Goal: Information Seeking & Learning: Learn about a topic

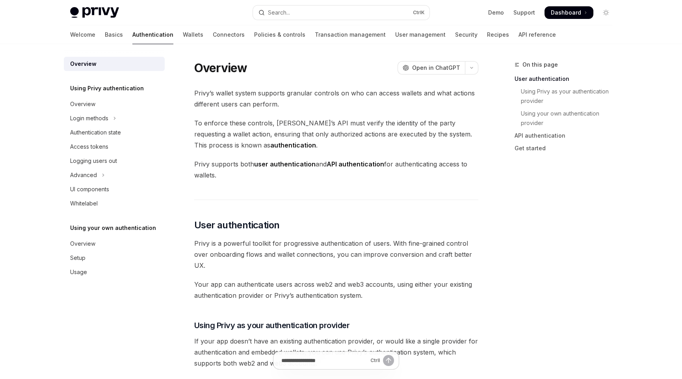
click at [505, 216] on div "On this page User authentication Using Privy as your authentication provider Us…" at bounding box center [559, 219] width 120 height 319
click at [243, 225] on span "User authentication" at bounding box center [237, 225] width 86 height 13
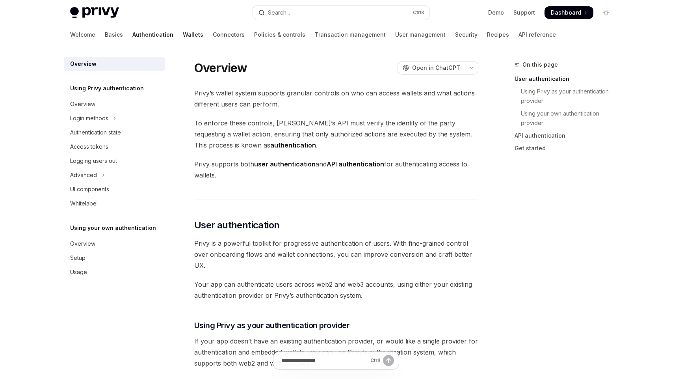
click at [183, 37] on link "Wallets" at bounding box center [193, 34] width 20 height 19
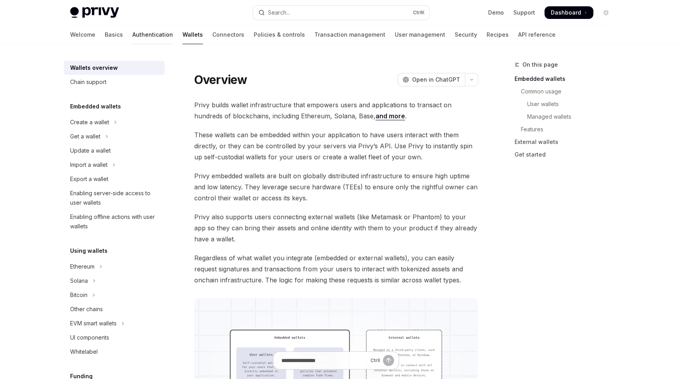
click at [132, 35] on link "Authentication" at bounding box center [152, 34] width 41 height 19
click at [132, 31] on link "Authentication" at bounding box center [152, 34] width 41 height 19
click at [132, 32] on link "Authentication" at bounding box center [152, 34] width 41 height 19
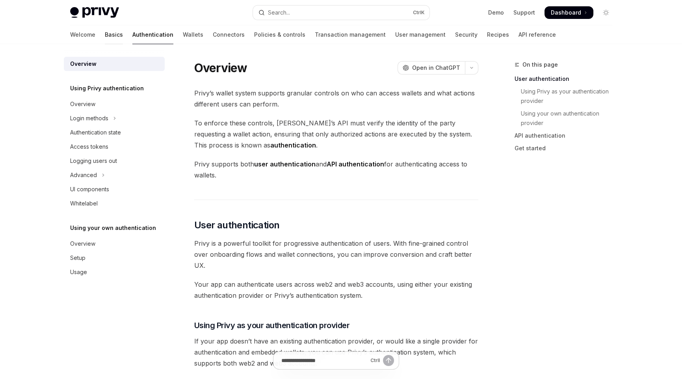
click at [105, 34] on link "Basics" at bounding box center [114, 34] width 18 height 19
type textarea "*"
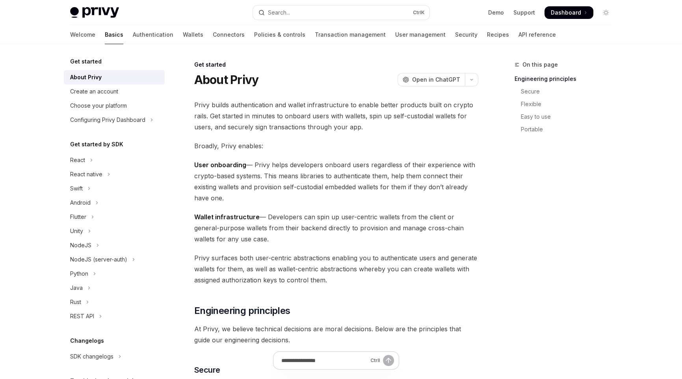
click at [553, 208] on div "On this page Engineering principles Secure Flexible Easy to use Portable" at bounding box center [559, 219] width 120 height 319
click at [133, 35] on link "Authentication" at bounding box center [153, 34] width 41 height 19
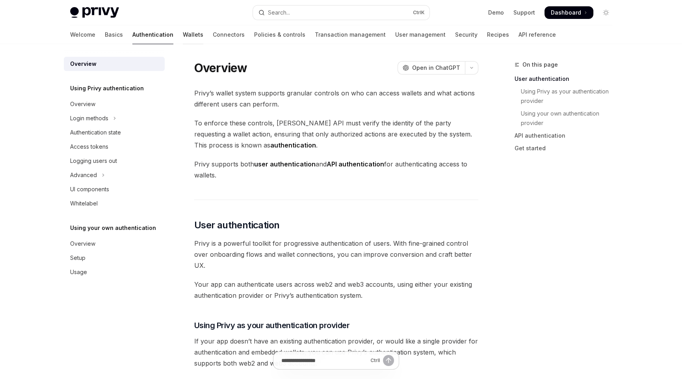
click at [183, 33] on link "Wallets" at bounding box center [193, 34] width 20 height 19
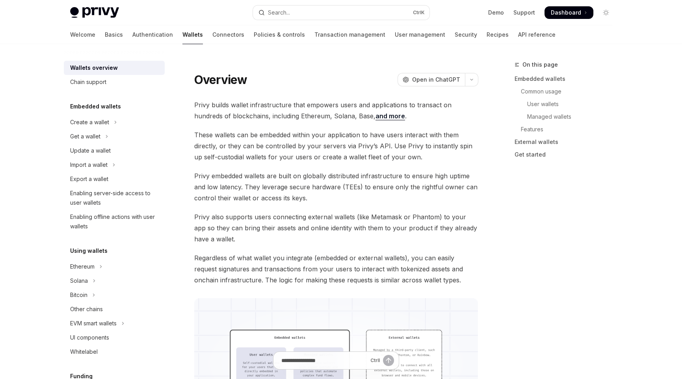
click at [183, 34] on link "Wallets" at bounding box center [193, 34] width 20 height 19
click at [212, 28] on link "Connectors" at bounding box center [228, 34] width 32 height 19
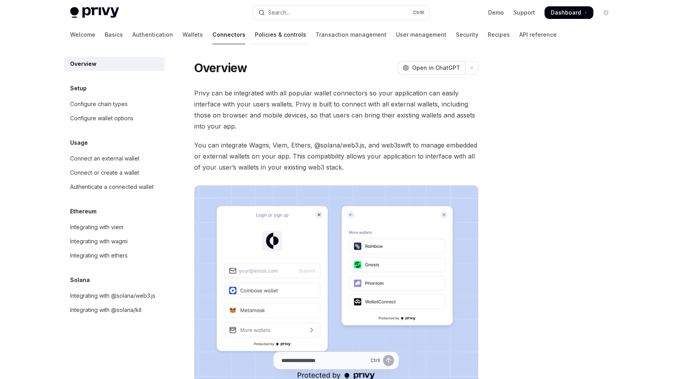
click at [255, 37] on link "Policies & controls" at bounding box center [280, 34] width 51 height 19
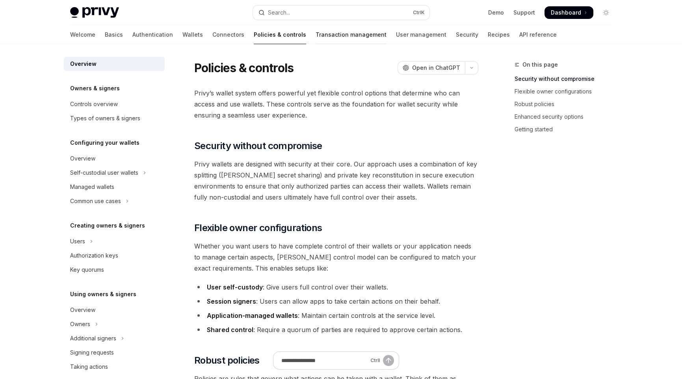
click at [316, 37] on link "Transaction management" at bounding box center [351, 34] width 71 height 19
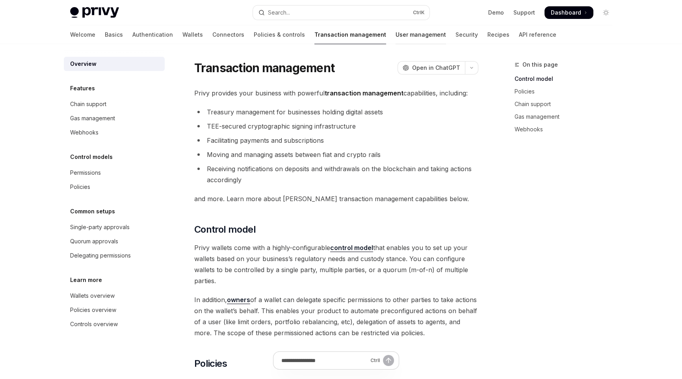
click at [396, 35] on link "User management" at bounding box center [421, 34] width 50 height 19
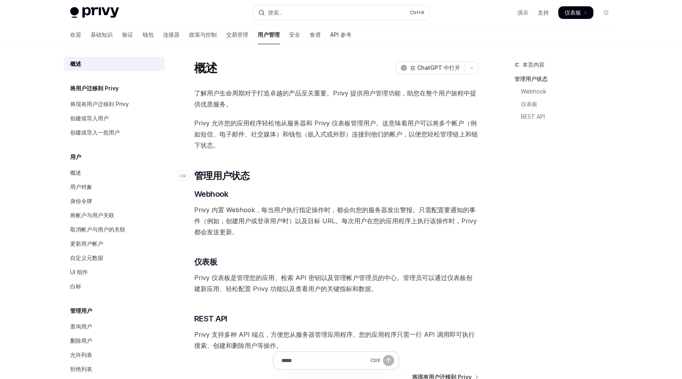
click at [365, 178] on h2 "​ 管理用户状态" at bounding box center [336, 176] width 284 height 13
click at [365, 177] on h2 "​ 管理用户状态" at bounding box center [336, 176] width 284 height 13
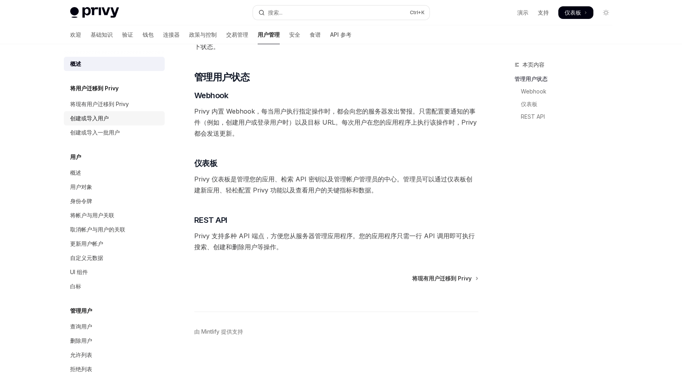
click at [94, 116] on font "创建或导入用户" at bounding box center [89, 118] width 39 height 7
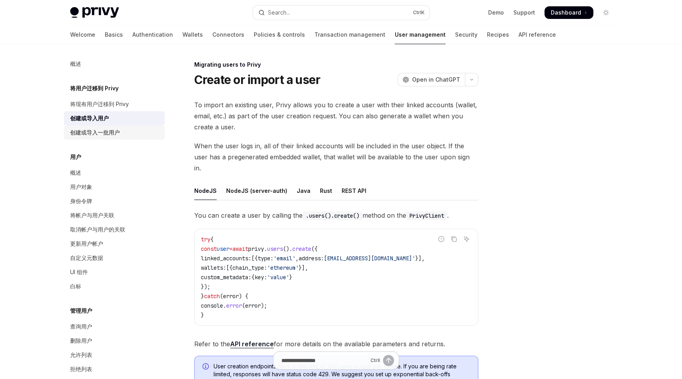
click at [91, 134] on font "创建或导入一批用户" at bounding box center [95, 132] width 50 height 7
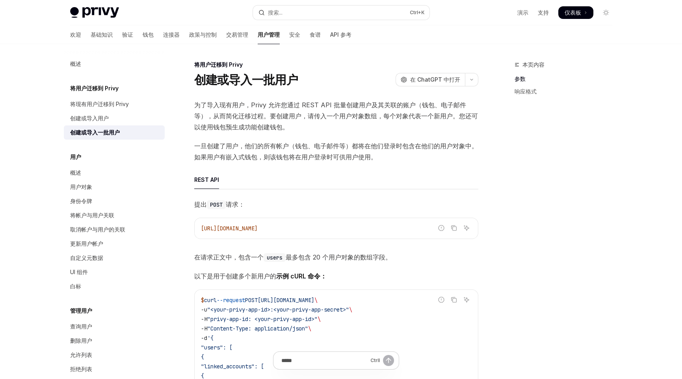
click at [547, 263] on div "本页内容 参数 响应格式" at bounding box center [559, 219] width 120 height 319
click at [122, 32] on font "验证" at bounding box center [127, 34] width 11 height 7
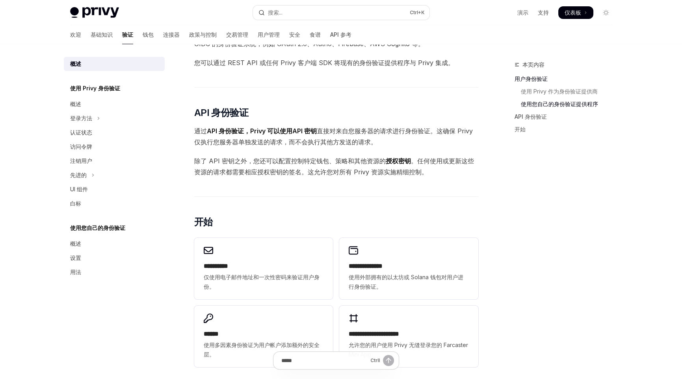
scroll to position [380, 0]
click at [81, 105] on div "概述" at bounding box center [115, 103] width 90 height 9
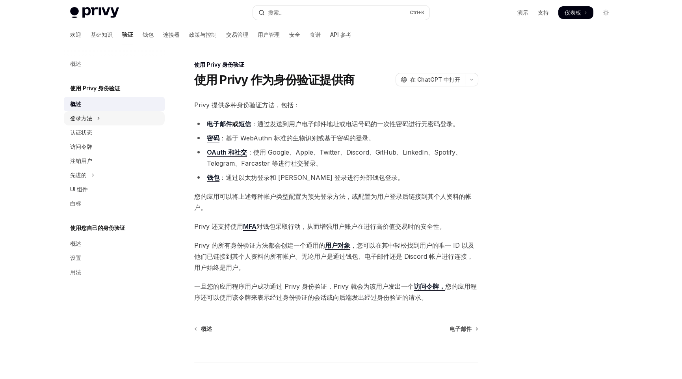
click at [78, 117] on font "登录方法" at bounding box center [81, 118] width 22 height 7
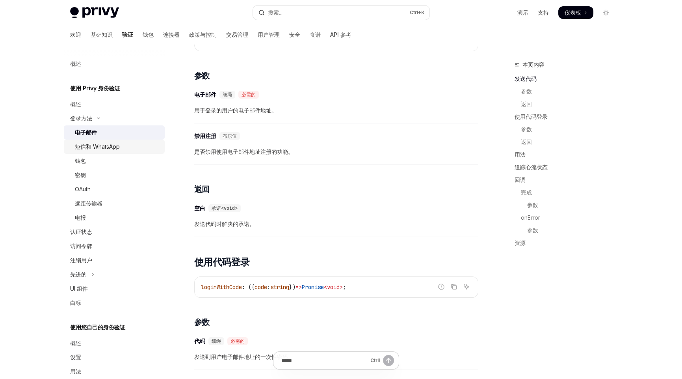
scroll to position [276, 0]
click at [99, 148] on font "短信和 WhatsApp" at bounding box center [97, 146] width 45 height 7
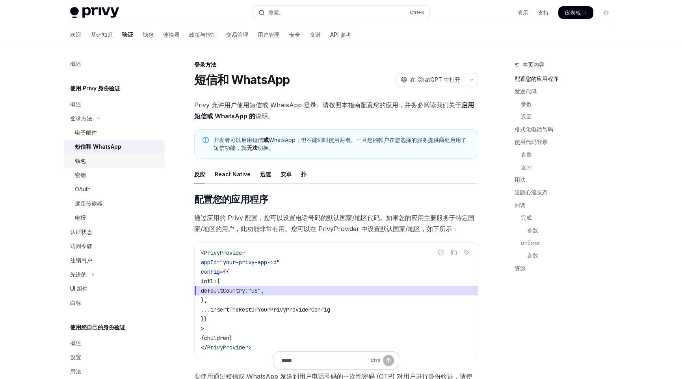
click at [79, 160] on font "钱包" at bounding box center [80, 160] width 11 height 7
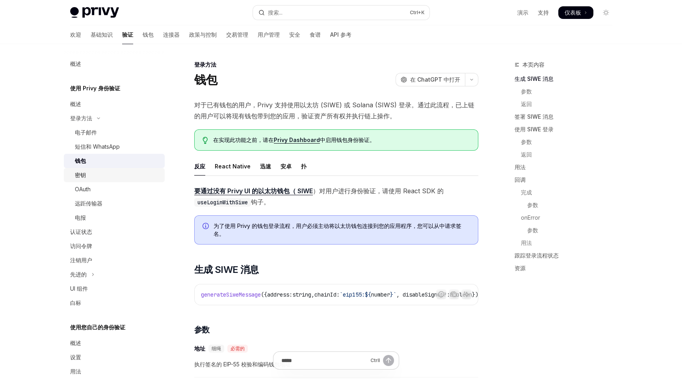
click at [86, 178] on div "密钥" at bounding box center [117, 174] width 85 height 9
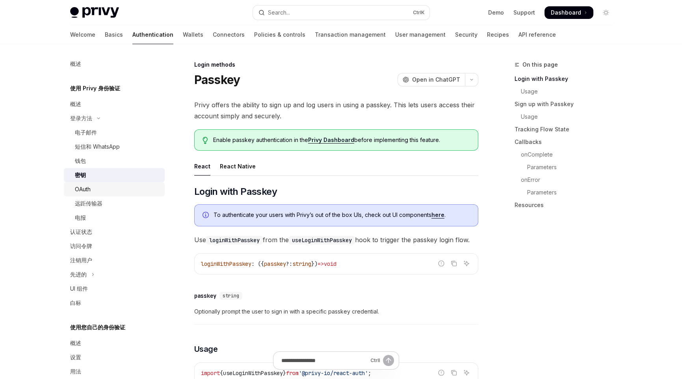
click at [85, 194] on div "OAuth" at bounding box center [83, 188] width 16 height 9
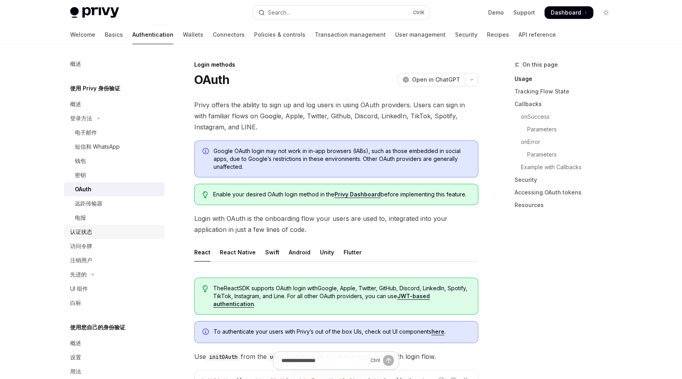
click at [87, 233] on font "认证状态" at bounding box center [81, 231] width 22 height 7
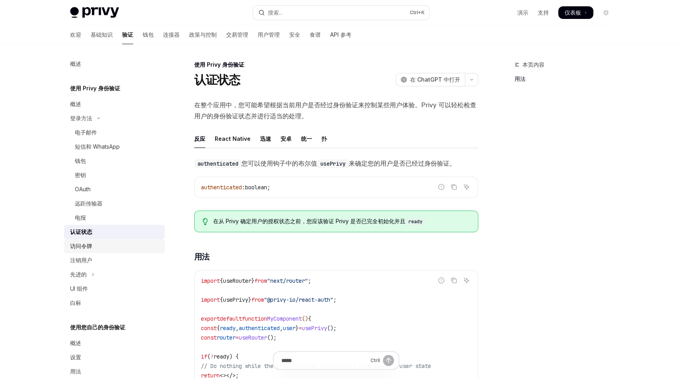
click at [95, 245] on div "访问令牌" at bounding box center [115, 245] width 90 height 9
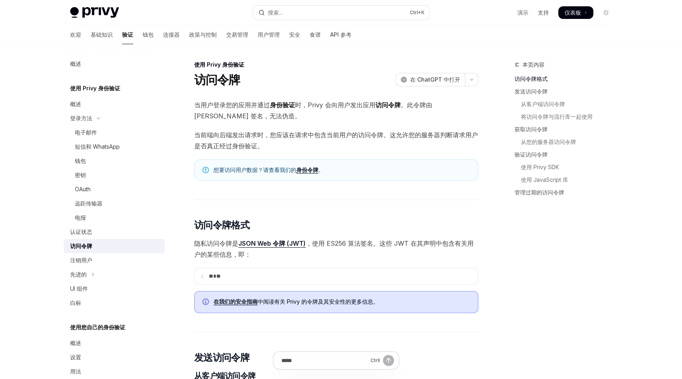
drag, startPoint x: 256, startPoint y: 104, endPoint x: 294, endPoint y: 103, distance: 37.8
click at [294, 103] on span "当用户登录您的应用并通过 身份验证 时，Privy 会向用户发出应用 访问令牌 。此令牌由 Privy 签名，无法伪造。" at bounding box center [336, 110] width 284 height 22
click at [332, 118] on span "当用户登录您的应用并通过 身份验证 时，Privy 会向用户发出应用 访问令牌 。此令牌由 Privy 签名，无法伪造。" at bounding box center [336, 110] width 284 height 22
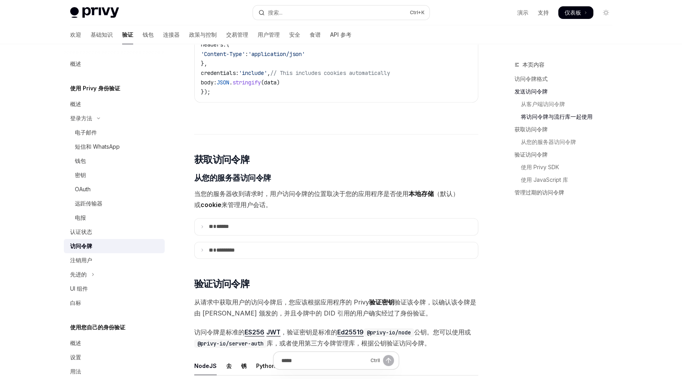
scroll to position [867, 0]
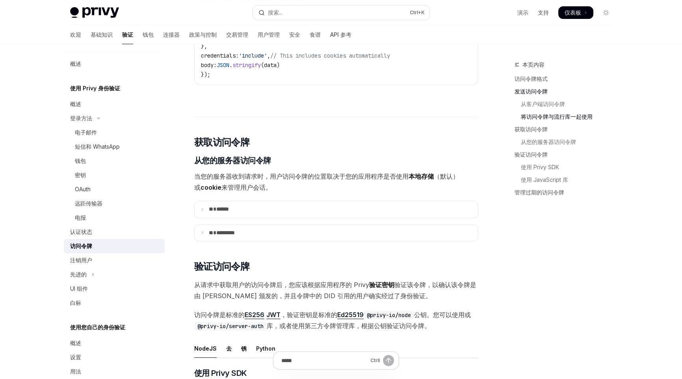
click at [0, 251] on div "跳至主要内容 Privy Docs 主页 搜索... Ctrl +K 演示 支持 仪表板 仪表板 搜索... 导航 使用 Privy 身份验证 访问令牌 欢迎…" at bounding box center [341, 309] width 682 height 2353
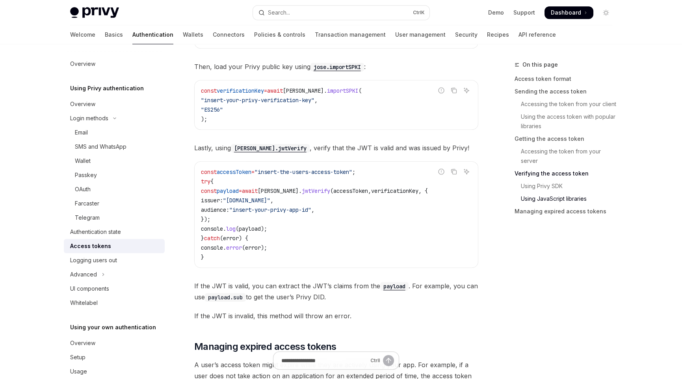
scroll to position [1831, 0]
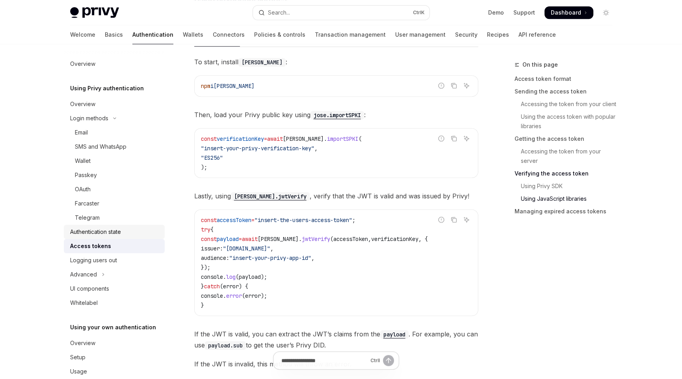
click at [114, 229] on div "Authentication state" at bounding box center [95, 231] width 51 height 9
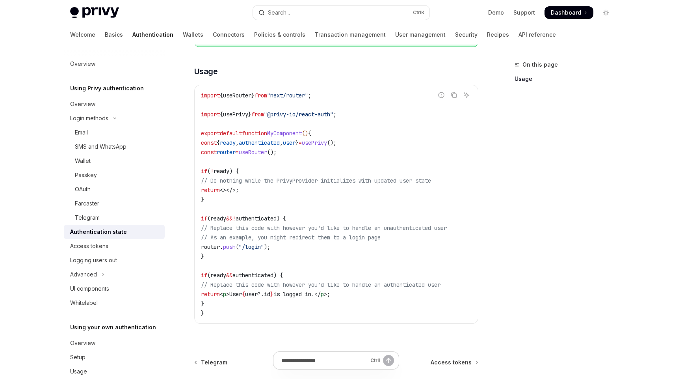
scroll to position [301, 0]
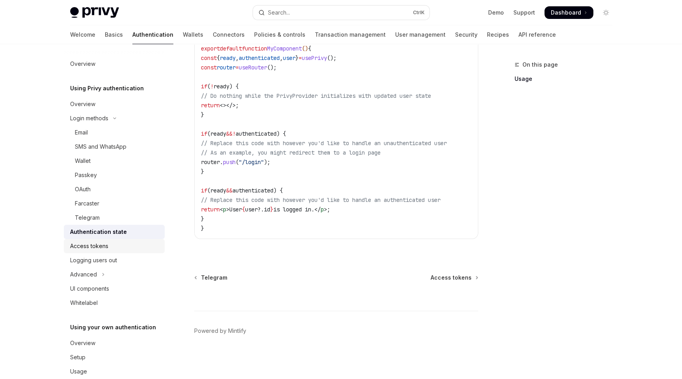
click at [89, 247] on div "Access tokens" at bounding box center [89, 245] width 38 height 9
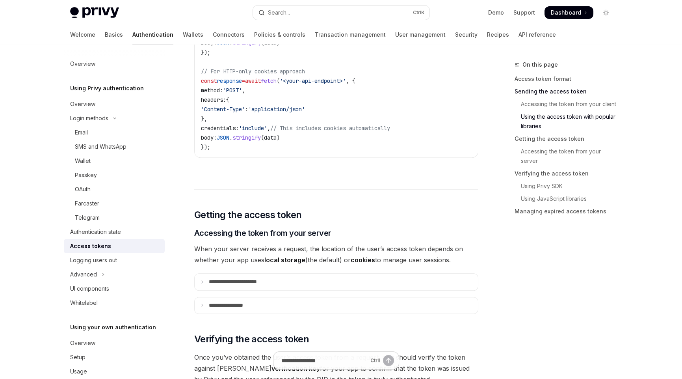
scroll to position [867, 0]
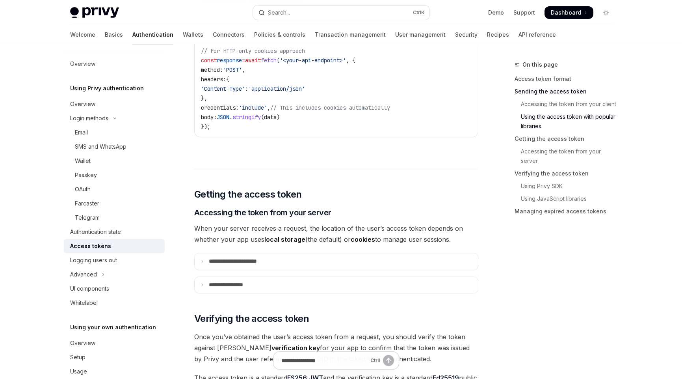
drag, startPoint x: 305, startPoint y: 222, endPoint x: 461, endPoint y: 230, distance: 156.3
click at [461, 230] on span "When your server receives a request, the location of the user’s access token de…" at bounding box center [336, 234] width 284 height 22
click at [474, 233] on span "When your server receives a request, the location of the user’s access token de…" at bounding box center [336, 234] width 284 height 22
click at [202, 259] on icon at bounding box center [202, 261] width 4 height 4
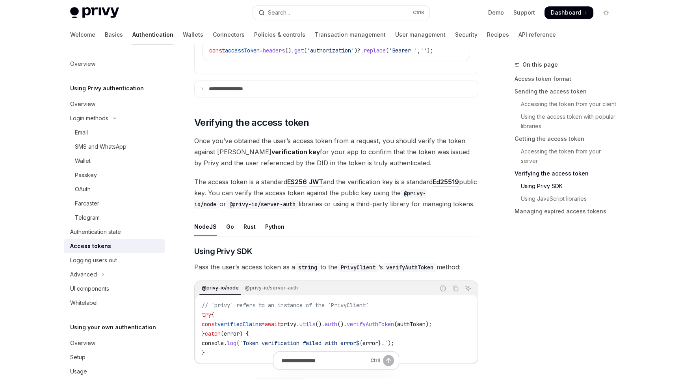
scroll to position [1261, 0]
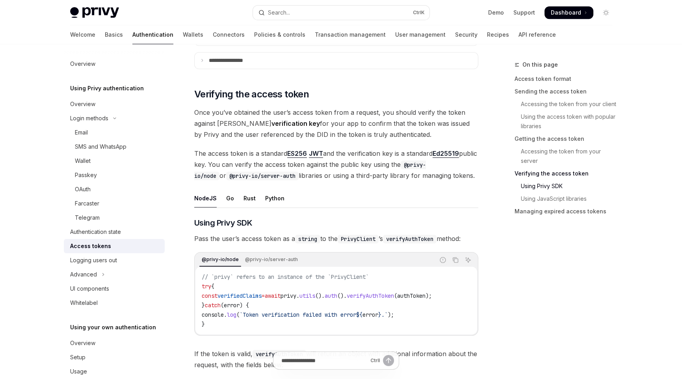
click at [248, 111] on span "Once you’ve obtained the user’s access token from a request, you should verify …" at bounding box center [336, 123] width 284 height 33
click at [410, 127] on span "Once you’ve obtained the user’s access token from a request, you should verify …" at bounding box center [336, 123] width 284 height 33
click at [396, 133] on span "Once you’ve obtained the user’s access token from a request, you should verify …" at bounding box center [336, 123] width 284 height 33
drag, startPoint x: 381, startPoint y: 109, endPoint x: 390, endPoint y: 127, distance: 20.5
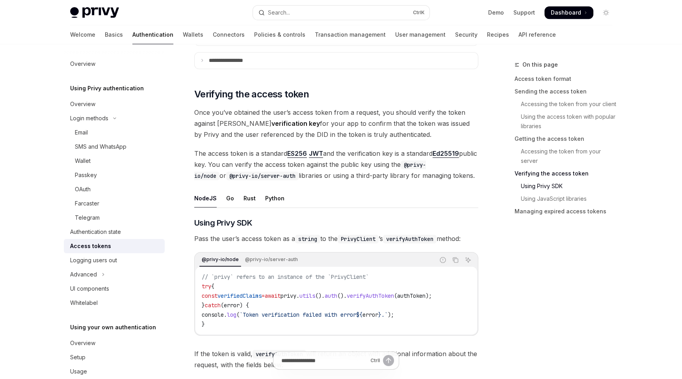
click at [390, 127] on span "Once you’ve obtained the user’s access token from a request, you should verify …" at bounding box center [336, 123] width 284 height 33
click at [440, 123] on span "Once you’ve obtained the user’s access token from a request, you should verify …" at bounding box center [336, 123] width 284 height 33
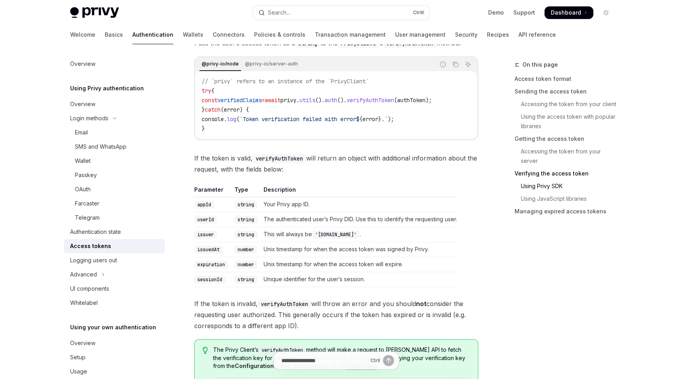
scroll to position [1458, 0]
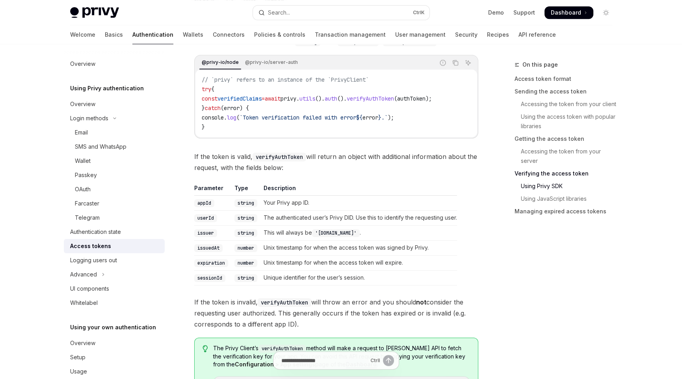
drag, startPoint x: 194, startPoint y: 156, endPoint x: 300, endPoint y: 170, distance: 106.6
click at [300, 170] on span "If the token is valid, verifyAuthToken will return an object with additional in…" at bounding box center [336, 162] width 284 height 22
click at [507, 263] on div "On this page Access token format Sending the access token Accessing the token f…" at bounding box center [559, 219] width 120 height 319
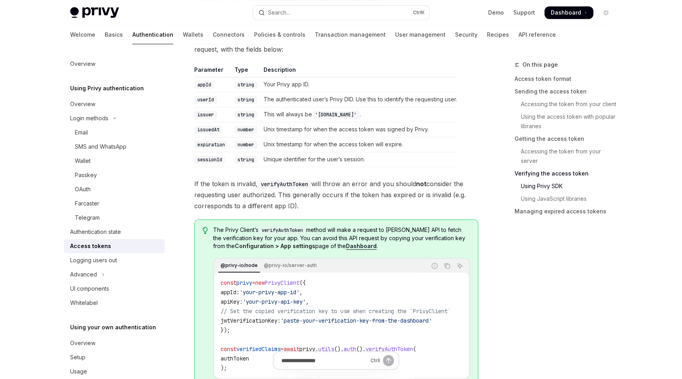
scroll to position [15, 0]
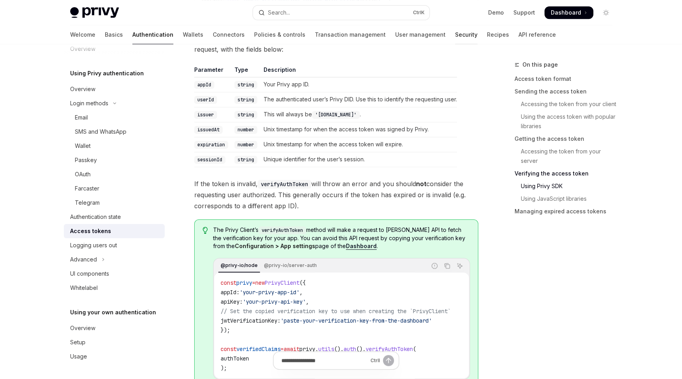
click at [455, 34] on link "Security" at bounding box center [466, 34] width 22 height 19
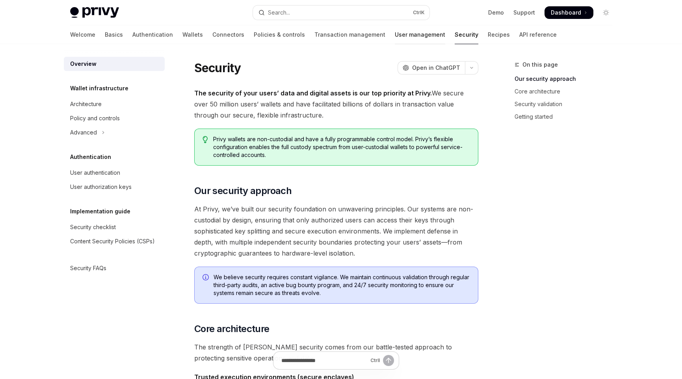
click at [395, 35] on link "User management" at bounding box center [420, 34] width 50 height 19
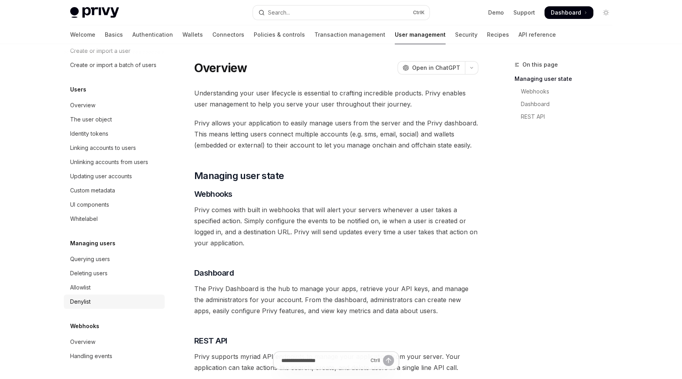
scroll to position [118, 0]
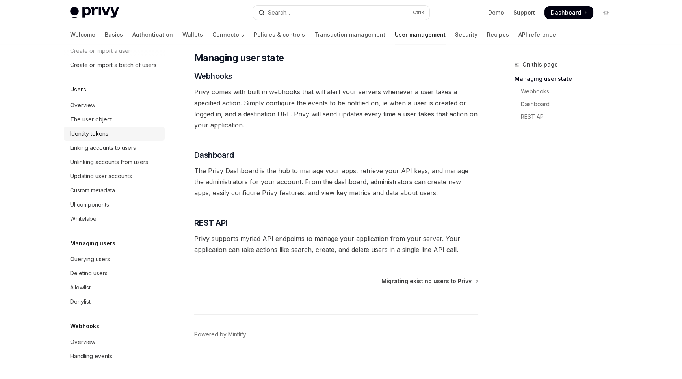
click at [90, 133] on div "Identity tokens" at bounding box center [89, 133] width 38 height 9
type textarea "*"
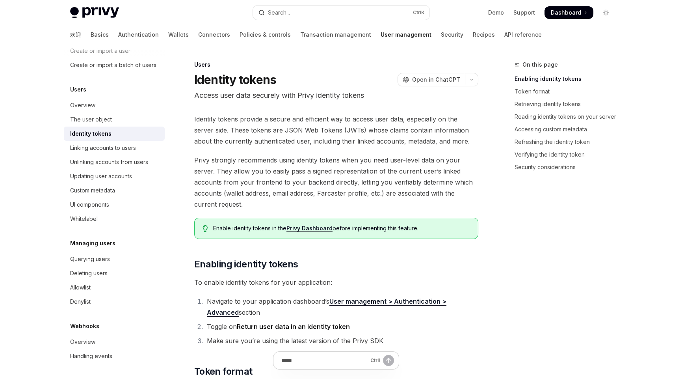
scroll to position [67, 0]
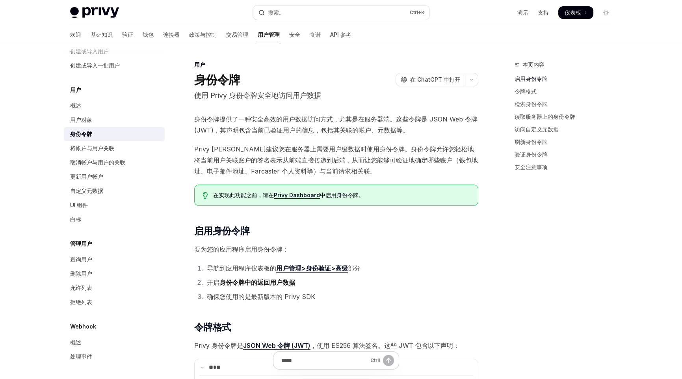
click at [343, 100] on p "使用 Privy 身份令牌安全地访问用户数据" at bounding box center [336, 95] width 284 height 11
drag, startPoint x: 370, startPoint y: 151, endPoint x: 395, endPoint y: 151, distance: 25.6
click at [395, 151] on font "Privy 强烈建议您在服务器上需要用户级数据时使用身份令牌。身份令牌允许您轻松地将当前用户关联账户的签名表示从前端直接传递到后端，从而让您能够可验证地确定哪…" at bounding box center [336, 160] width 284 height 30
click at [398, 152] on font "Privy 强烈建议您在服务器上需要用户级数据时使用身份令牌。身份令牌允许您轻松地将当前用户关联账户的签名表示从前端直接传递到后端，从而让您能够可验证地确定哪…" at bounding box center [336, 160] width 284 height 30
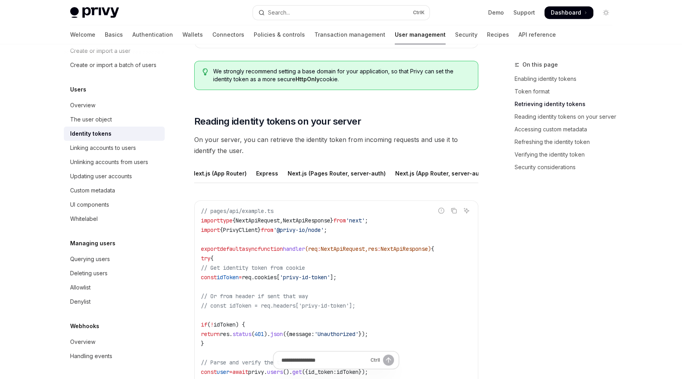
scroll to position [0, 0]
drag, startPoint x: 371, startPoint y: 117, endPoint x: 197, endPoint y: 116, distance: 174.2
click at [197, 116] on h2 "​ Reading identity tokens on your server" at bounding box center [336, 121] width 284 height 13
click at [386, 148] on span "On your server, you can retrieve the identity token from incoming requests and …" at bounding box center [336, 145] width 284 height 22
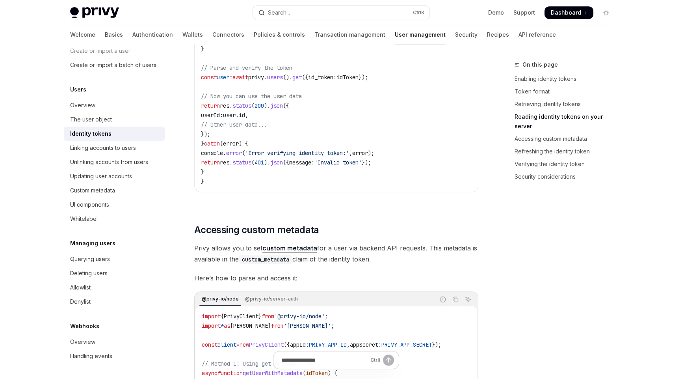
scroll to position [1300, 0]
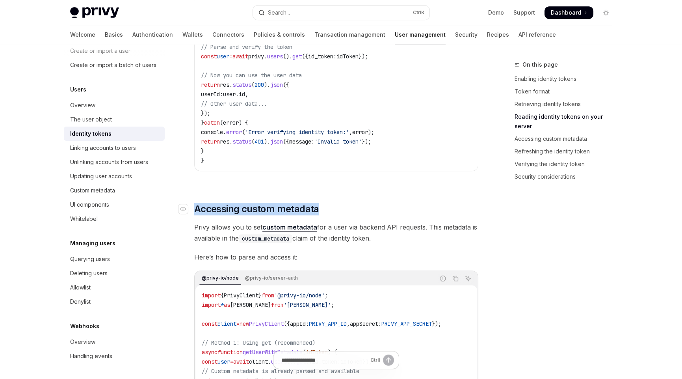
drag, startPoint x: 324, startPoint y: 214, endPoint x: 220, endPoint y: 215, distance: 103.7
click at [196, 212] on h2 "​ Accessing custom metadata" at bounding box center [336, 209] width 284 height 13
click at [512, 252] on div "On this page Enabling identity tokens Token format Retrieving identity tokens R…" at bounding box center [559, 219] width 120 height 319
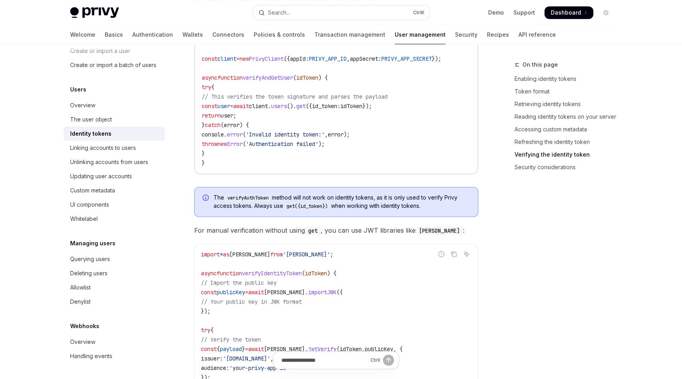
scroll to position [2207, 0]
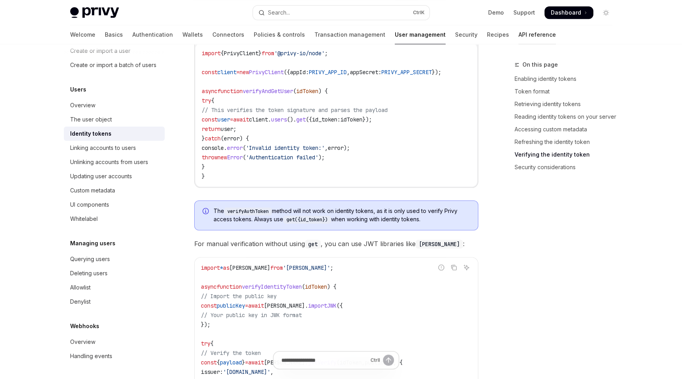
click at [519, 35] on link "API reference" at bounding box center [537, 34] width 37 height 19
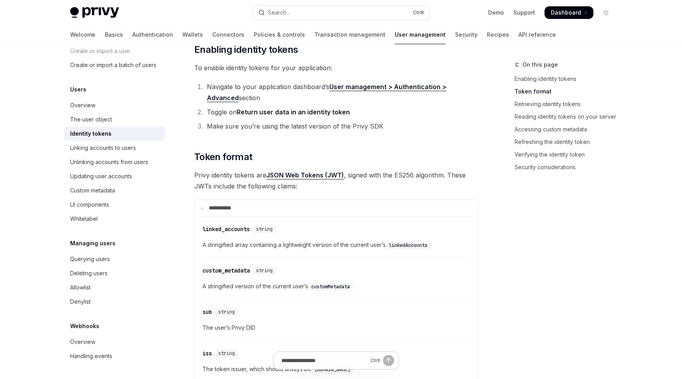
scroll to position [0, 0]
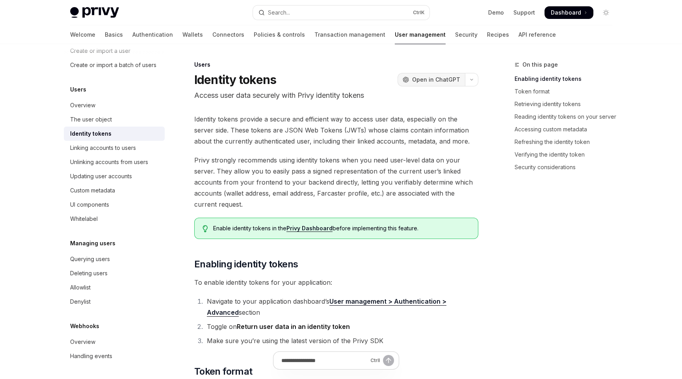
click at [429, 74] on button "OpenAI Open in ChatGPT" at bounding box center [431, 79] width 67 height 13
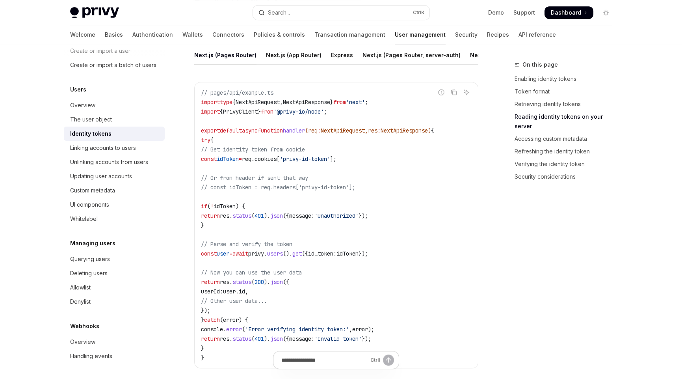
scroll to position [946, 0]
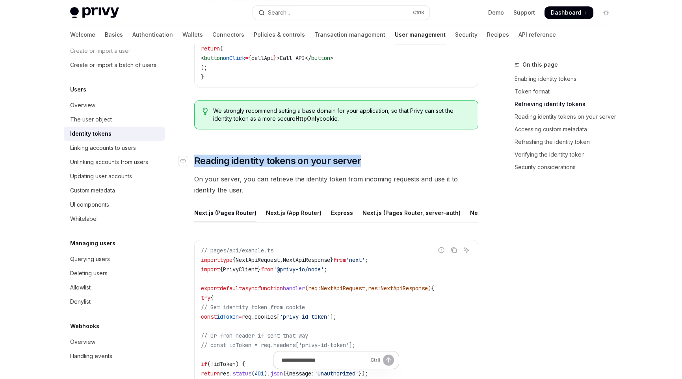
drag, startPoint x: 368, startPoint y: 158, endPoint x: 196, endPoint y: 155, distance: 172.7
click at [196, 155] on h2 "​ Reading identity tokens on your server" at bounding box center [336, 161] width 284 height 13
click at [543, 240] on div "On this page Enabling identity tokens Token format Retrieving identity tokens R…" at bounding box center [559, 219] width 120 height 319
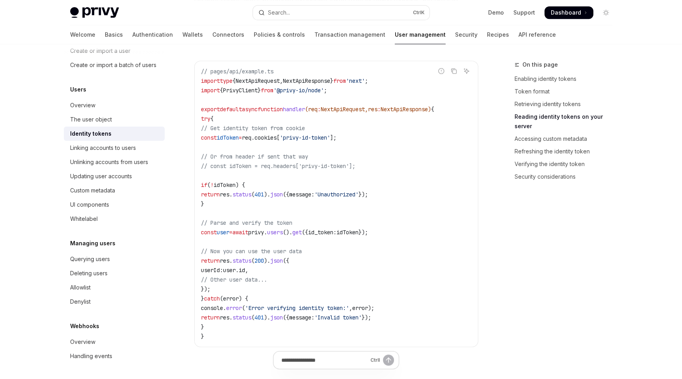
scroll to position [1103, 0]
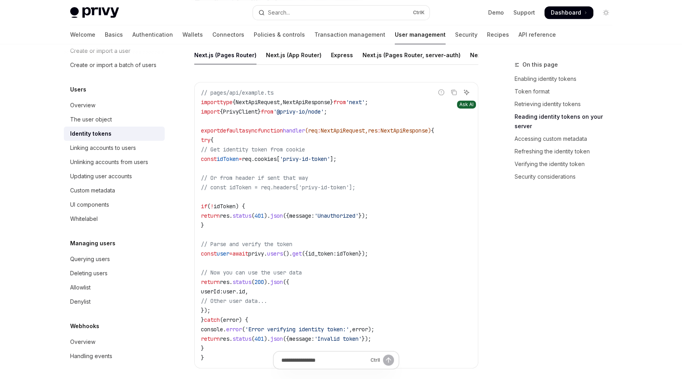
click at [469, 95] on icon "Ask AI" at bounding box center [466, 92] width 5 height 5
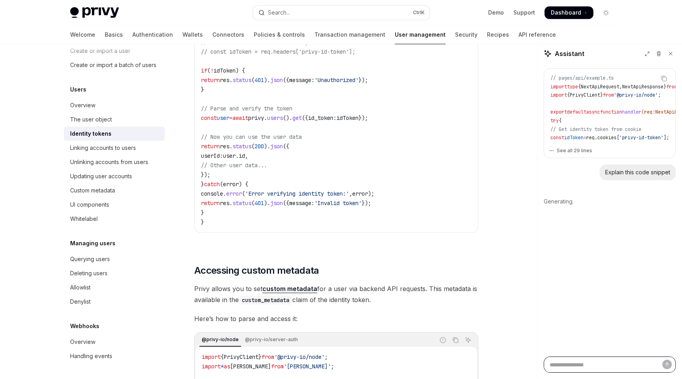
scroll to position [1222, 0]
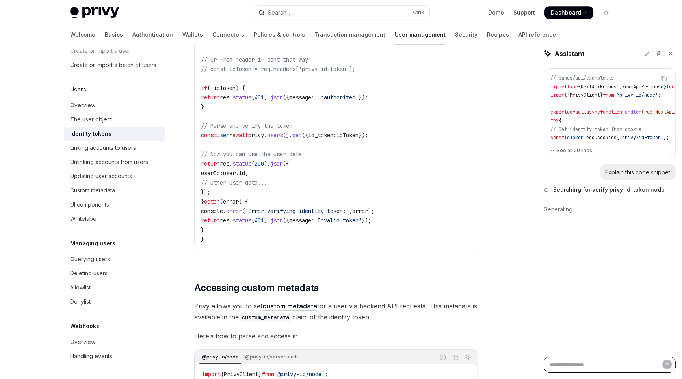
type textarea "*"
click at [566, 365] on textarea "Ask a question..." at bounding box center [610, 364] width 132 height 16
type textarea "*"
type textarea "**"
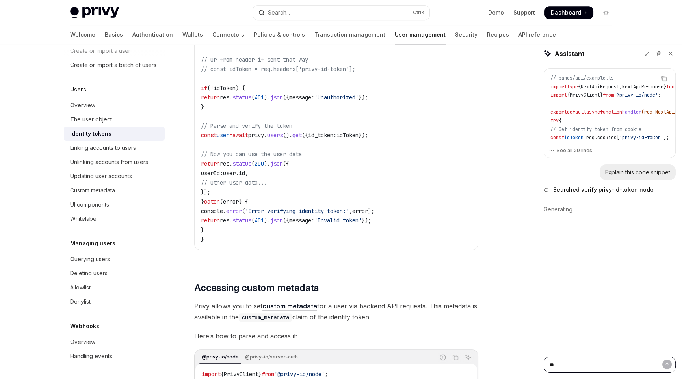
type textarea "*"
type textarea "****"
type textarea "*"
type textarea "*****"
type textarea "*"
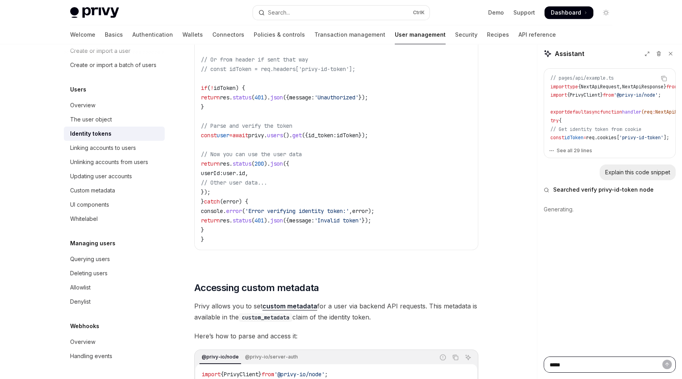
type textarea "**"
type textarea "*"
type textarea "***"
type textarea "*"
type textarea "*****"
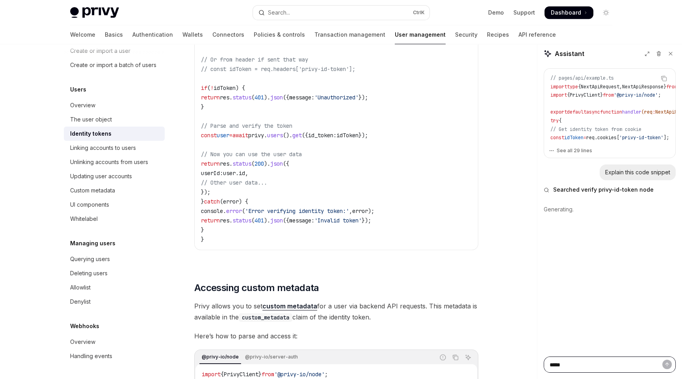
type textarea "*"
type textarea "*****"
type textarea "*"
type textarea "*********"
type textarea "*"
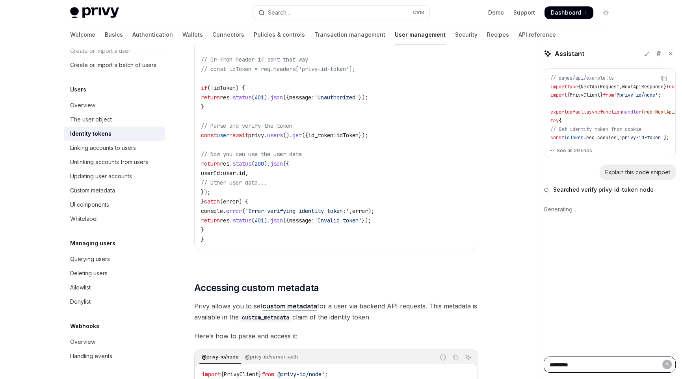
type textarea "********"
type textarea "*"
type textarea "*******"
type textarea "*"
type textarea "******"
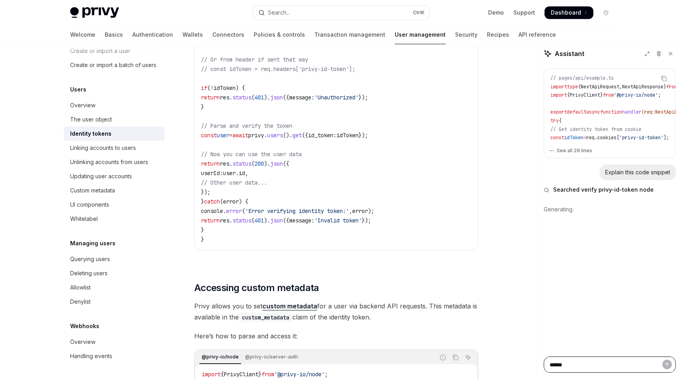
type textarea "*"
type textarea "*****"
type textarea "*"
type textarea "****"
type textarea "*"
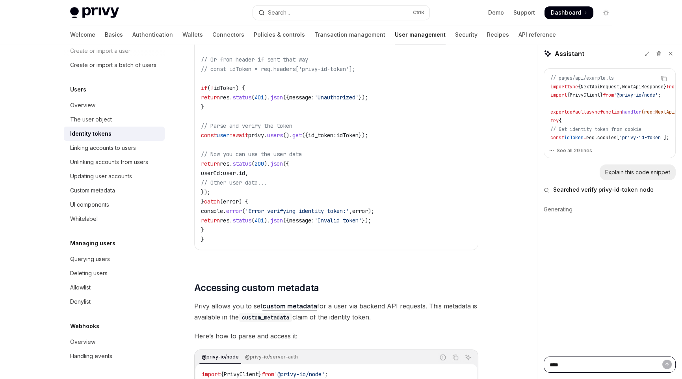
type textarea "***"
type textarea "*"
type textarea "**"
type textarea "*"
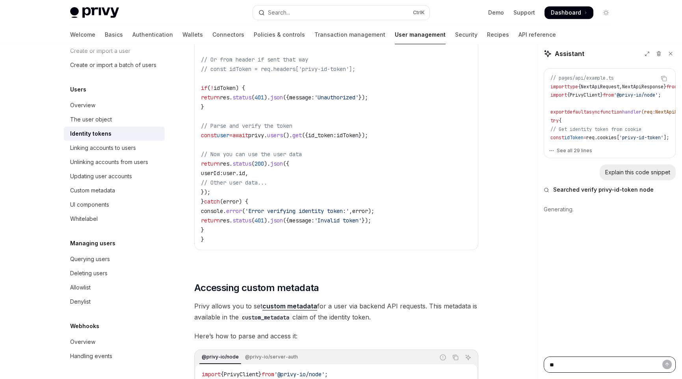
type textarea "*"
type textarea "**"
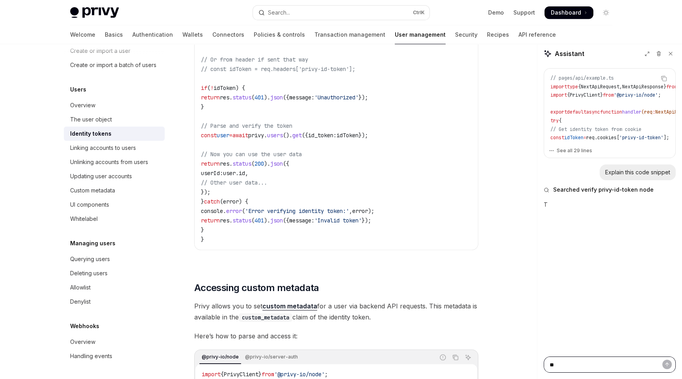
type textarea "*"
type textarea "***"
type textarea "*"
type textarea "****"
type textarea "*"
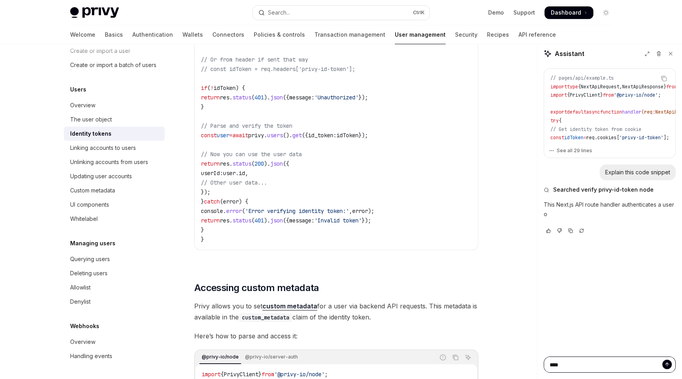
type textarea "*"
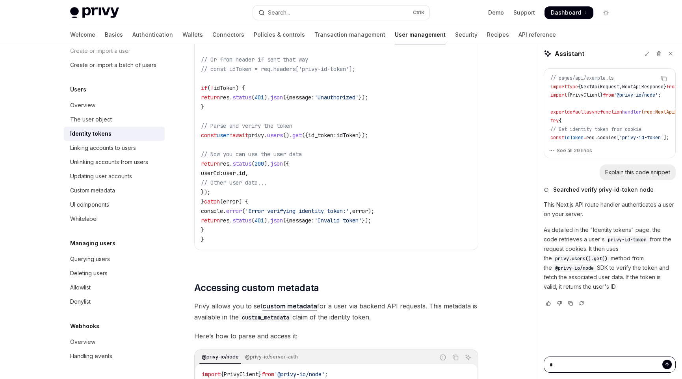
type textarea "**"
type textarea "*"
type textarea "***"
type textarea "*"
type textarea "****"
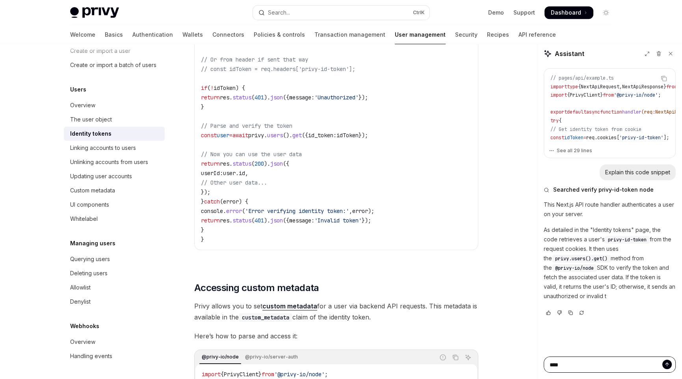
type textarea "*"
type textarea "*****"
type textarea "*"
type textarea "*****"
type textarea "*"
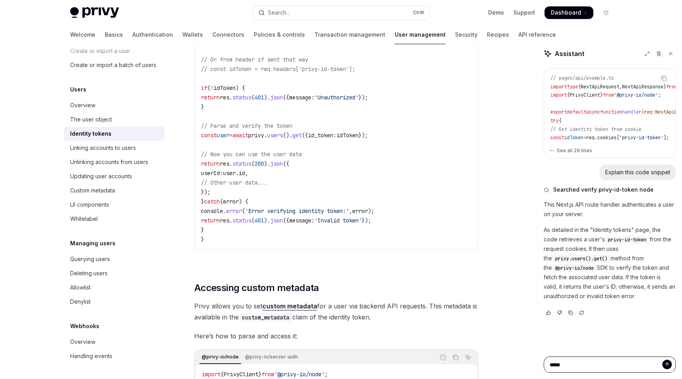
type textarea "*****"
type textarea "*"
type textarea "*******"
type textarea "*"
type textarea "*********"
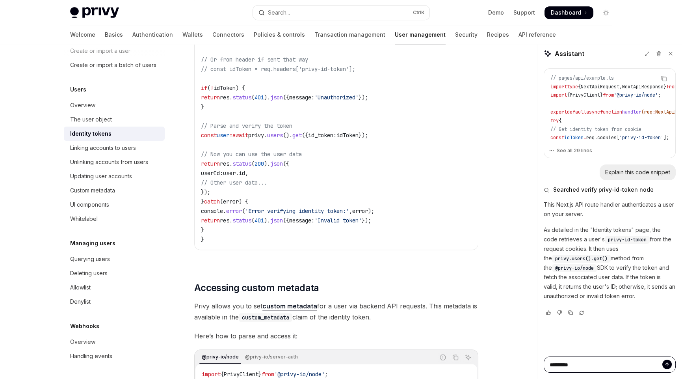
type textarea "*"
type textarea "*********"
type textarea "*"
type textarea "**********"
type textarea "*"
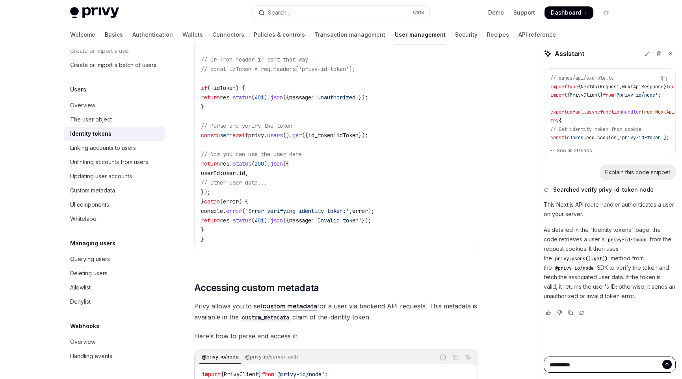
type textarea "**********"
type textarea "*"
type textarea "**********"
type textarea "*"
type textarea "**********"
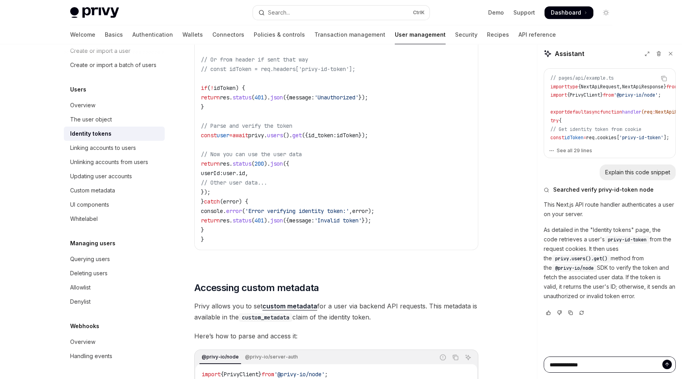
type textarea "*"
type textarea "**********"
type textarea "*"
type textarea "**********"
type textarea "*"
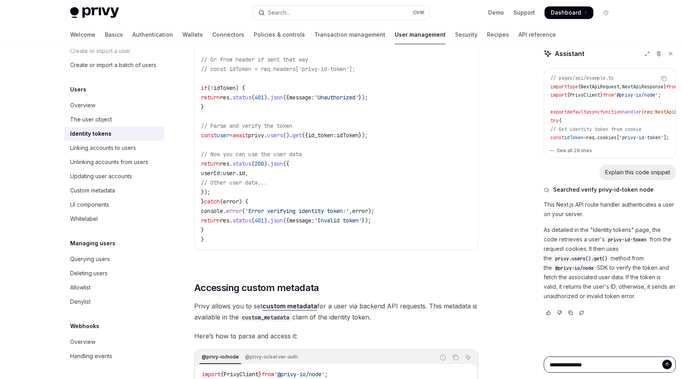
type textarea "**********"
type textarea "*"
type textarea "**********"
type textarea "*"
type textarea "**********"
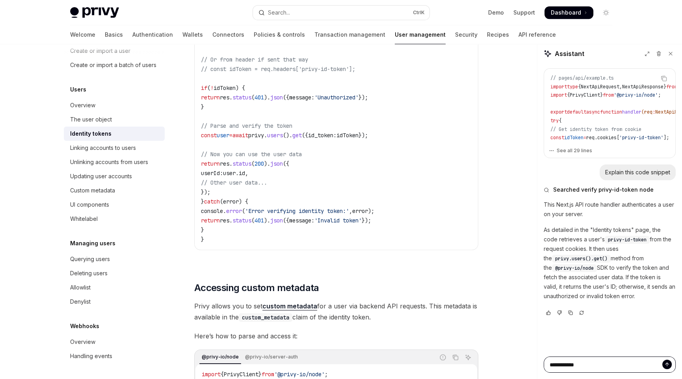
type textarea "*"
type textarea "**********"
type textarea "*"
type textarea "**********"
type textarea "*"
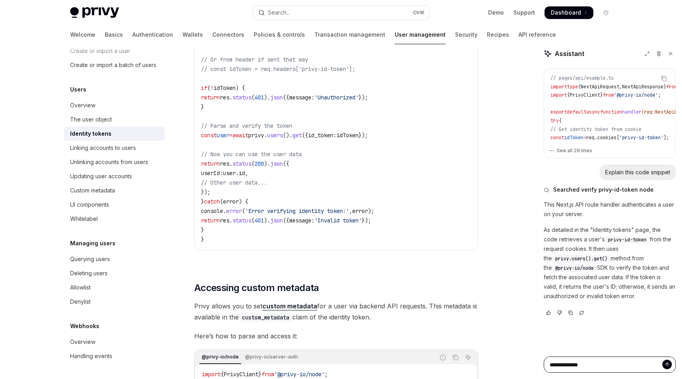
type textarea "**********"
type textarea "*"
type textarea "**********"
type textarea "*"
type textarea "**********"
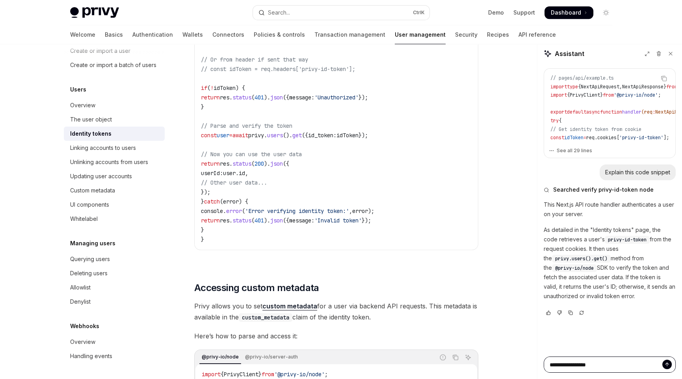
type textarea "*"
type textarea "**********"
type textarea "*"
type textarea "**********"
type textarea "*"
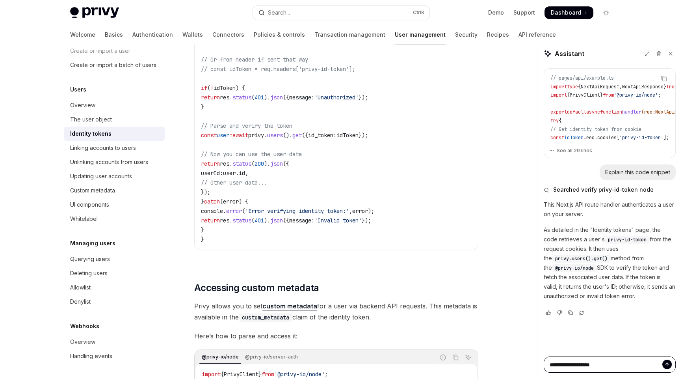
type textarea "**********"
type textarea "*"
type textarea "**********"
type textarea "*"
type textarea "**********"
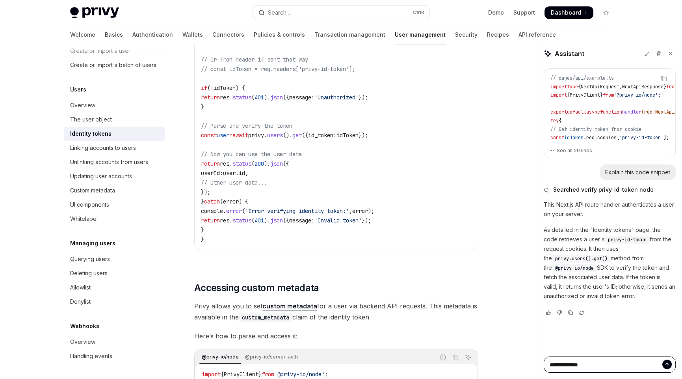
type textarea "*"
type textarea "**********"
type textarea "*"
type textarea "**********"
type textarea "*"
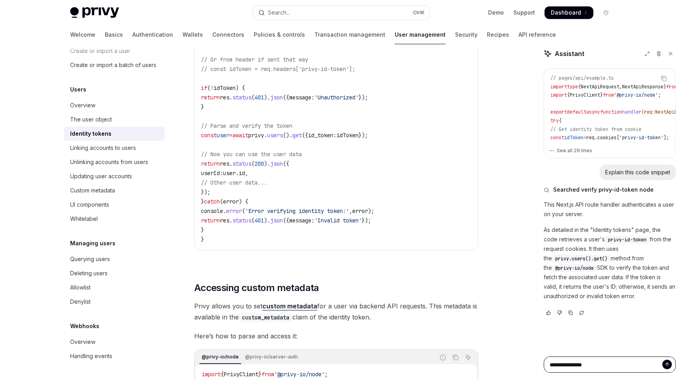
type textarea "**********"
type textarea "*"
type textarea "**********"
type textarea "*"
type textarea "**********"
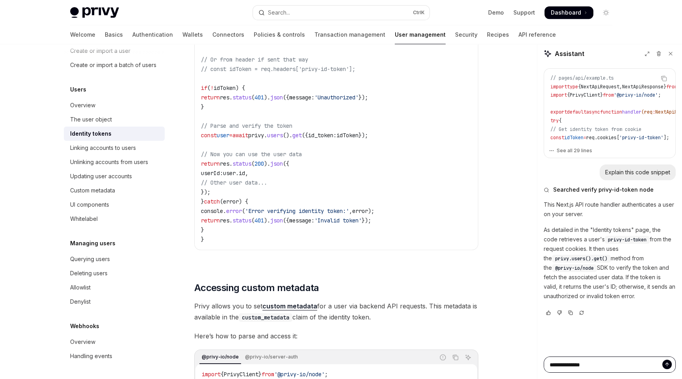
type textarea "*"
type textarea "**********"
type textarea "*"
type textarea "**********"
type textarea "*"
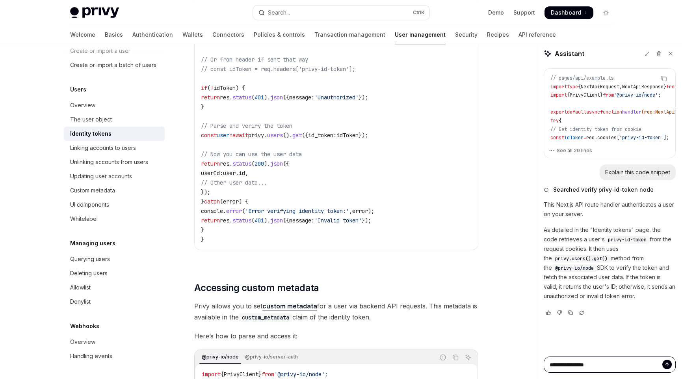
type textarea "**********"
type textarea "*"
type textarea "**********"
type textarea "*"
type textarea "**********"
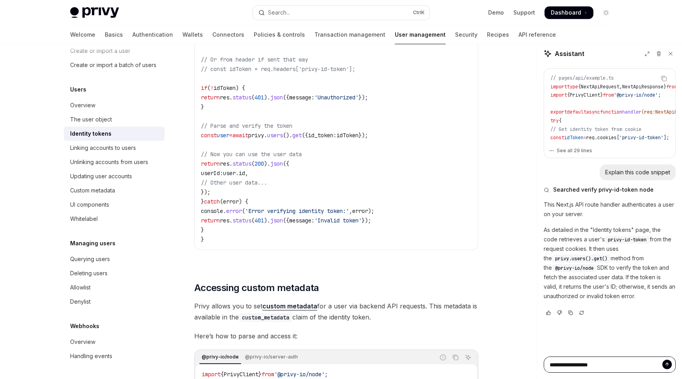
type textarea "*"
type textarea "**********"
type textarea "*"
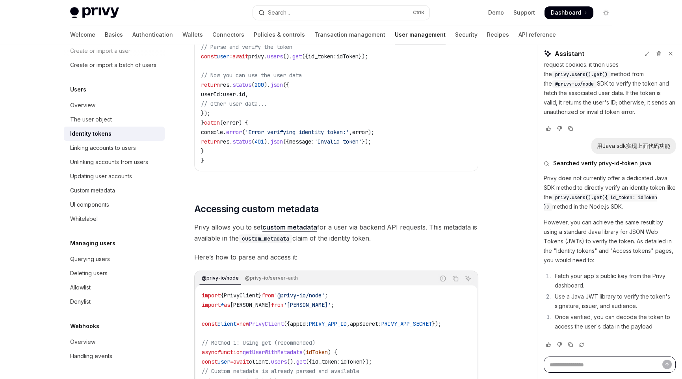
scroll to position [184, 0]
drag, startPoint x: 551, startPoint y: 188, endPoint x: 651, endPoint y: 207, distance: 101.5
click at [651, 207] on p "Privy does not currently offer a dedicated Java SDK method to directly verify a…" at bounding box center [610, 192] width 132 height 38
click at [592, 251] on p "However, you can achieve the same result by using a standard Java library for J…" at bounding box center [610, 241] width 132 height 47
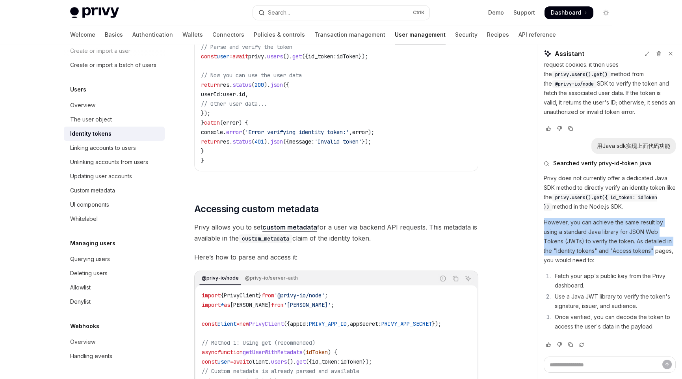
drag, startPoint x: 543, startPoint y: 221, endPoint x: 655, endPoint y: 250, distance: 115.2
click at [655, 250] on div "Copy // pages/api/example.ts import type { NextApiRequest , NextApiResponse } f…" at bounding box center [610, 209] width 145 height 293
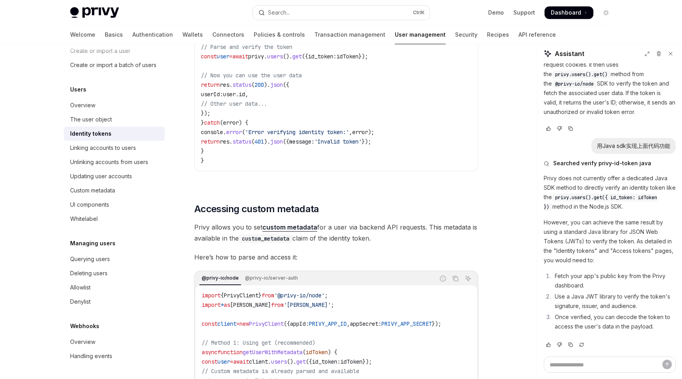
click at [499, 276] on div "On this page Enabling identity tokens Token format Retrieving identity tokens R…" at bounding box center [341, 205] width 555 height 2923
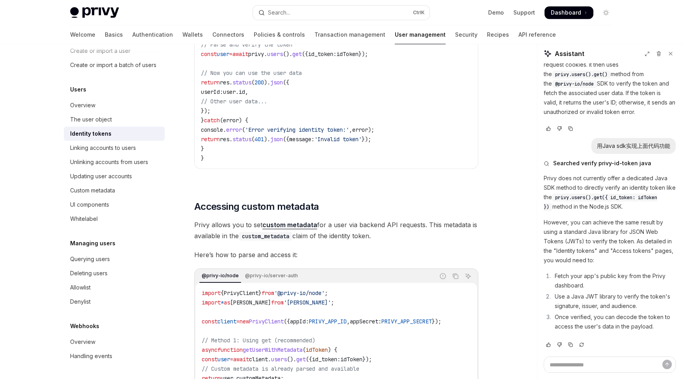
scroll to position [1300, 0]
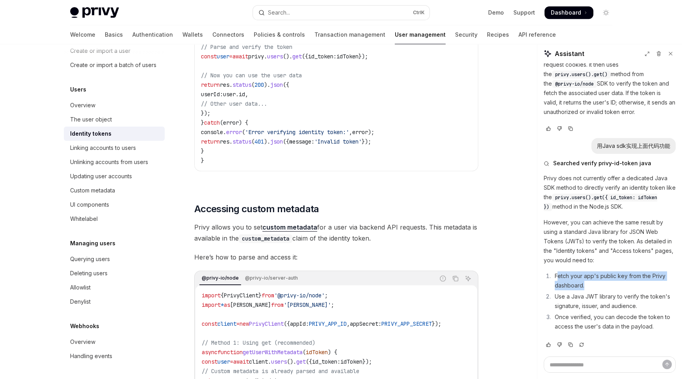
drag, startPoint x: 557, startPoint y: 272, endPoint x: 636, endPoint y: 283, distance: 80.0
click at [636, 283] on li "Fetch your app's public key from the Privy dashboard." at bounding box center [614, 280] width 123 height 19
click at [562, 275] on li "Fetch your app's public key from the Privy dashboard." at bounding box center [614, 280] width 123 height 19
click at [557, 274] on li "Fetch your app's public key from the Privy dashboard." at bounding box center [614, 280] width 123 height 19
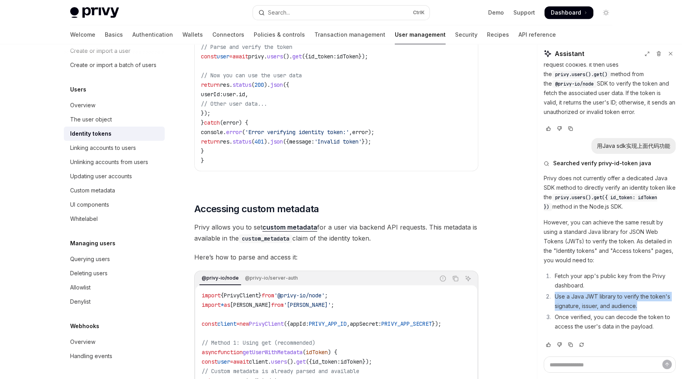
drag, startPoint x: 555, startPoint y: 294, endPoint x: 647, endPoint y: 306, distance: 93.4
click at [647, 306] on li "Use a Java JWT library to verify the token's signature, issuer, and audience." at bounding box center [614, 301] width 123 height 19
click at [643, 304] on li "Use a Java JWT library to verify the token's signature, issuer, and audience." at bounding box center [614, 301] width 123 height 19
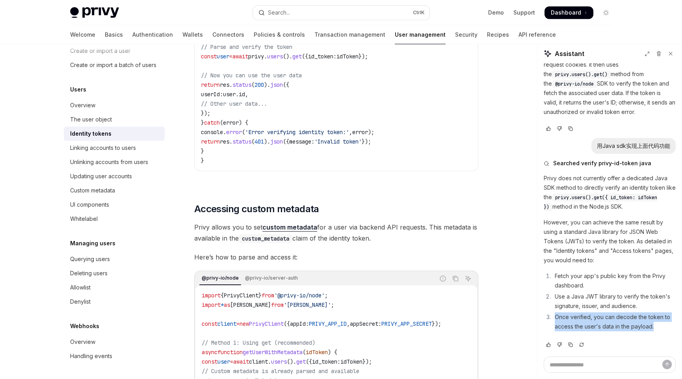
drag, startPoint x: 555, startPoint y: 315, endPoint x: 656, endPoint y: 326, distance: 100.7
click at [656, 326] on li "Once verified, you can decode the token to access the user's data in the payloa…" at bounding box center [614, 321] width 123 height 19
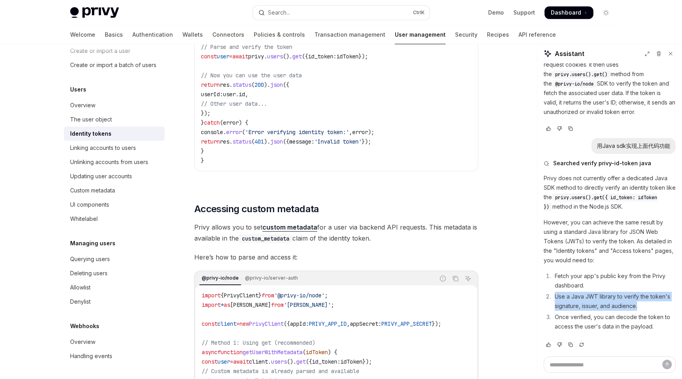
drag, startPoint x: 555, startPoint y: 296, endPoint x: 647, endPoint y: 304, distance: 92.2
click at [647, 304] on li "Use a Java JWT library to verify the token's signature, issuer, and audience." at bounding box center [614, 301] width 123 height 19
click at [639, 307] on li "Use a Java JWT library to verify the token's signature, issuer, and audience." at bounding box center [614, 301] width 123 height 19
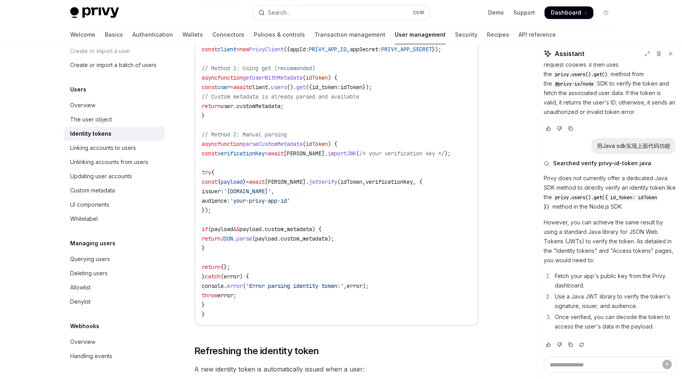
scroll to position [1576, 0]
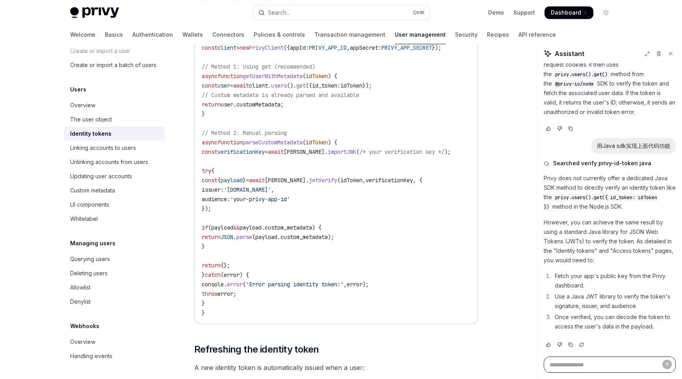
click at [570, 364] on textarea "Ask a question..." at bounding box center [610, 364] width 132 height 16
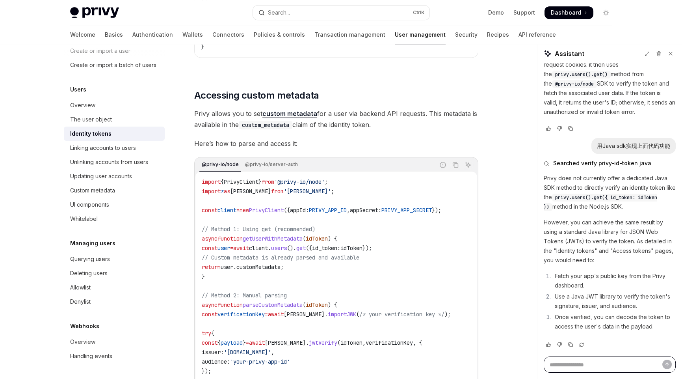
scroll to position [1493, 0]
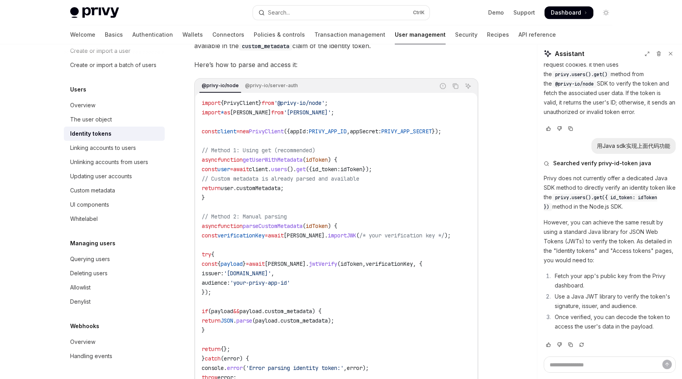
click at [349, 267] on span "idToken" at bounding box center [352, 263] width 22 height 7
click at [408, 267] on span "verificationKey" at bounding box center [389, 263] width 47 height 7
click at [391, 281] on code "import { PrivyClient } from '@privy-io/node' ; import * as jose from 'jose' ; c…" at bounding box center [336, 249] width 269 height 303
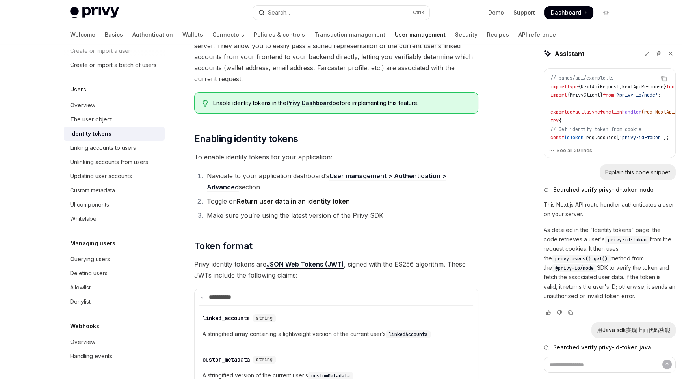
scroll to position [34, 0]
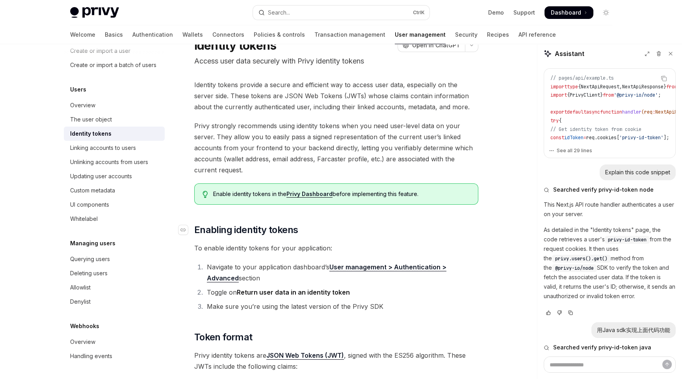
click at [211, 229] on span "Enabling identity tokens" at bounding box center [246, 230] width 104 height 13
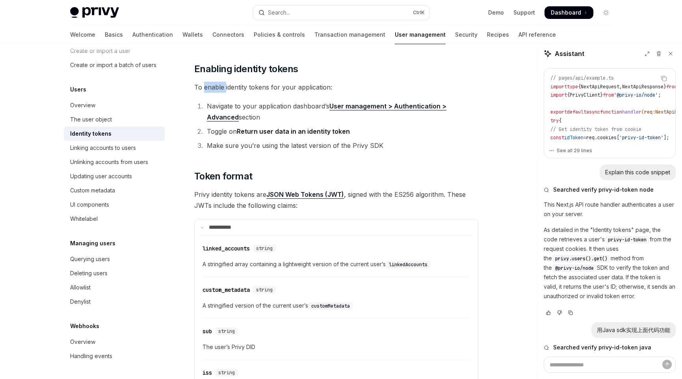
scroll to position [197, 0]
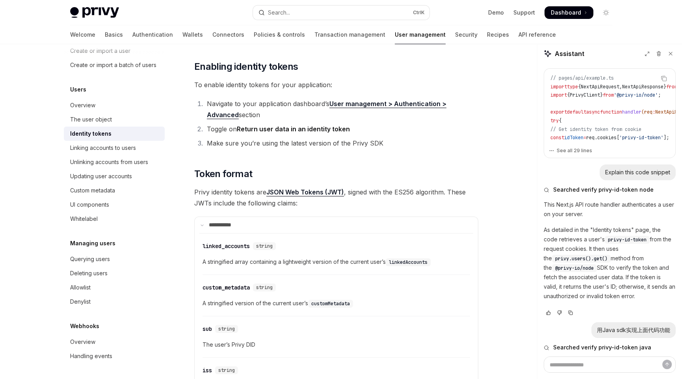
drag, startPoint x: 194, startPoint y: 64, endPoint x: 231, endPoint y: 67, distance: 37.2
click at [231, 67] on span "Enabling identity tokens" at bounding box center [246, 66] width 104 height 13
click at [375, 82] on span "To enable identity tokens for your application:" at bounding box center [336, 84] width 284 height 11
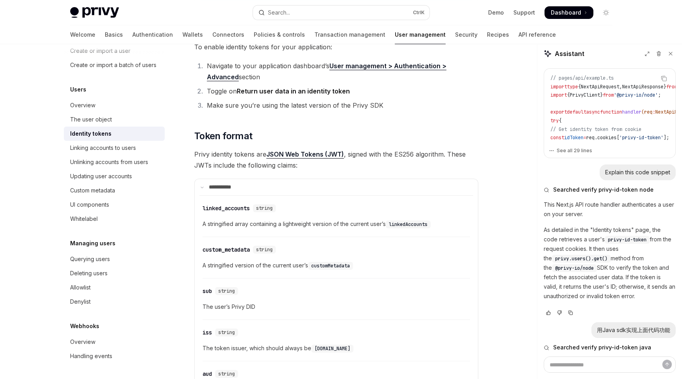
scroll to position [236, 0]
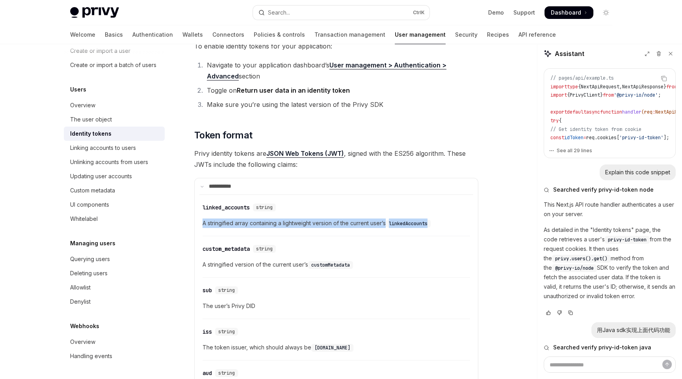
drag, startPoint x: 203, startPoint y: 223, endPoint x: 449, endPoint y: 225, distance: 246.0
click at [449, 225] on span "A stringified array containing a lightweight version of the current user’s link…" at bounding box center [337, 222] width 268 height 9
click at [413, 260] on span "A stringified version of the current user’s customMetadata" at bounding box center [337, 264] width 268 height 9
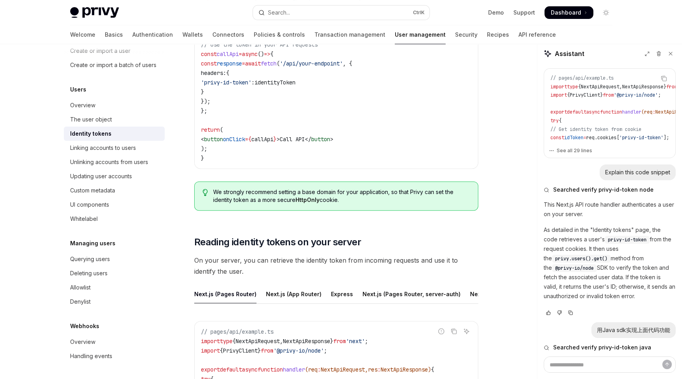
scroll to position [867, 0]
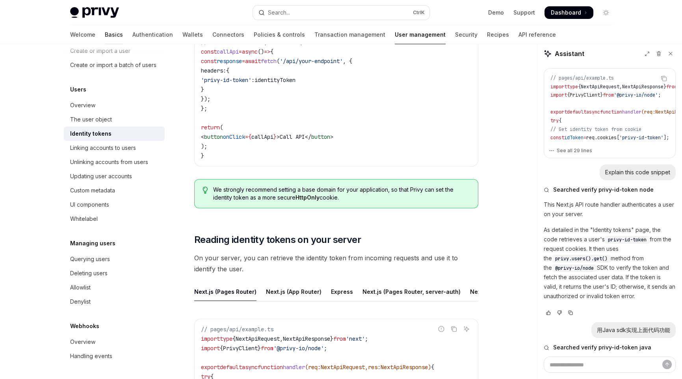
click at [105, 33] on link "Basics" at bounding box center [114, 34] width 18 height 19
click at [132, 36] on link "Authentication" at bounding box center [152, 34] width 41 height 19
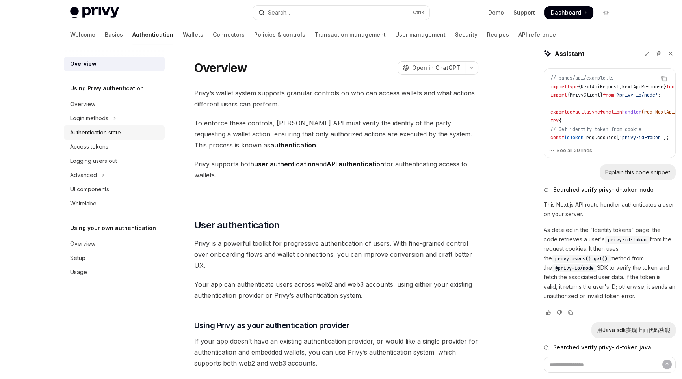
click at [106, 131] on div "Authentication state" at bounding box center [95, 132] width 51 height 9
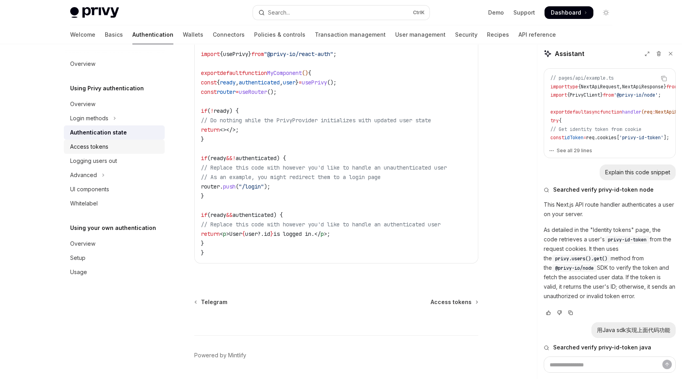
scroll to position [301, 0]
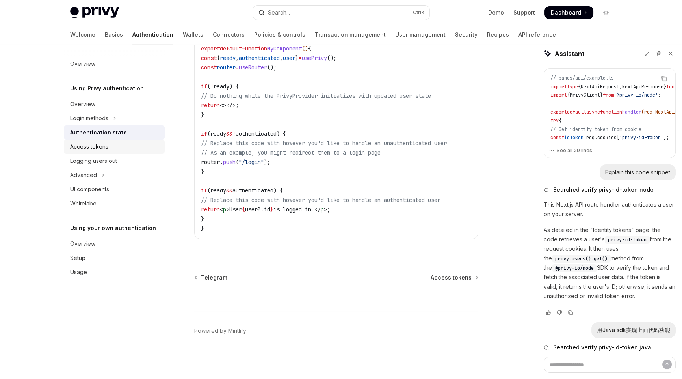
click at [82, 144] on div "Access tokens" at bounding box center [89, 146] width 38 height 9
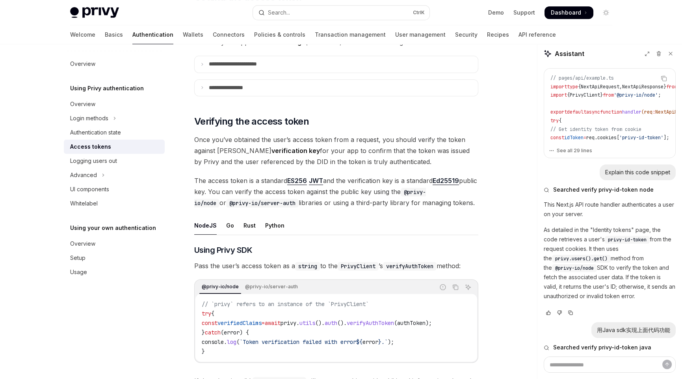
scroll to position [1103, 0]
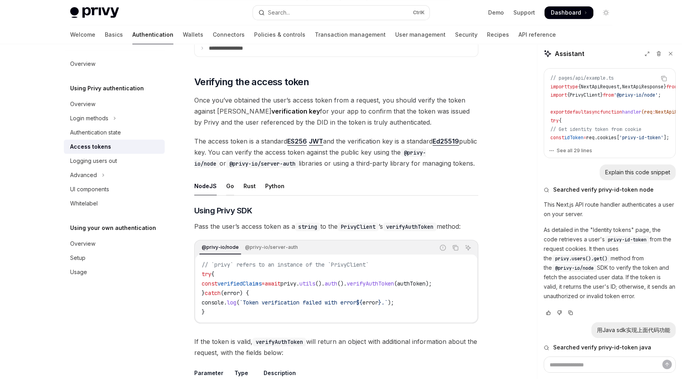
click at [226, 180] on div "Go" at bounding box center [230, 186] width 8 height 19
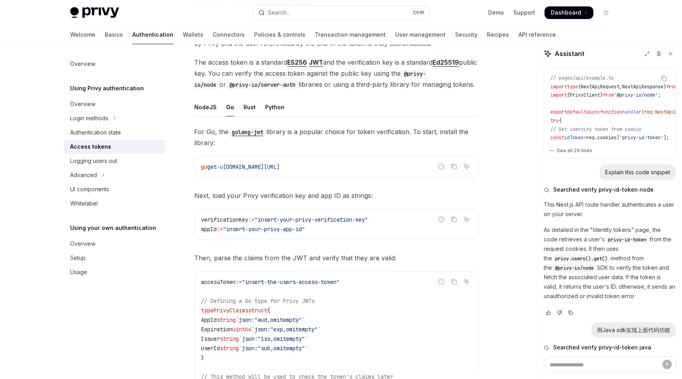
scroll to position [1064, 0]
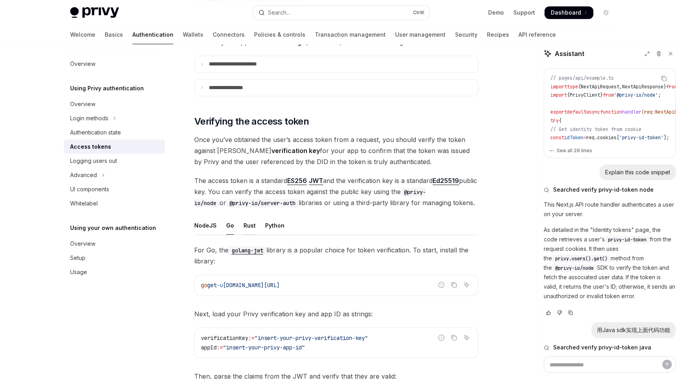
click at [244, 219] on div "Rust" at bounding box center [250, 225] width 12 height 19
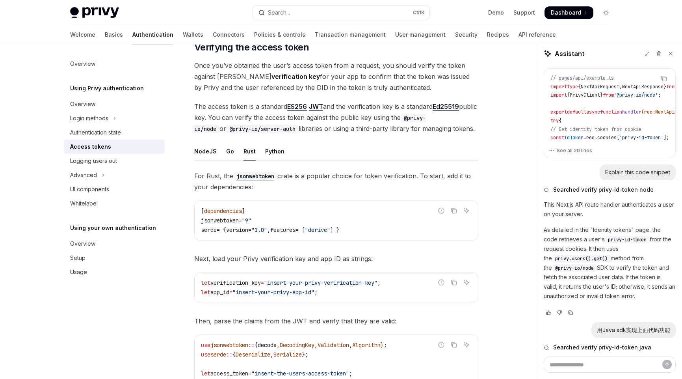
scroll to position [1103, 0]
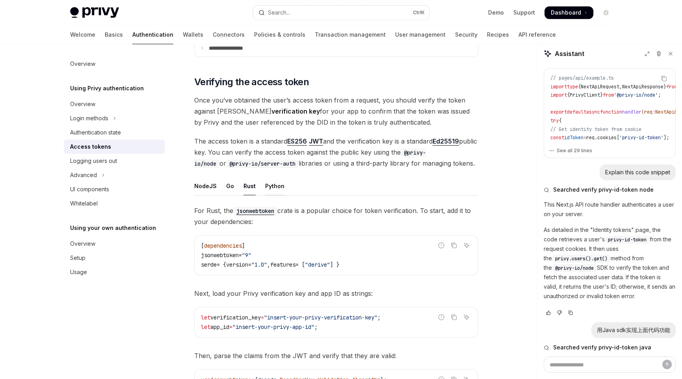
click at [276, 180] on div "Python" at bounding box center [274, 186] width 19 height 19
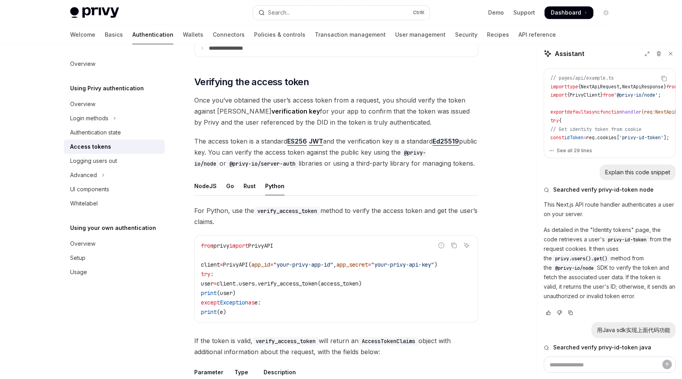
click at [362, 280] on span "client.users.verify_access_token(access_token)" at bounding box center [289, 283] width 145 height 7
click at [304, 291] on code "from privy import PrivyAPI client = PrivyAPI( app_id = "your-privy-app-id" , ap…" at bounding box center [336, 279] width 271 height 76
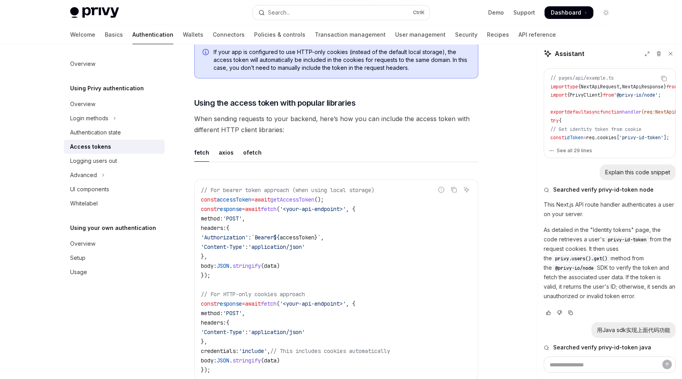
scroll to position [623, 0]
click at [225, 146] on div "axios" at bounding box center [226, 152] width 15 height 19
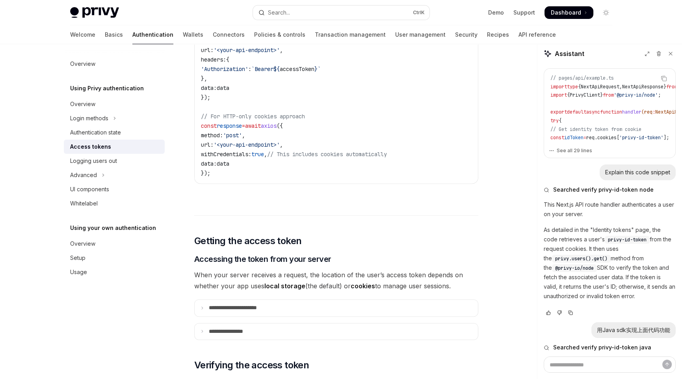
scroll to position [860, 0]
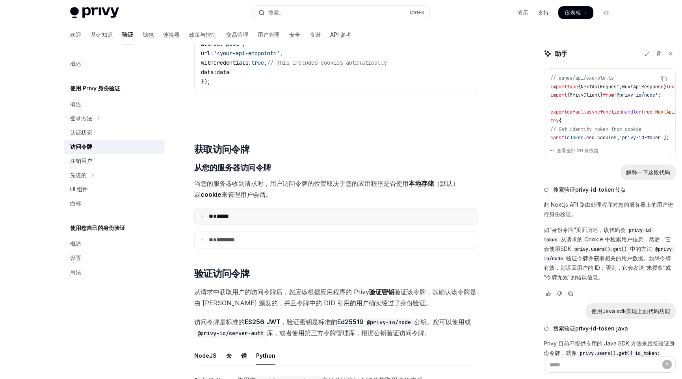
click at [201, 218] on icon at bounding box center [202, 216] width 4 height 4
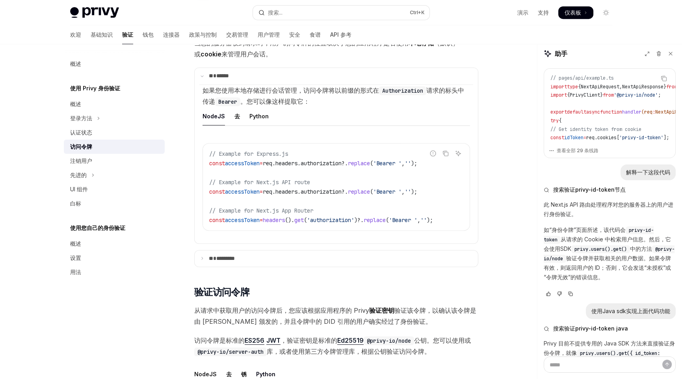
scroll to position [1017, 0]
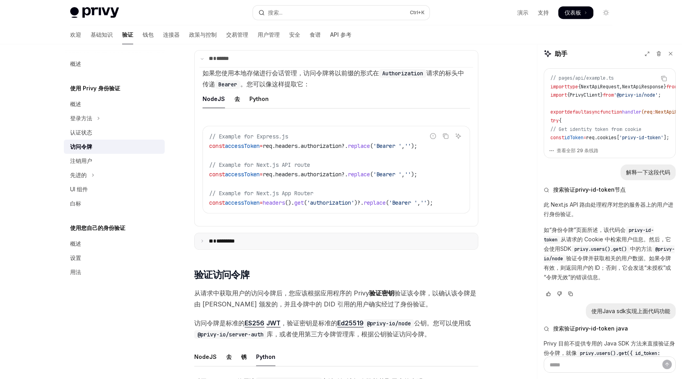
click at [203, 243] on icon at bounding box center [202, 241] width 4 height 4
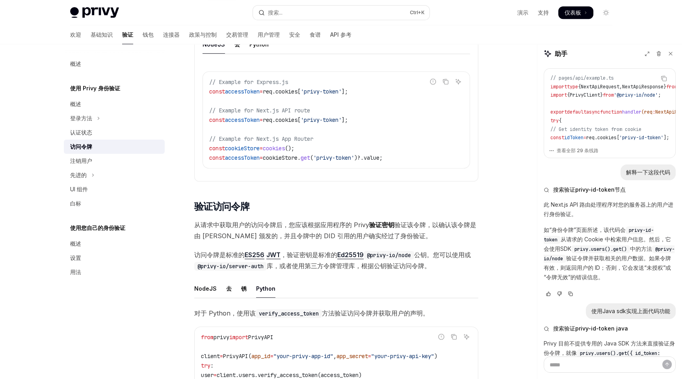
scroll to position [1136, 0]
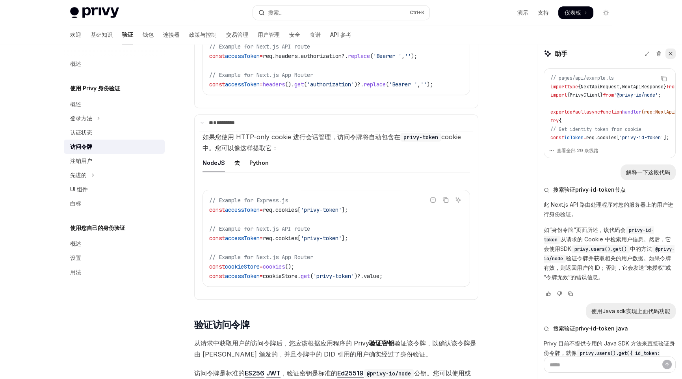
click at [671, 55] on icon at bounding box center [671, 54] width 6 height 6
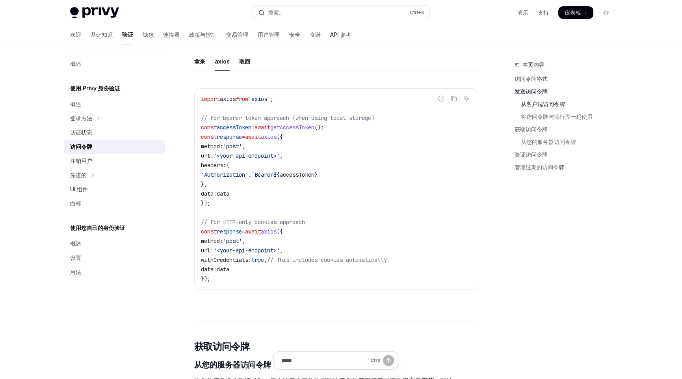
scroll to position [505, 0]
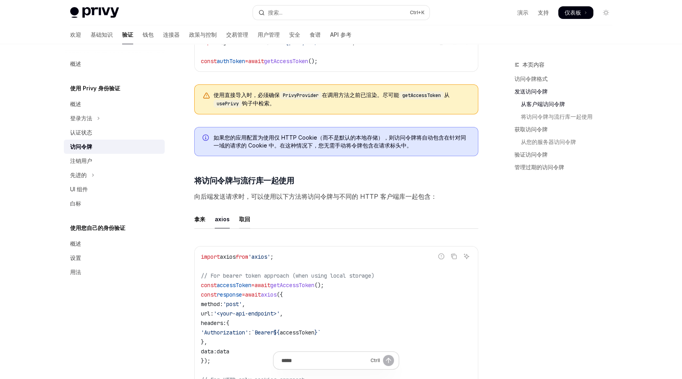
click at [244, 222] on font "取回" at bounding box center [244, 219] width 11 height 7
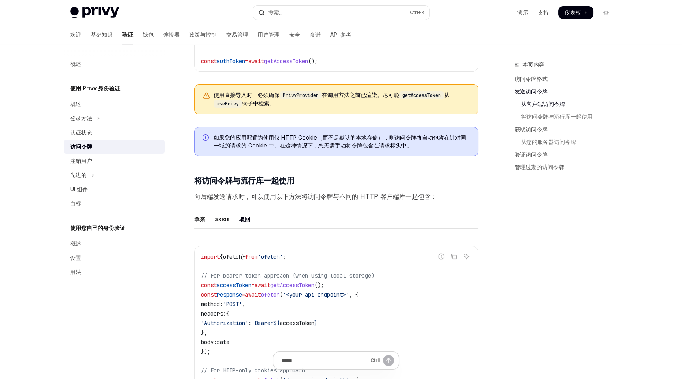
scroll to position [544, 0]
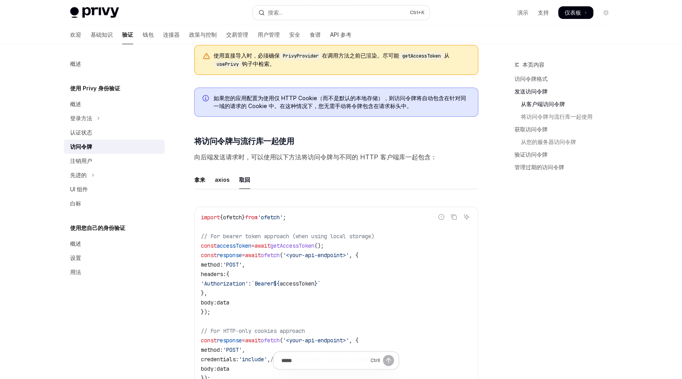
click at [308, 249] on span "getAccessToken" at bounding box center [292, 245] width 44 height 7
click at [311, 248] on span "getAccessToken" at bounding box center [292, 245] width 44 height 7
click at [436, 264] on code "import { ofetch } from 'ofetch' ; // For bearer token approach (when using loca…" at bounding box center [336, 297] width 271 height 170
click at [414, 266] on code "import { ofetch } from 'ofetch' ; // For bearer token approach (when using loca…" at bounding box center [336, 297] width 271 height 170
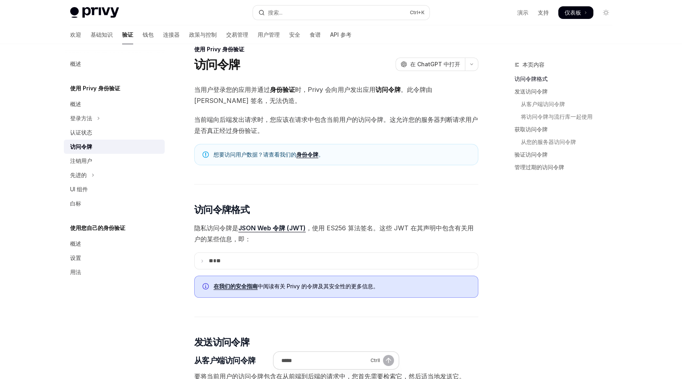
scroll to position [0, 0]
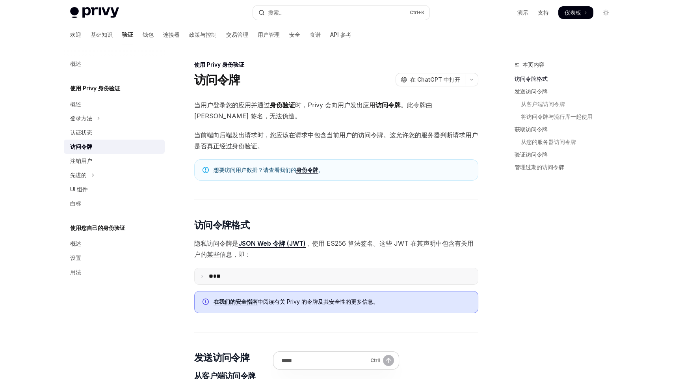
click at [199, 275] on summary "** **" at bounding box center [336, 276] width 283 height 16
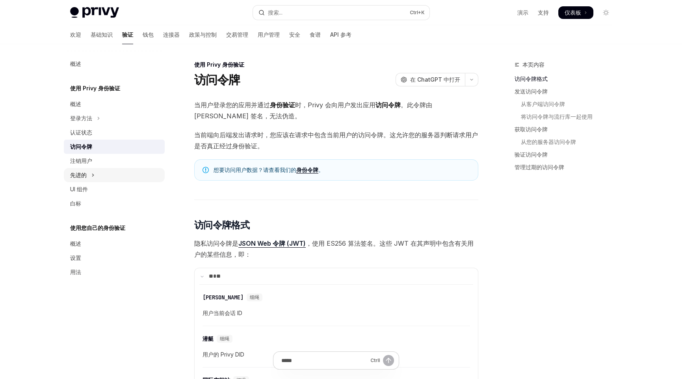
click at [93, 177] on icon "切换高级部分" at bounding box center [92, 174] width 3 height 9
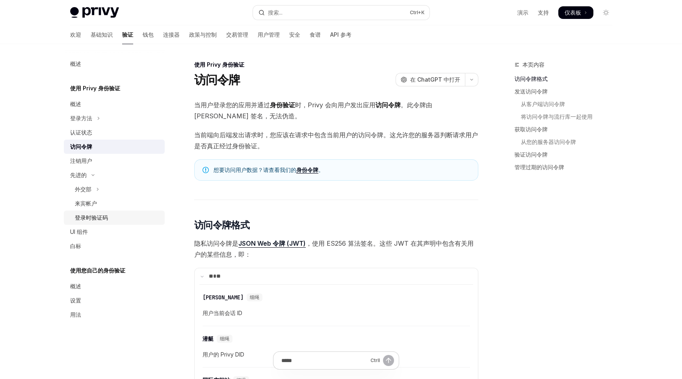
click at [108, 219] on div "登录时验证码" at bounding box center [117, 217] width 85 height 9
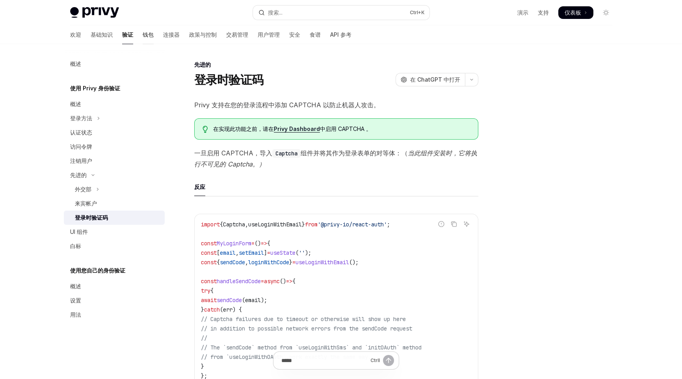
click at [143, 34] on font "钱包" at bounding box center [148, 34] width 11 height 7
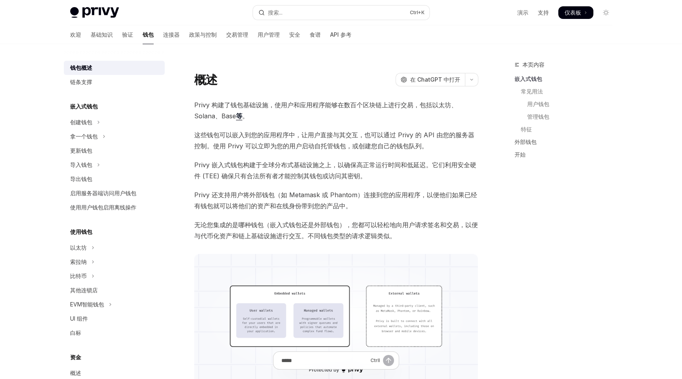
click at [515, 248] on div "本页内容 嵌入式钱包 常见用法 用户钱包 管理钱包 特征 外部钱包 开始" at bounding box center [559, 219] width 120 height 319
click at [258, 31] on font "用户管理" at bounding box center [269, 34] width 22 height 7
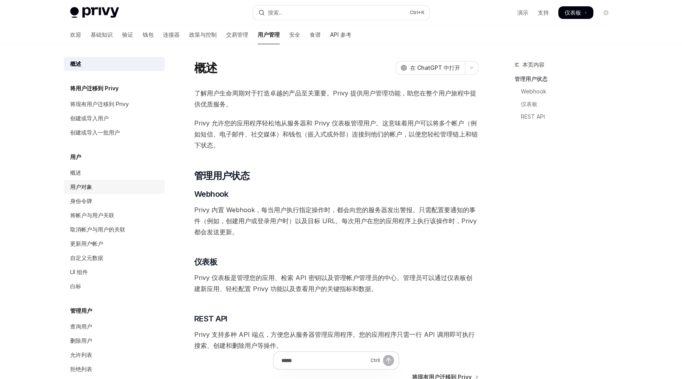
click at [90, 180] on link "用户对象" at bounding box center [114, 187] width 101 height 14
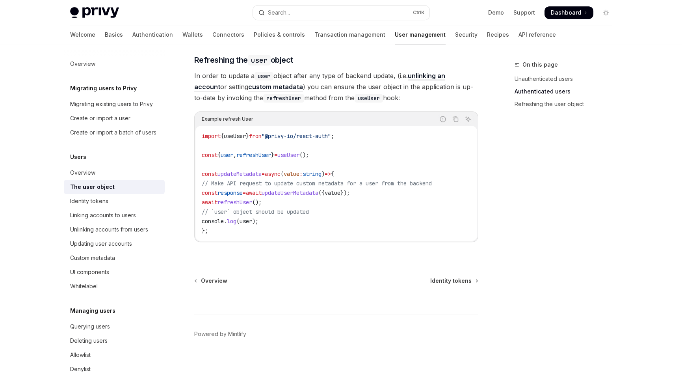
scroll to position [1046, 0]
click at [91, 206] on div "Identity tokens" at bounding box center [89, 200] width 38 height 9
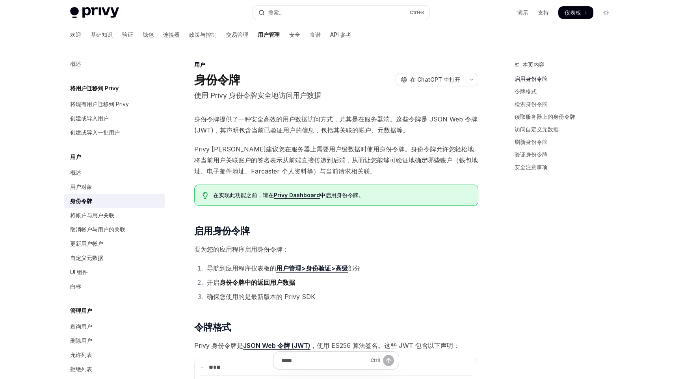
click at [471, 265] on li "导航到应用程序仪表板的 用户管理>身份验证>高级 部分" at bounding box center [342, 268] width 274 height 11
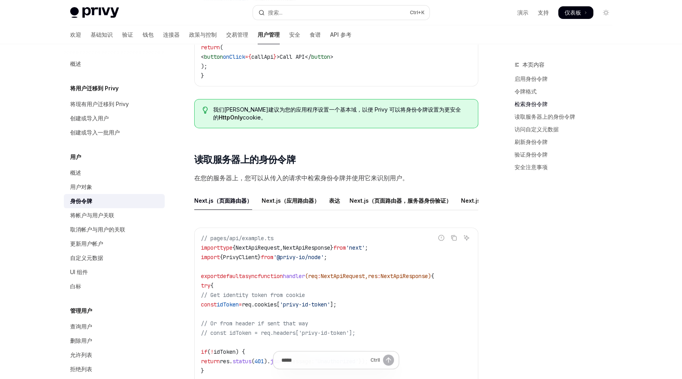
scroll to position [867, 0]
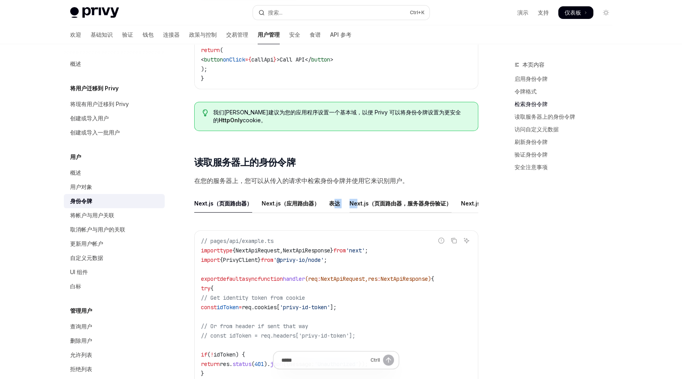
drag, startPoint x: 332, startPoint y: 214, endPoint x: 356, endPoint y: 214, distance: 23.7
click at [356, 213] on ul "Next.js（页面路由器） Next.js（应用路由器） 表达 Next.js（页面路由器，服务器身份验证） Next.js（应用路由器，服务器身份验证） …" at bounding box center [336, 203] width 284 height 19
click at [339, 206] on ul "Next.js（页面路由器） Next.js（应用路由器） 表达 Next.js（页面路由器，服务器身份验证） Next.js（应用路由器，服务器身份验证） …" at bounding box center [336, 203] width 284 height 19
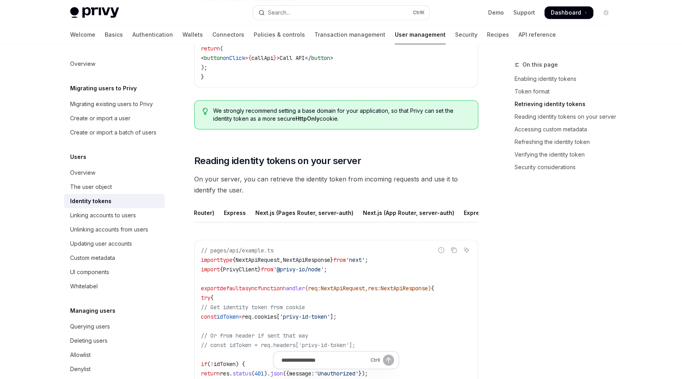
scroll to position [0, 167]
click at [510, 263] on div "On this page Enabling identity tokens Token format Retrieving identity tokens R…" at bounding box center [559, 219] width 120 height 319
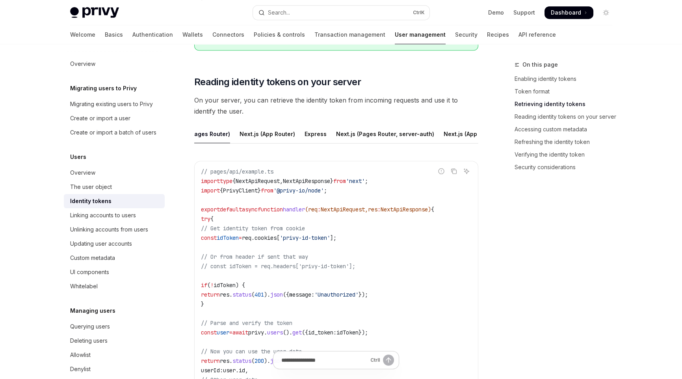
scroll to position [0, 0]
click at [285, 133] on div "Next.js (App Router)" at bounding box center [294, 134] width 56 height 19
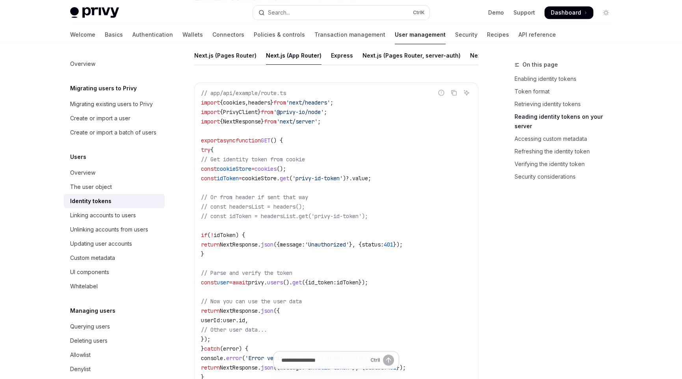
scroll to position [1103, 0]
click at [339, 52] on div "Express" at bounding box center [342, 55] width 22 height 19
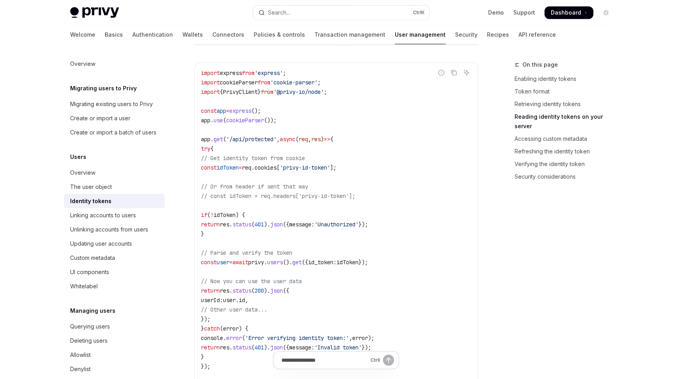
scroll to position [1143, 0]
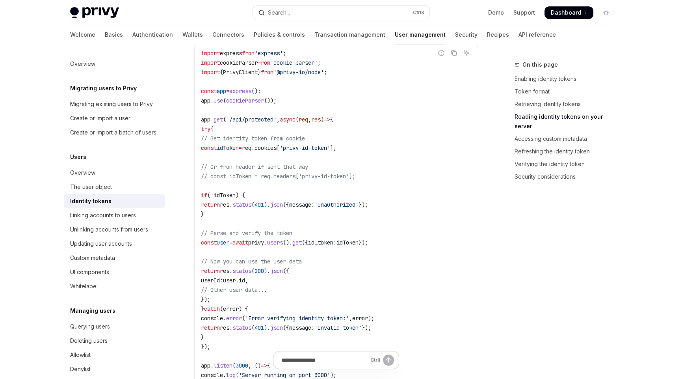
click at [259, 123] on span "'/api/protected'" at bounding box center [251, 119] width 50 height 7
click at [391, 142] on code "import express from 'express' ; import cookieParser from 'cookie-parser' ; impo…" at bounding box center [336, 218] width 271 height 341
click at [229, 246] on span "user" at bounding box center [223, 242] width 13 height 7
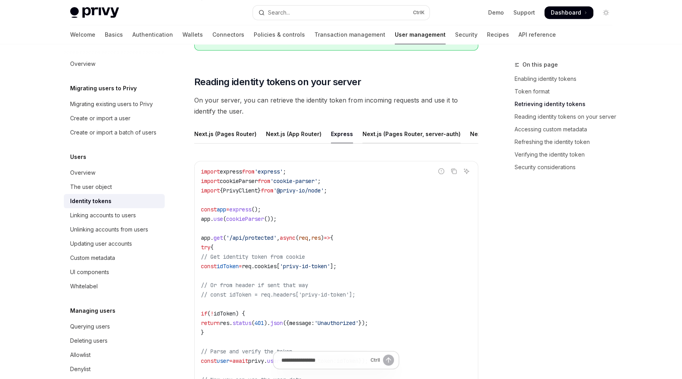
click at [375, 132] on div "Next.js (Pages Router, server-auth)" at bounding box center [412, 134] width 98 height 19
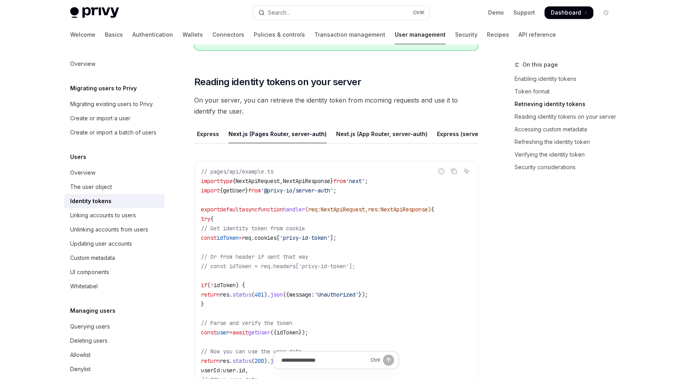
scroll to position [0, 167]
click at [355, 130] on div "Next.js (App Router, server-auth)" at bounding box center [348, 134] width 91 height 19
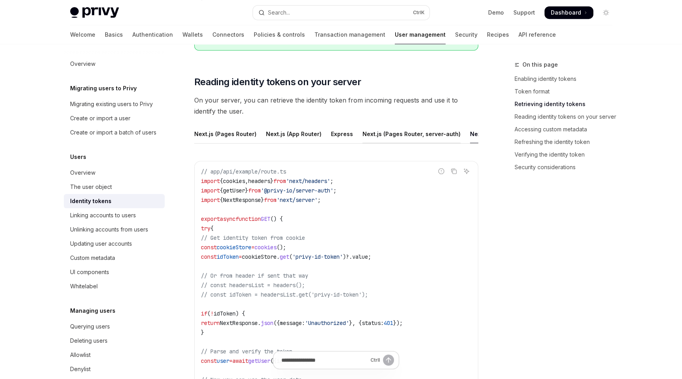
click at [418, 129] on div "Next.js (Pages Router, server-auth)" at bounding box center [412, 134] width 98 height 19
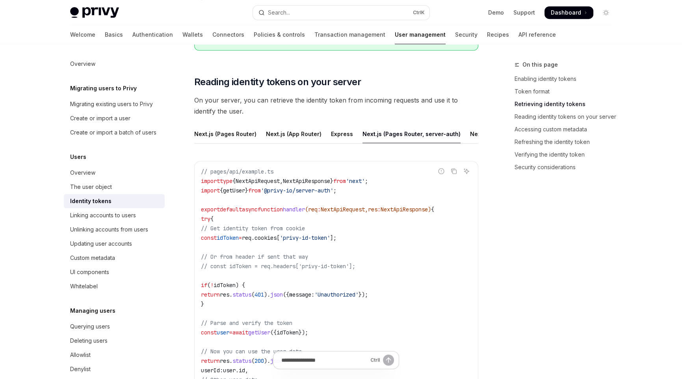
scroll to position [0, 167]
click at [474, 129] on div "Python" at bounding box center [483, 134] width 19 height 19
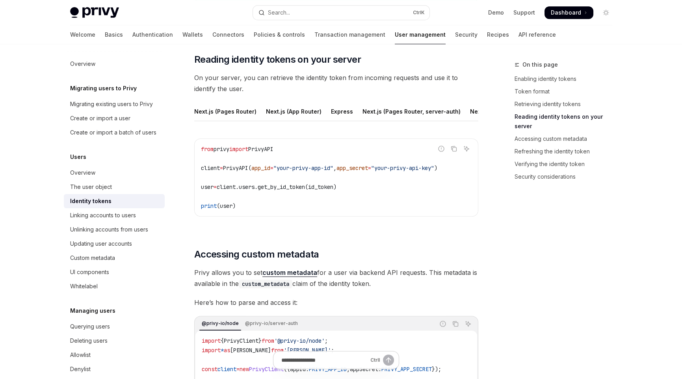
scroll to position [1064, 0]
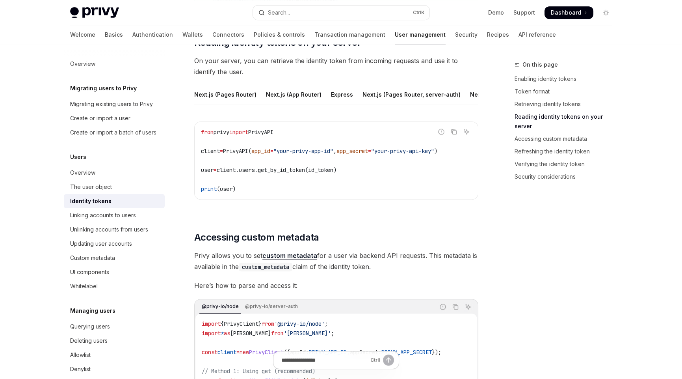
click at [331, 173] on span "client.users.get_by_id_token(id_token)" at bounding box center [277, 169] width 120 height 7
click at [428, 179] on code "from privy import PrivyAPI client = PrivyAPI( app_id = "your-privy-app-id" , ap…" at bounding box center [336, 160] width 271 height 66
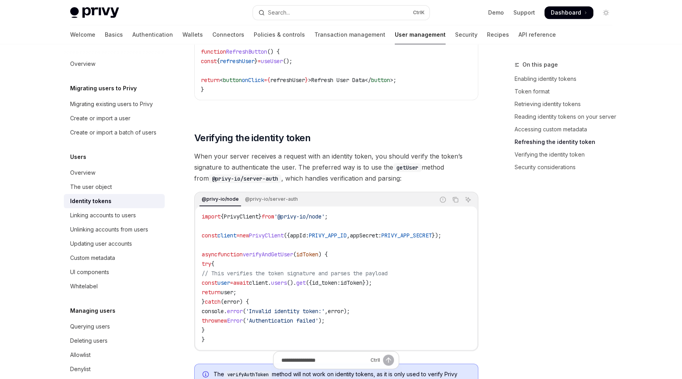
scroll to position [1852, 0]
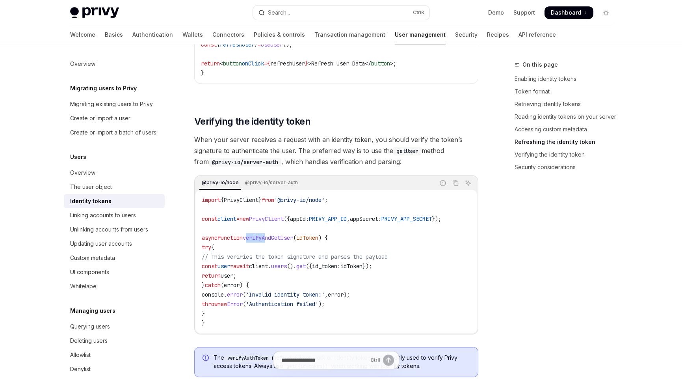
drag, startPoint x: 253, startPoint y: 243, endPoint x: 272, endPoint y: 241, distance: 19.4
click at [272, 241] on span "verifyAndGetUser" at bounding box center [268, 237] width 50 height 7
copy span "verify"
click at [397, 255] on code "import { PrivyClient } from '@privy-io/node' ; const client = new PrivyClient (…" at bounding box center [336, 261] width 269 height 132
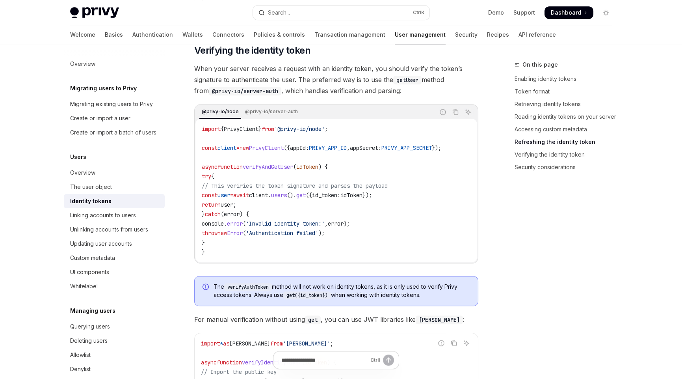
scroll to position [2010, 0]
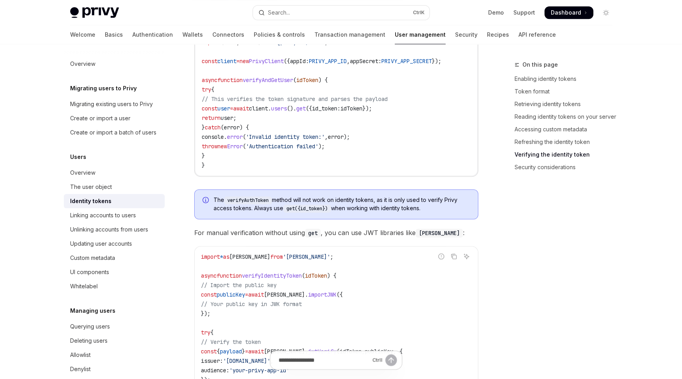
click at [330, 361] on div "Ctrl I" at bounding box center [336, 360] width 132 height 19
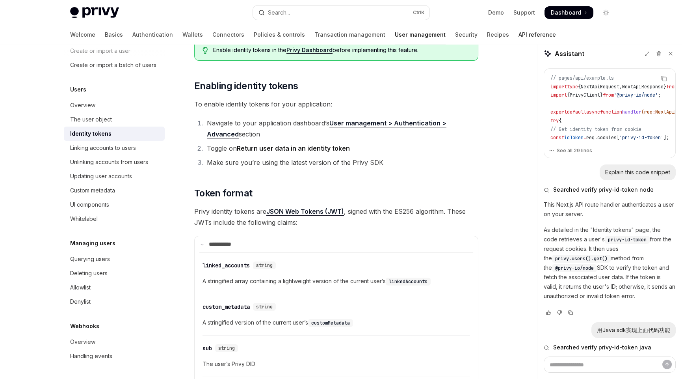
scroll to position [0, 0]
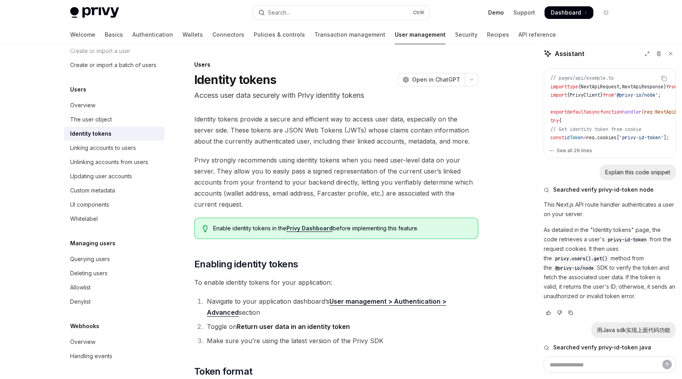
click at [500, 12] on link "Demo" at bounding box center [496, 13] width 16 height 8
click at [92, 258] on div "Querying users" at bounding box center [90, 258] width 40 height 9
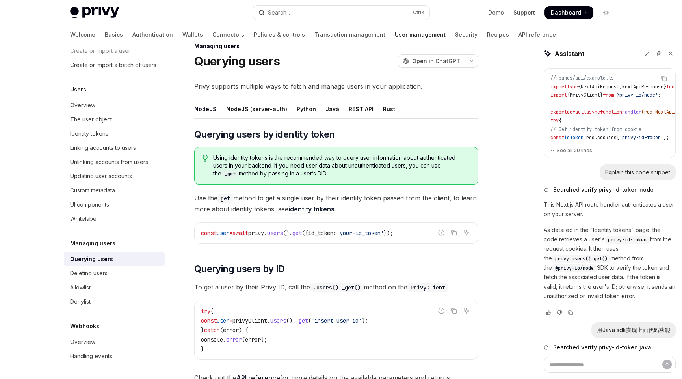
scroll to position [39, 0]
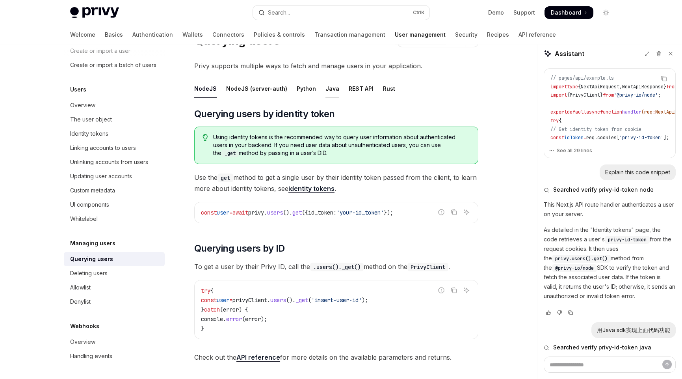
click at [326, 87] on div "Java" at bounding box center [333, 88] width 14 height 19
type textarea "*"
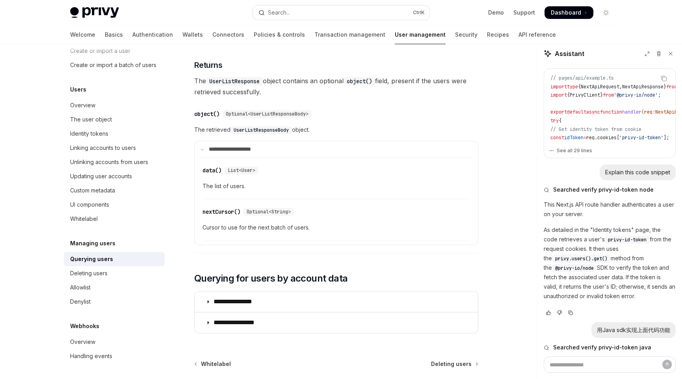
scroll to position [867, 0]
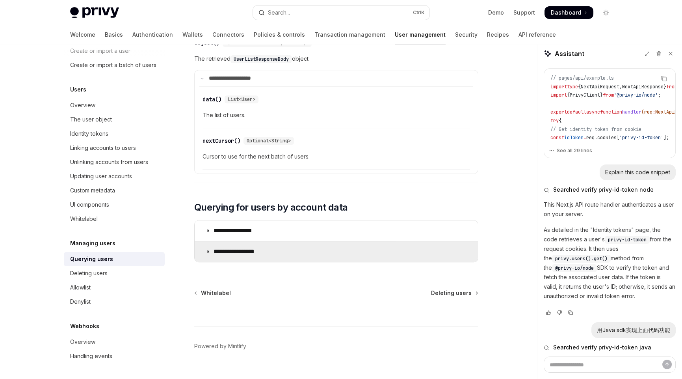
click at [208, 249] on icon at bounding box center [208, 251] width 5 height 5
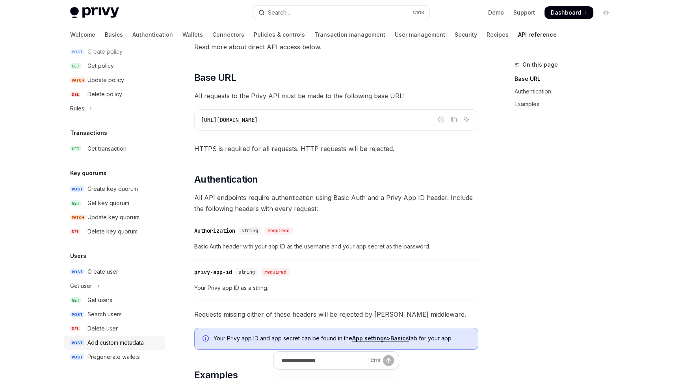
scroll to position [276, 0]
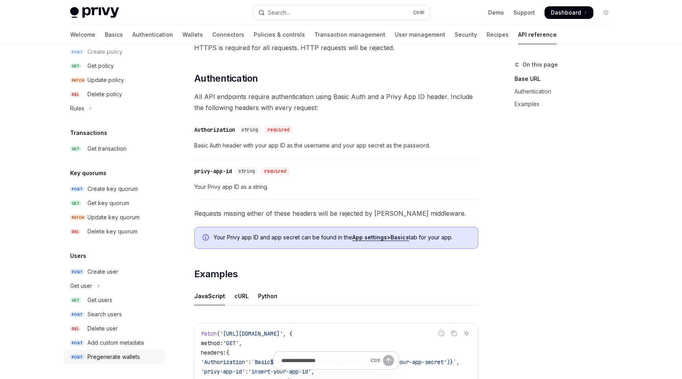
click at [102, 356] on div "Pregenerate wallets" at bounding box center [114, 356] width 52 height 9
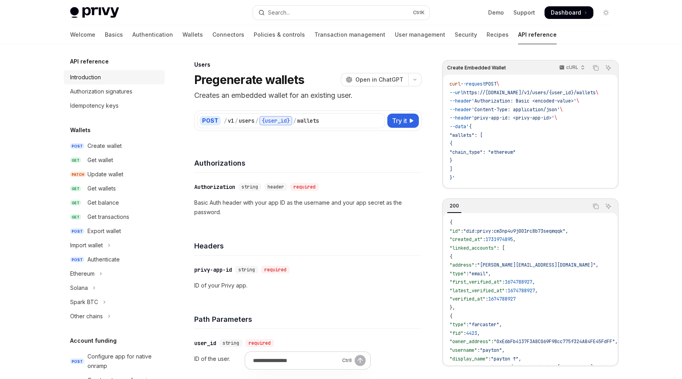
click at [87, 78] on div "Introduction" at bounding box center [85, 77] width 31 height 9
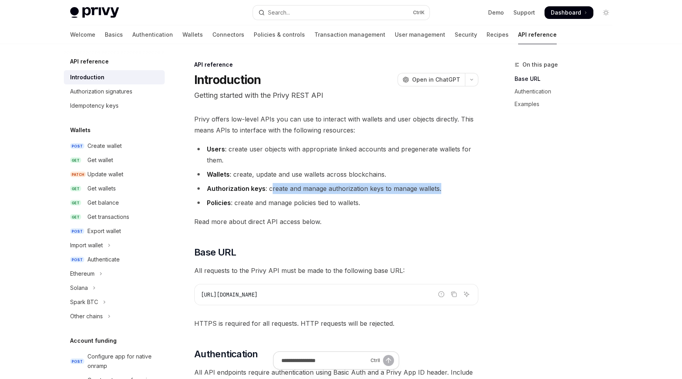
drag, startPoint x: 270, startPoint y: 189, endPoint x: 455, endPoint y: 188, distance: 184.9
click at [455, 188] on li "Authorization keys : create and manage authorization keys to manage wallets." at bounding box center [336, 188] width 284 height 11
click at [462, 194] on ul "Users : create user objects with appropriate linked accounts and pregenerate wa…" at bounding box center [336, 175] width 284 height 65
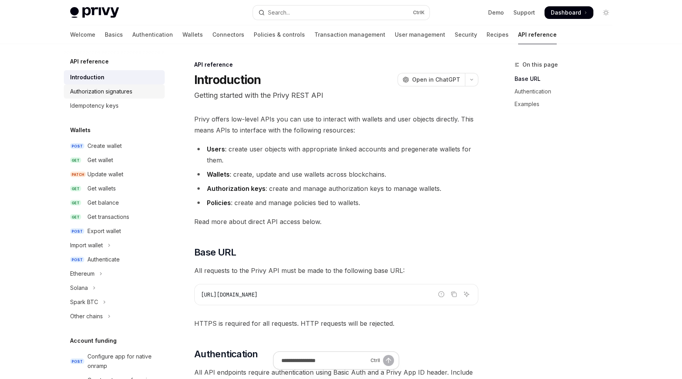
click at [102, 91] on div "Authorization signatures" at bounding box center [101, 91] width 62 height 9
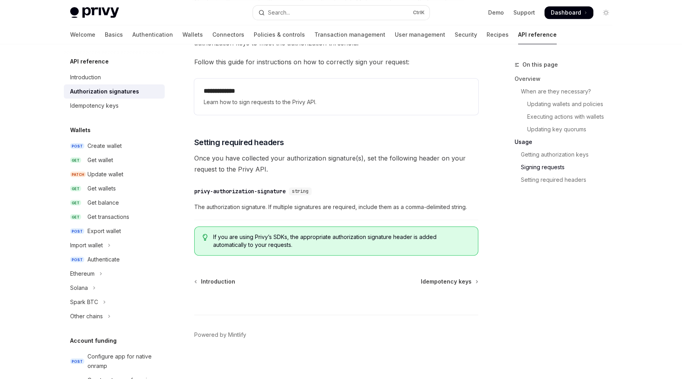
scroll to position [1280, 0]
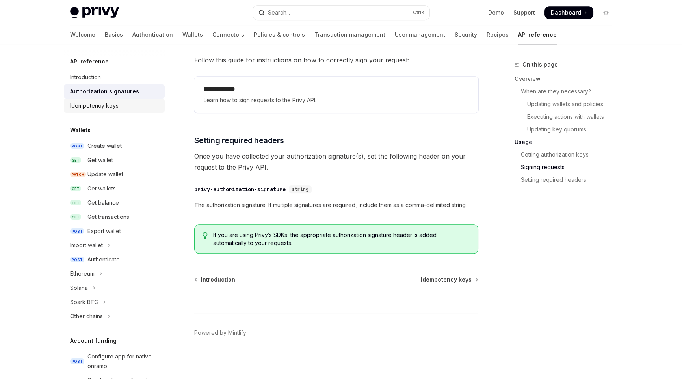
click at [106, 106] on div "Idempotency keys" at bounding box center [94, 105] width 48 height 9
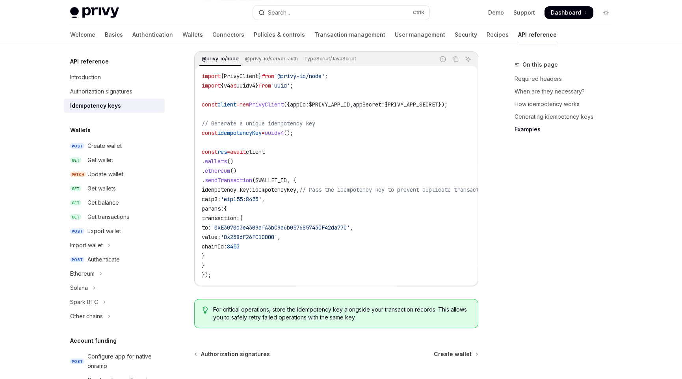
scroll to position [854, 0]
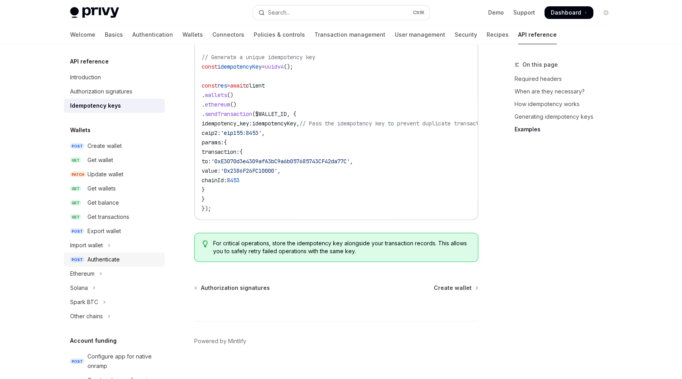
click at [108, 257] on div "Authenticate" at bounding box center [104, 259] width 32 height 9
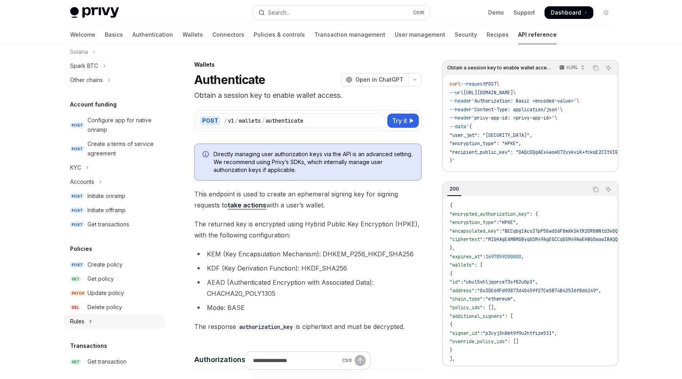
scroll to position [276, 0]
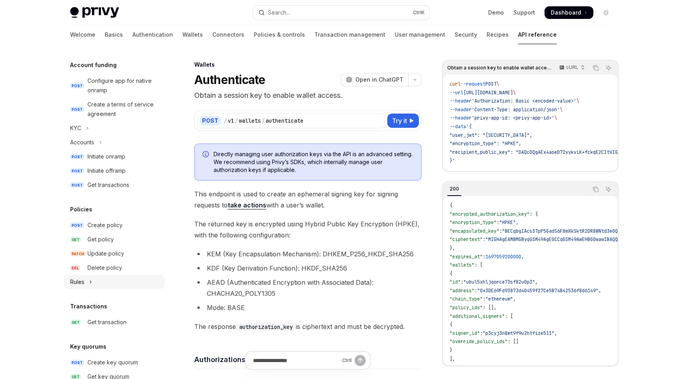
click at [83, 280] on div "Rules" at bounding box center [77, 281] width 14 height 9
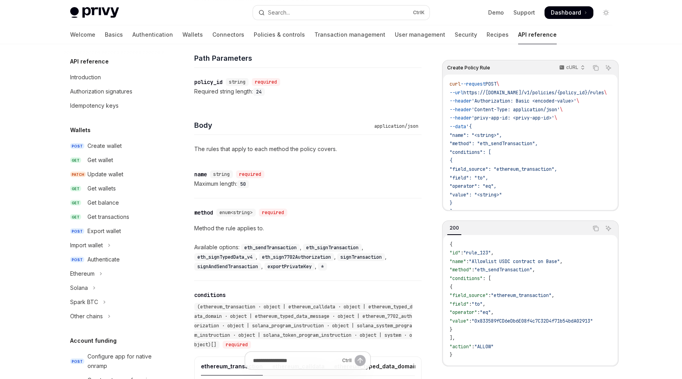
scroll to position [118, 0]
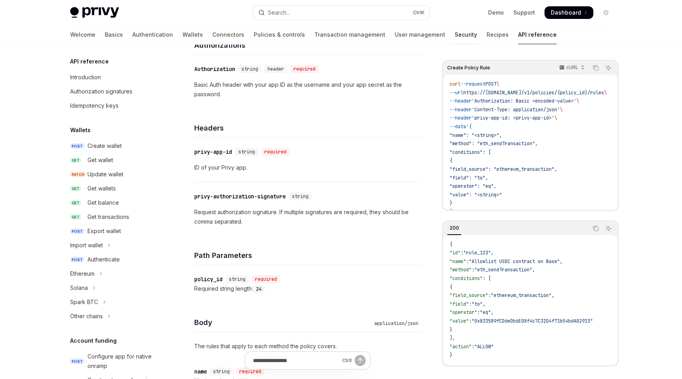
click at [455, 31] on link "Security" at bounding box center [466, 34] width 22 height 19
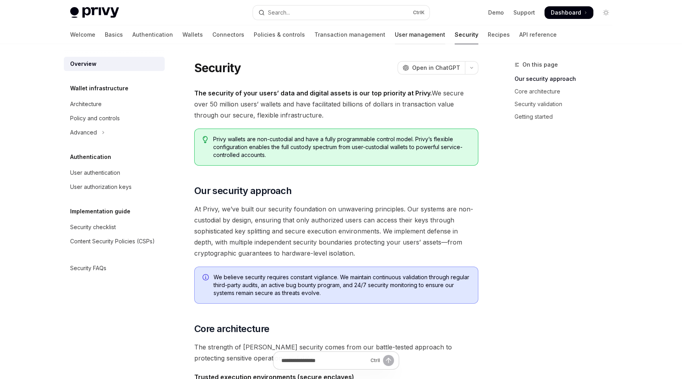
click at [395, 34] on link "User management" at bounding box center [420, 34] width 50 height 19
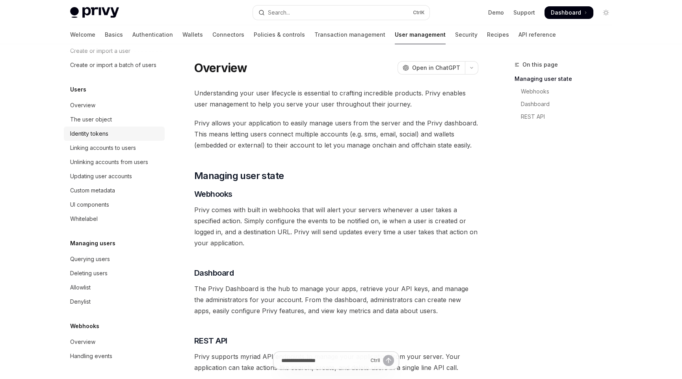
click at [112, 133] on div "Identity tokens" at bounding box center [115, 133] width 90 height 9
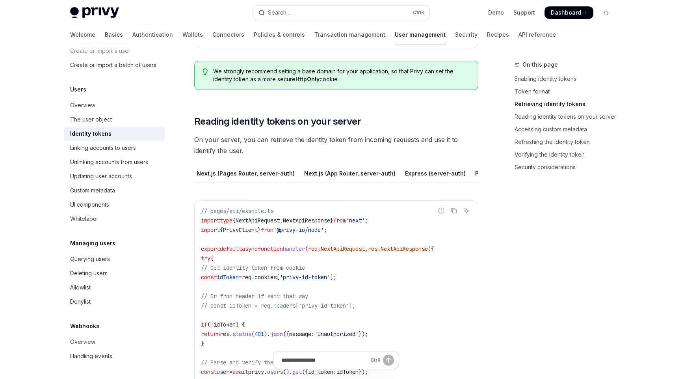
scroll to position [0, 167]
click at [474, 167] on div "Python" at bounding box center [483, 173] width 19 height 19
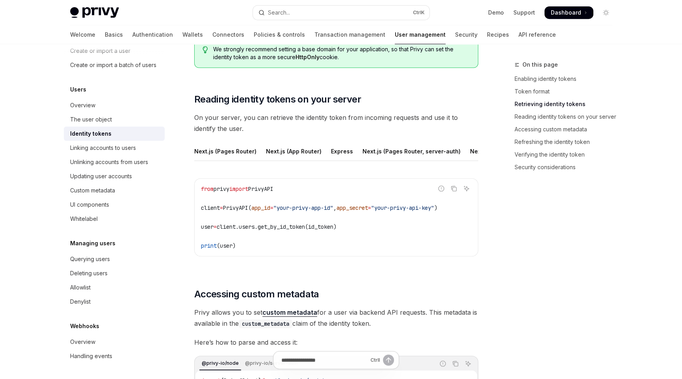
scroll to position [1025, 0]
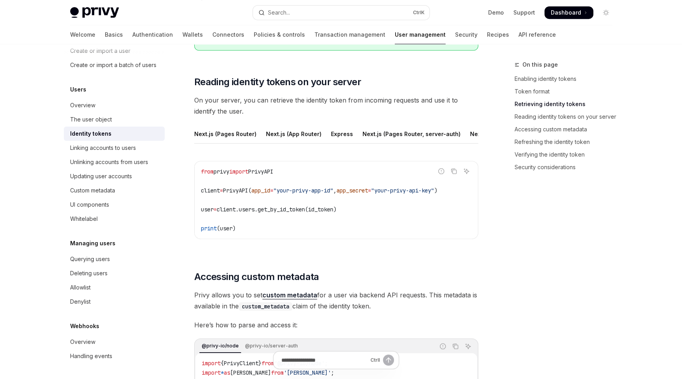
click at [207, 192] on span "client" at bounding box center [210, 190] width 19 height 7
click at [368, 227] on code "from privy import PrivyAPI client = PrivyAPI( app_id = "your-privy-app-id" , ap…" at bounding box center [336, 200] width 271 height 66
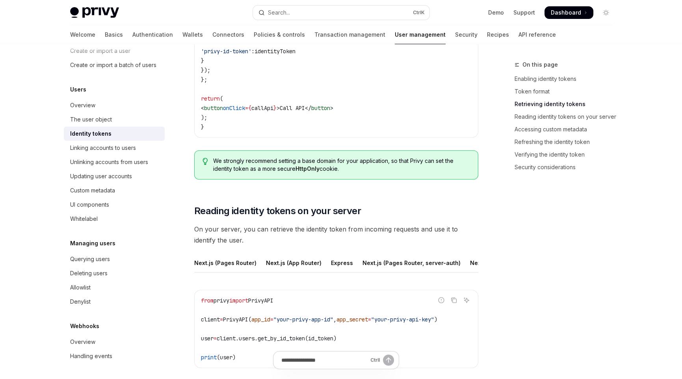
scroll to position [906, 0]
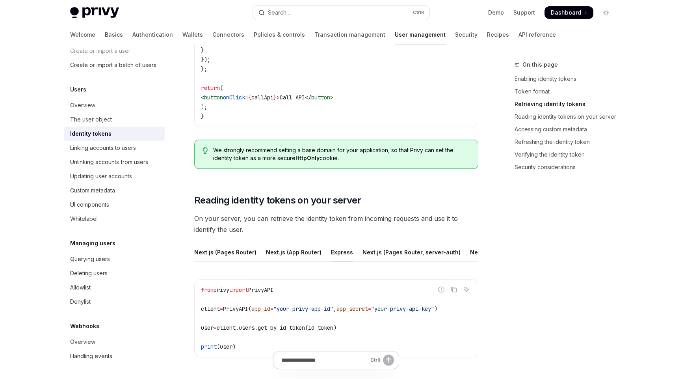
click at [339, 258] on div "Express" at bounding box center [342, 252] width 22 height 19
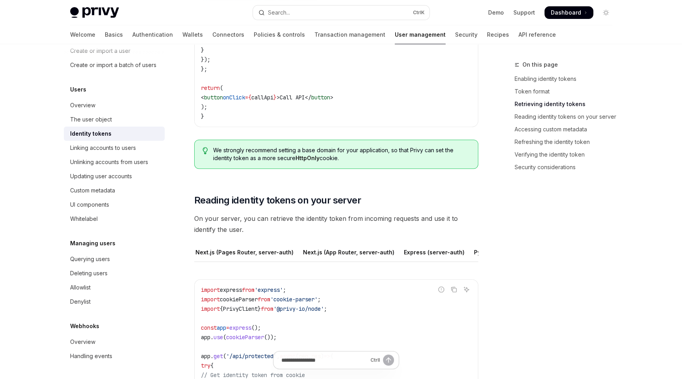
scroll to position [946, 0]
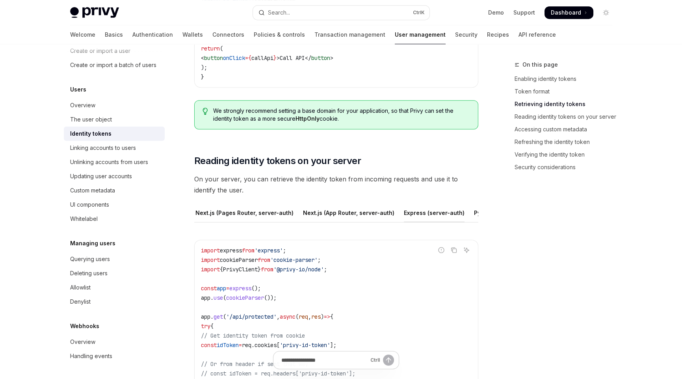
click at [409, 203] on div "Express (server-auth)" at bounding box center [434, 212] width 61 height 19
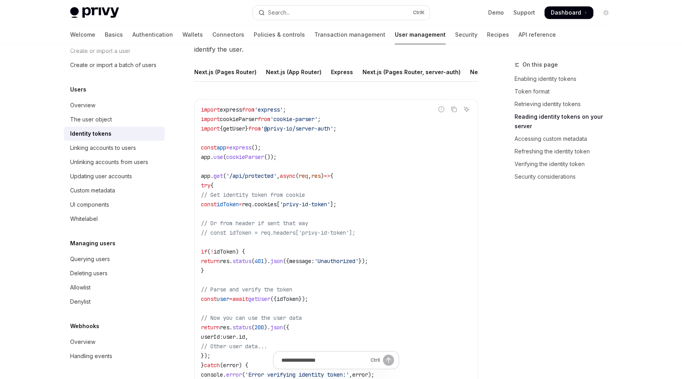
scroll to position [1103, 0]
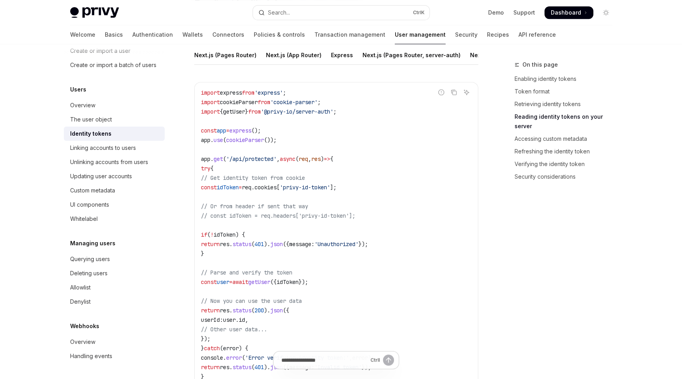
click at [239, 188] on span "idToken" at bounding box center [228, 187] width 22 height 7
click at [336, 235] on code "import express from 'express' ; import cookieParser from 'cookie-parser' ; impo…" at bounding box center [336, 258] width 271 height 341
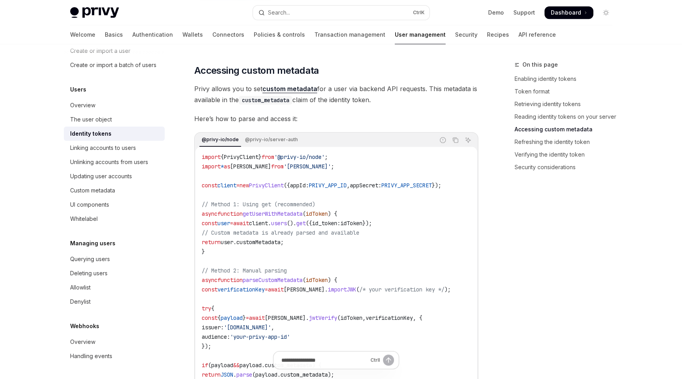
scroll to position [1576, 0]
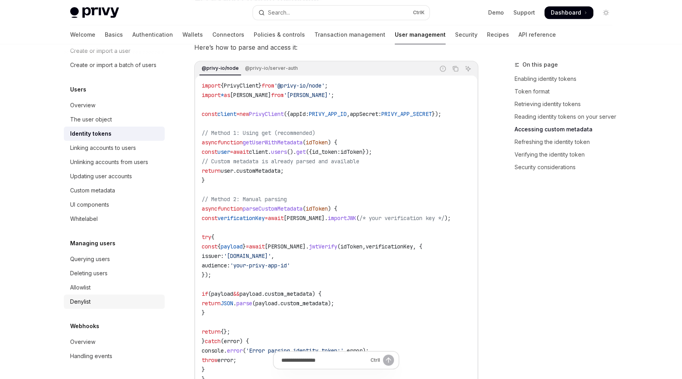
click at [68, 302] on link "Denylist" at bounding box center [114, 301] width 101 height 14
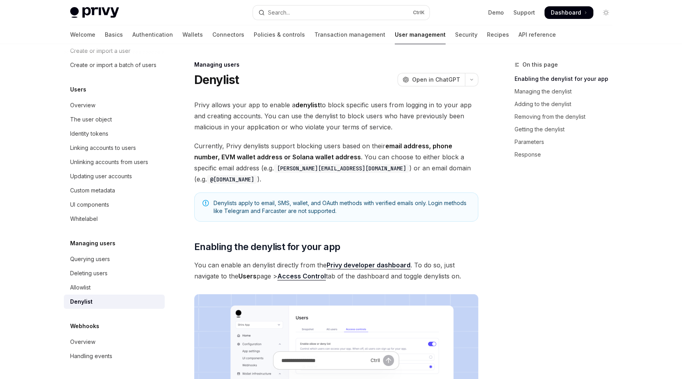
click at [224, 73] on h1 "Denylist" at bounding box center [216, 80] width 45 height 14
click at [528, 272] on div "On this page Enabling the denylist for your app Managing the denylist Adding to…" at bounding box center [559, 219] width 120 height 319
click at [75, 287] on div "Allowlist" at bounding box center [80, 287] width 20 height 9
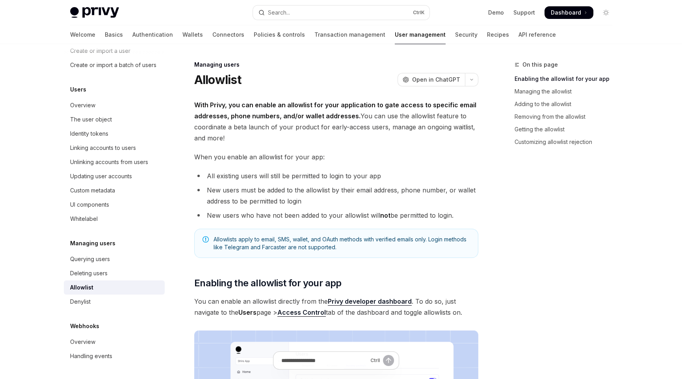
click at [220, 77] on h1 "Allowlist" at bounding box center [217, 80] width 47 height 14
click at [96, 145] on div "Linking accounts to users" at bounding box center [103, 147] width 66 height 9
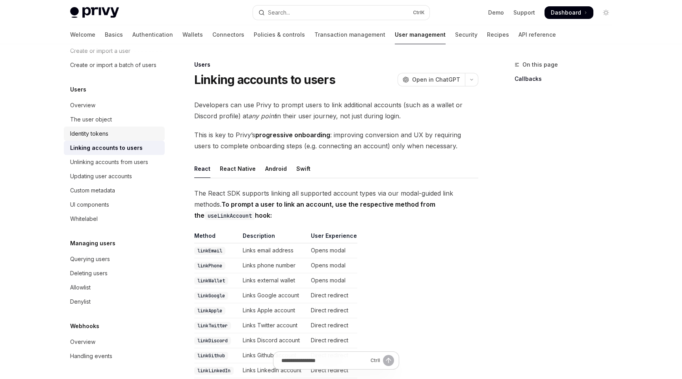
click at [94, 134] on div "Identity tokens" at bounding box center [89, 133] width 38 height 9
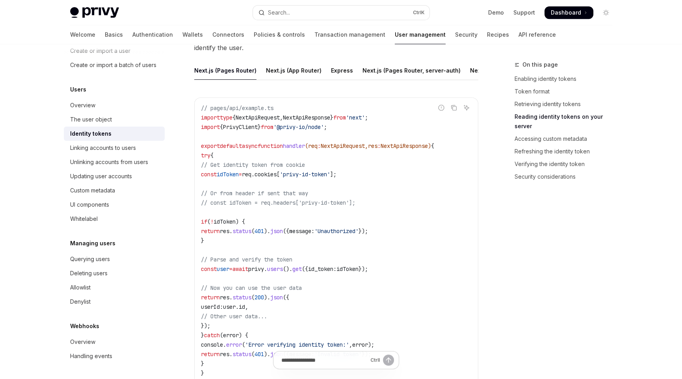
scroll to position [1103, 0]
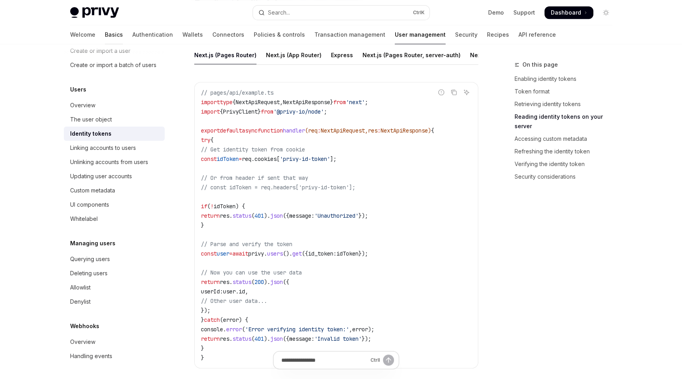
click at [105, 34] on link "Basics" at bounding box center [114, 34] width 18 height 19
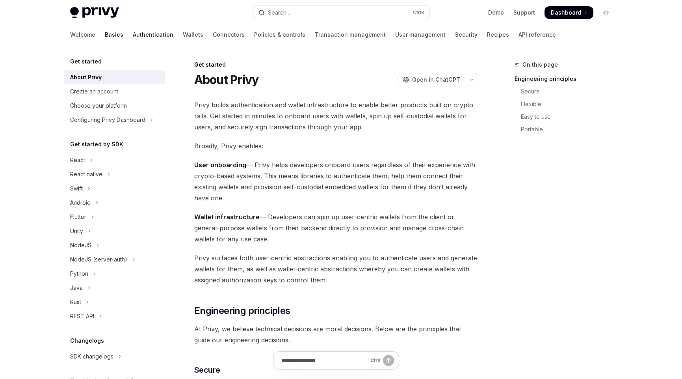
click at [133, 32] on link "Authentication" at bounding box center [153, 34] width 41 height 19
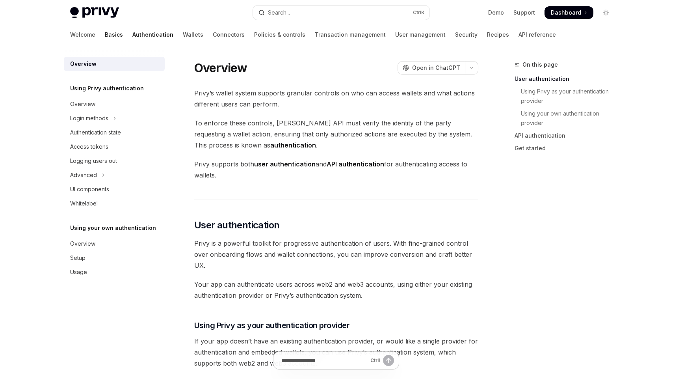
click at [105, 33] on link "Basics" at bounding box center [114, 34] width 18 height 19
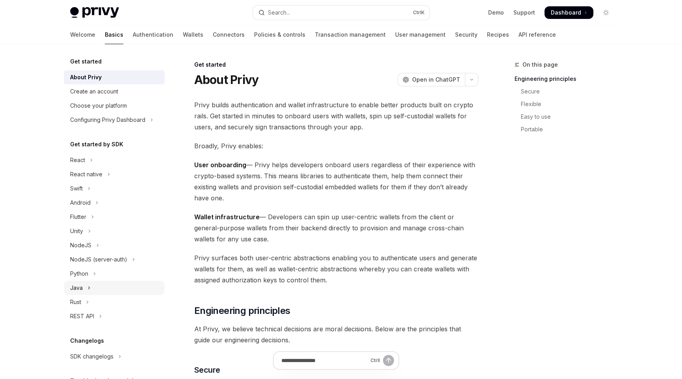
click at [84, 287] on button "Java" at bounding box center [114, 288] width 101 height 14
type textarea "*"
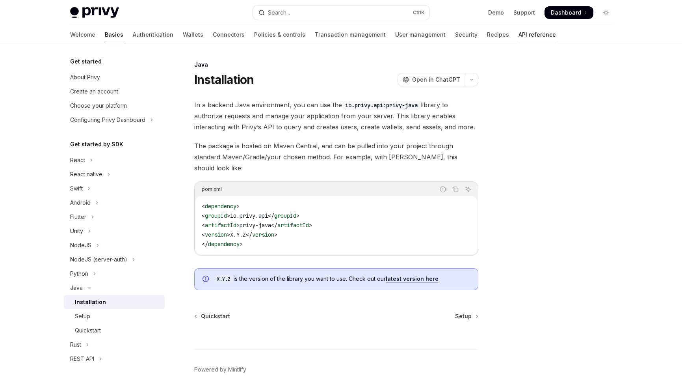
click at [519, 35] on link "API reference" at bounding box center [537, 34] width 37 height 19
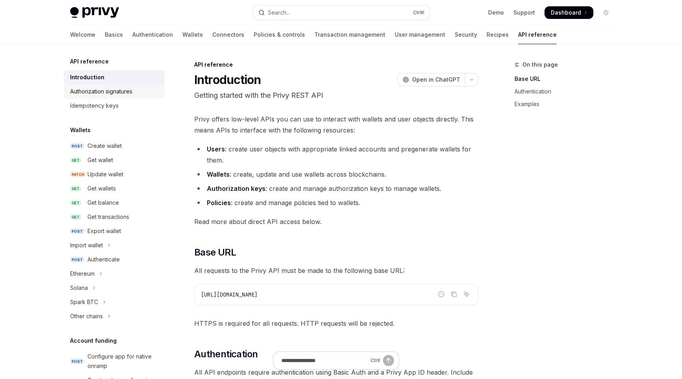
click at [101, 91] on div "Authorization signatures" at bounding box center [101, 91] width 62 height 9
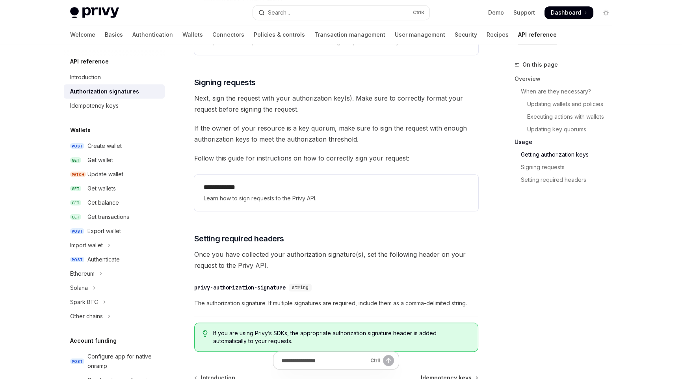
scroll to position [1280, 0]
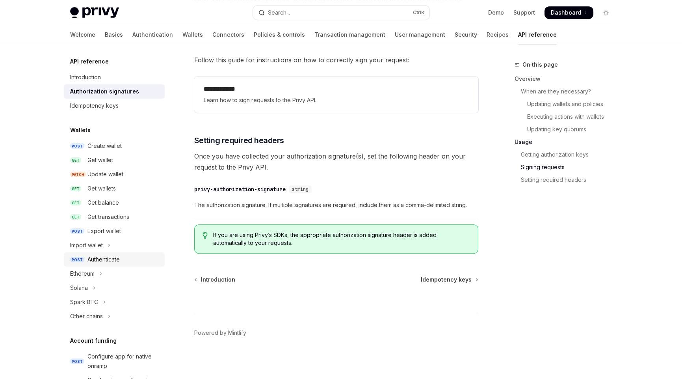
click at [108, 262] on div "Authenticate" at bounding box center [104, 259] width 32 height 9
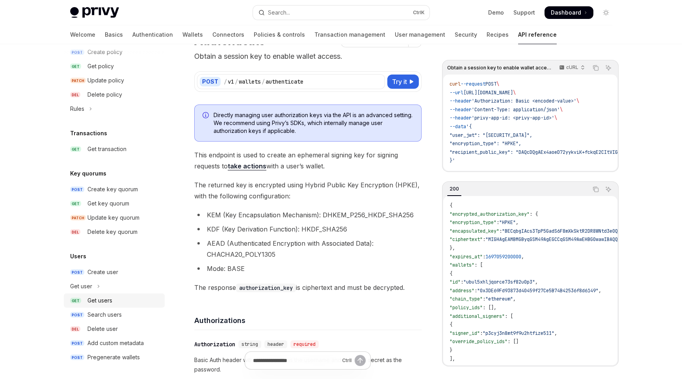
scroll to position [449, 0]
click at [102, 268] on div "Create user" at bounding box center [103, 271] width 31 height 9
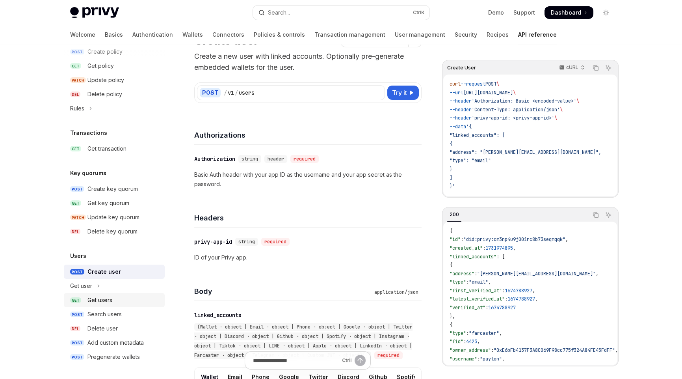
click at [108, 301] on div "Get users" at bounding box center [100, 299] width 25 height 9
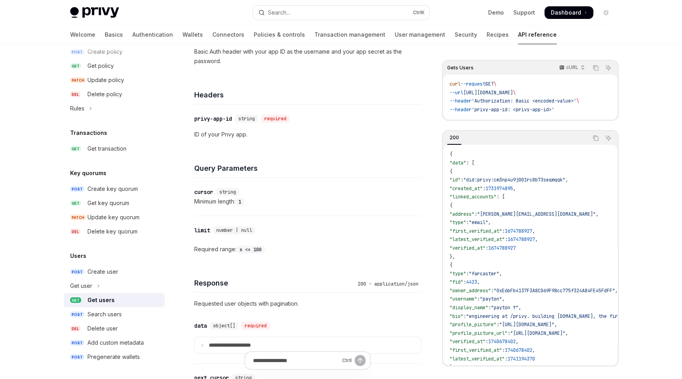
scroll to position [197, 0]
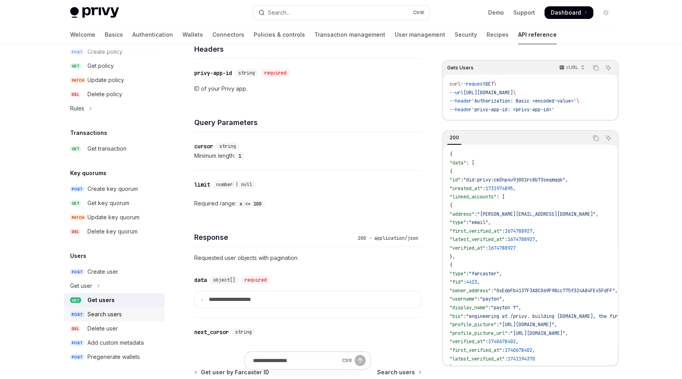
click at [118, 314] on div "Search users" at bounding box center [105, 313] width 34 height 9
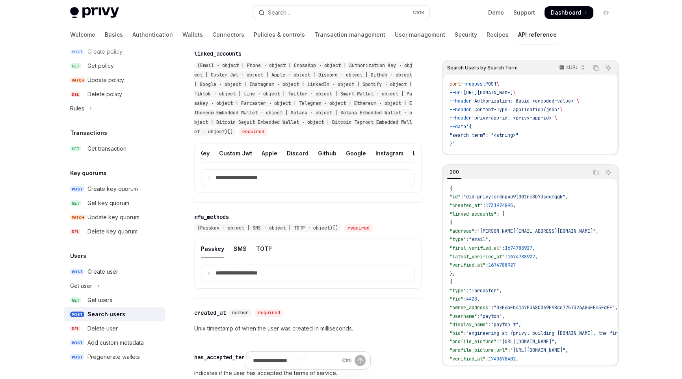
scroll to position [0, 112]
click at [254, 150] on div "Custom Jwt" at bounding box center [252, 153] width 33 height 19
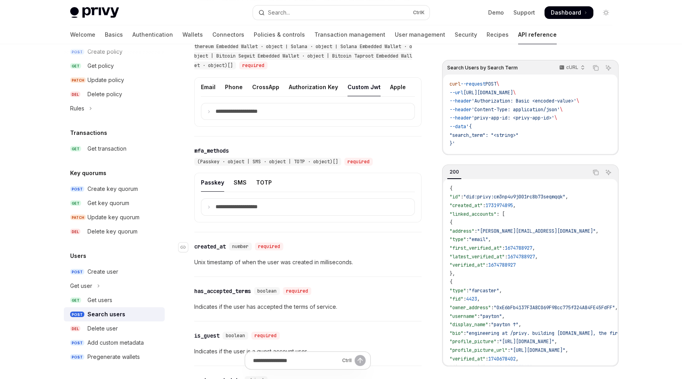
scroll to position [483, 0]
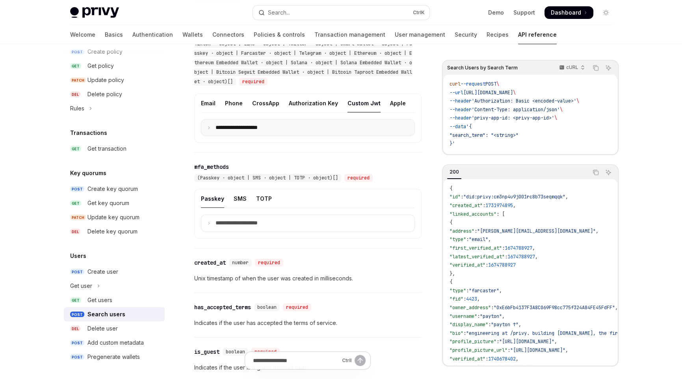
click at [210, 127] on summary "**********" at bounding box center [307, 127] width 213 height 16
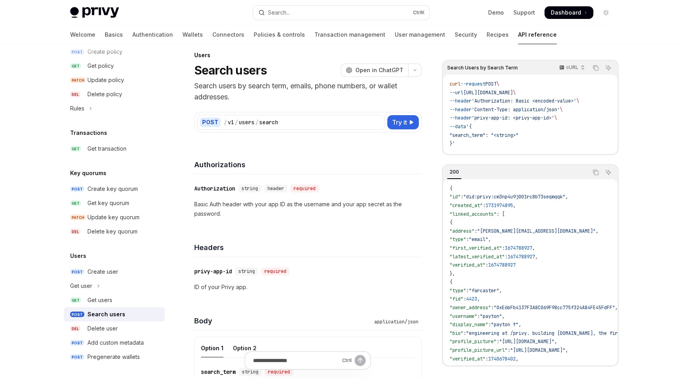
scroll to position [0, 0]
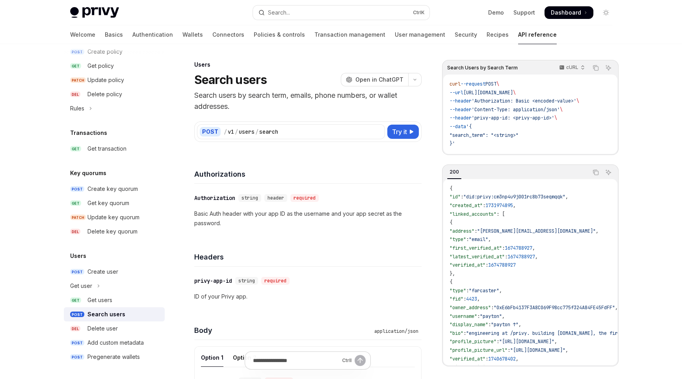
drag, startPoint x: 500, startPoint y: 135, endPoint x: 527, endPoint y: 134, distance: 26.8
click at [519, 134] on span ""search_term": "<string>"" at bounding box center [484, 135] width 69 height 6
click at [544, 133] on code "curl --request POST \ --url [URL][DOMAIN_NAME] \ --header 'Authorization: Basic…" at bounding box center [531, 114] width 162 height 68
drag, startPoint x: 195, startPoint y: 212, endPoint x: 224, endPoint y: 222, distance: 29.8
click at [224, 222] on p "Basic Auth header with your app ID as the username and your app secret as the p…" at bounding box center [307, 218] width 227 height 19
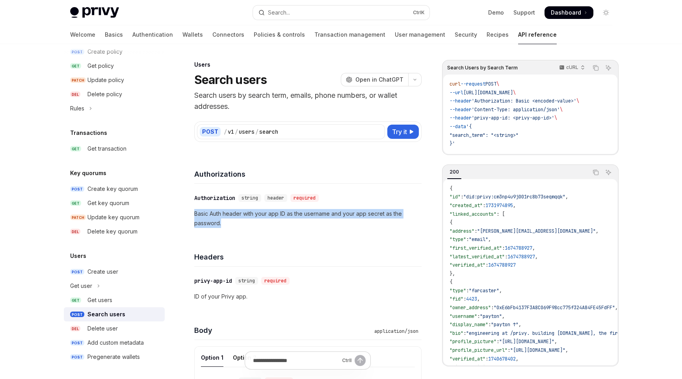
click at [249, 233] on div "​ Authorization string header required Basic Auth header with your app ID as th…" at bounding box center [307, 211] width 227 height 54
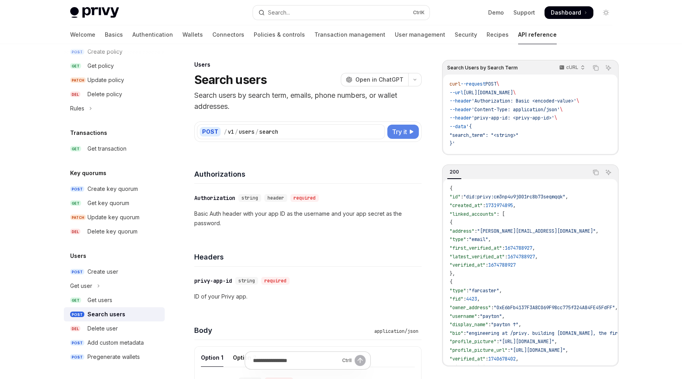
click at [405, 133] on span "Try it" at bounding box center [399, 131] width 15 height 9
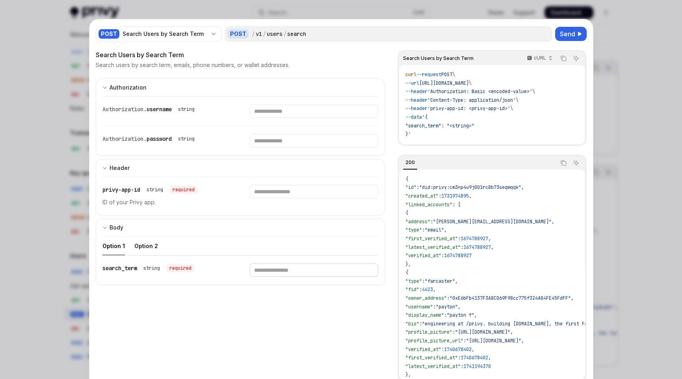
click at [311, 269] on input "Enter search_term" at bounding box center [314, 269] width 129 height 13
click at [253, 189] on input "Enter privy-app-id" at bounding box center [314, 191] width 129 height 13
click at [279, 141] on input "Enter password" at bounding box center [314, 140] width 129 height 13
click at [288, 112] on input "Enter username" at bounding box center [314, 110] width 129 height 13
click at [286, 190] on input "Enter privy-app-id" at bounding box center [314, 191] width 129 height 13
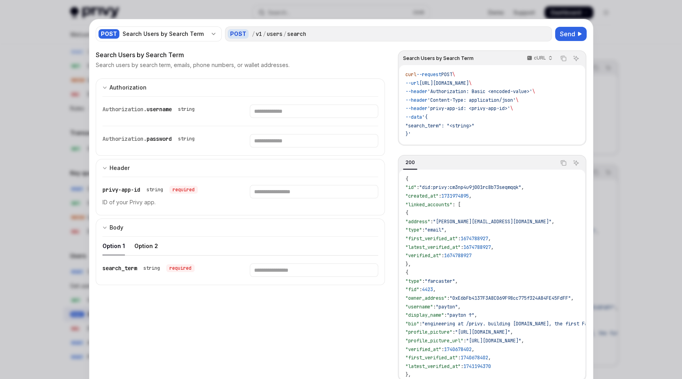
click at [633, 83] on div at bounding box center [341, 189] width 682 height 379
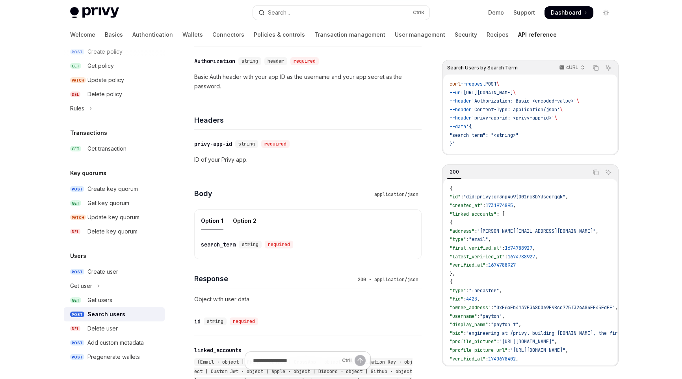
scroll to position [157, 0]
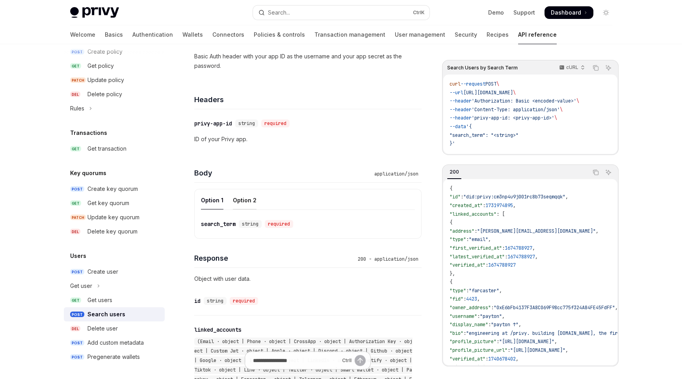
click at [244, 200] on div "Option 2" at bounding box center [245, 200] width 24 height 19
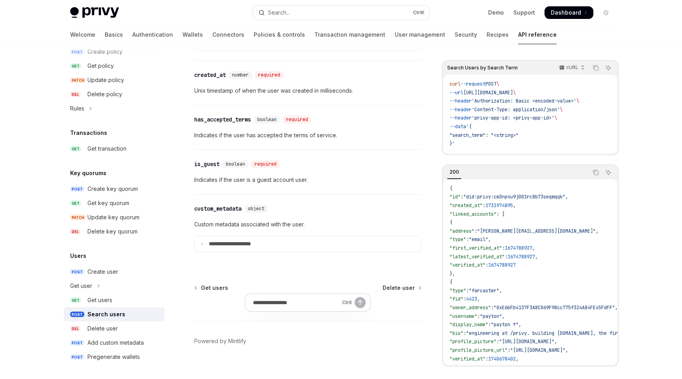
scroll to position [901, 0]
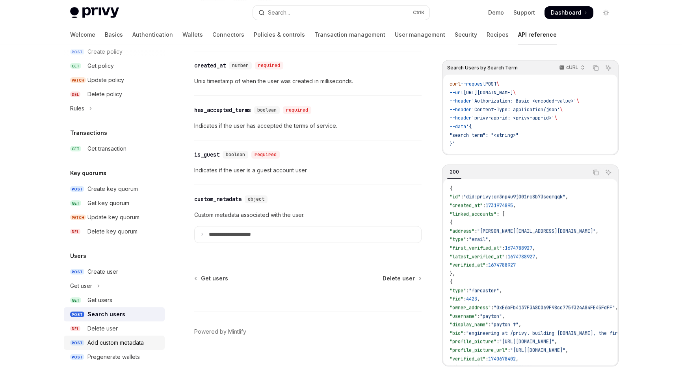
click at [114, 341] on div "Add custom metadata" at bounding box center [116, 342] width 56 height 9
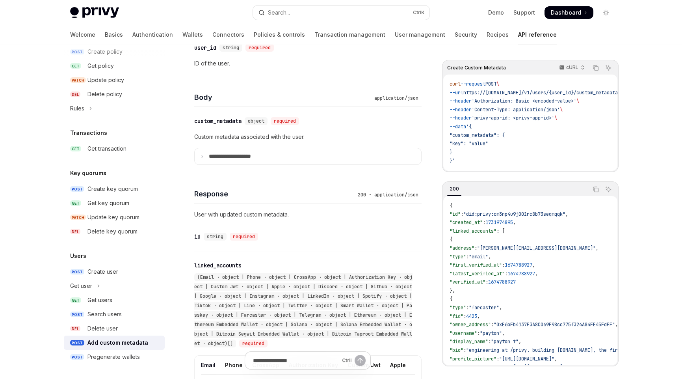
scroll to position [315, 0]
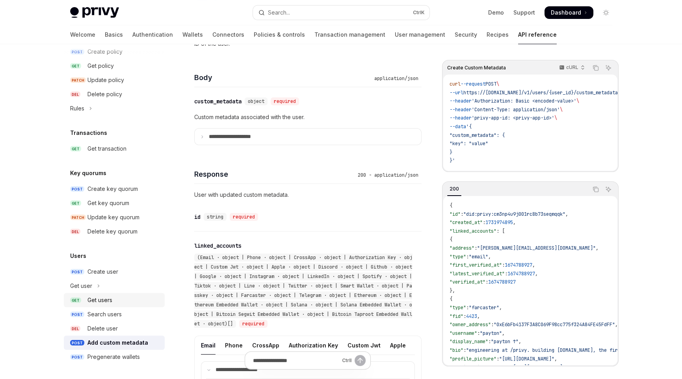
click at [107, 299] on div "Get users" at bounding box center [100, 299] width 25 height 9
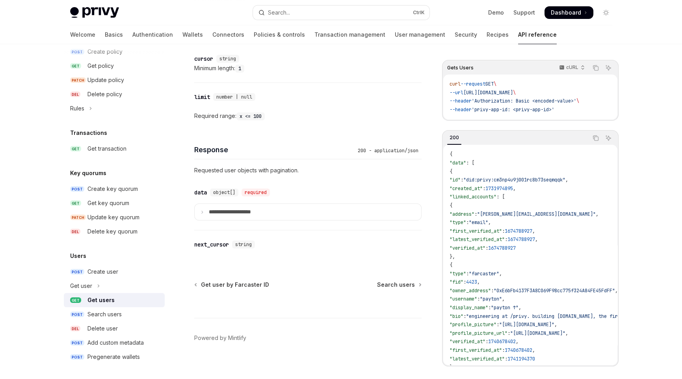
scroll to position [289, 0]
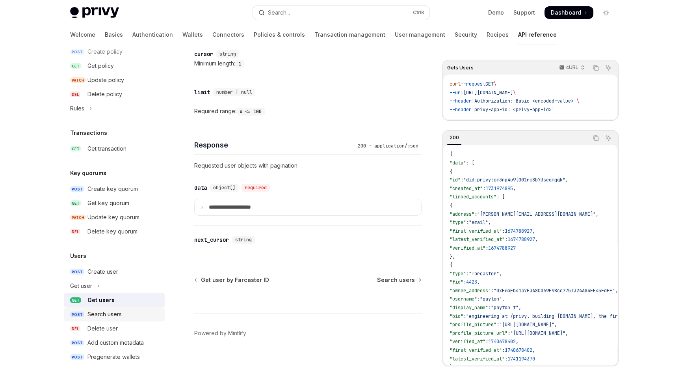
click at [120, 315] on div "Search users" at bounding box center [105, 313] width 34 height 9
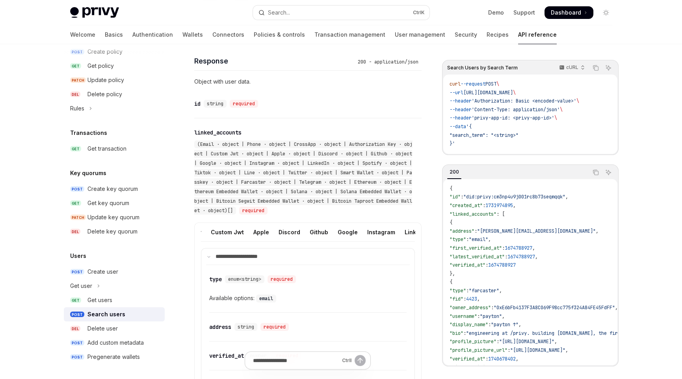
scroll to position [0, 101]
click at [250, 229] on div "Custom Jwt" at bounding box center [263, 232] width 33 height 19
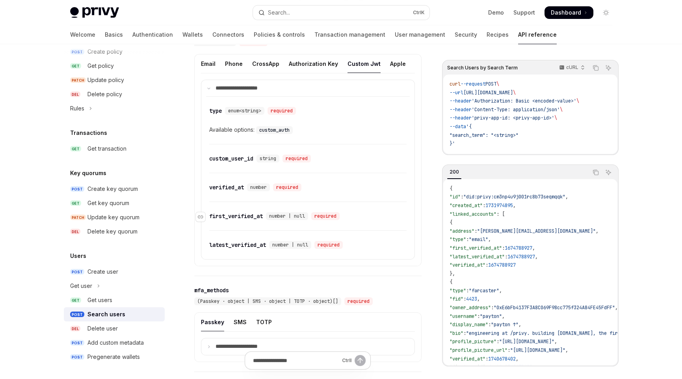
scroll to position [444, 0]
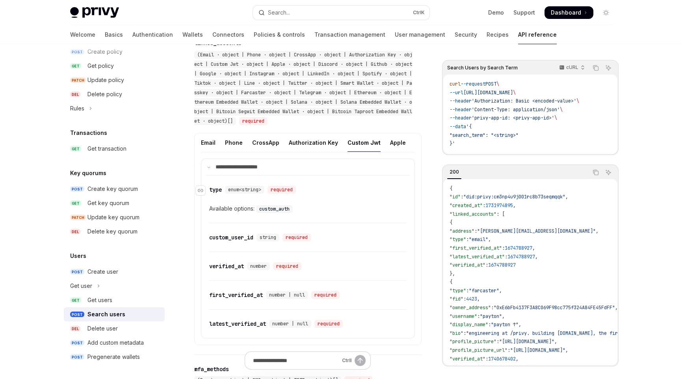
click at [235, 192] on span "enum<string>" at bounding box center [244, 189] width 33 height 6
click at [260, 207] on div "custom_auth" at bounding box center [275, 208] width 38 height 9
click at [238, 212] on div "Available options: custom_auth" at bounding box center [307, 208] width 197 height 9
click at [220, 213] on div "Available options: custom_auth" at bounding box center [307, 208] width 197 height 9
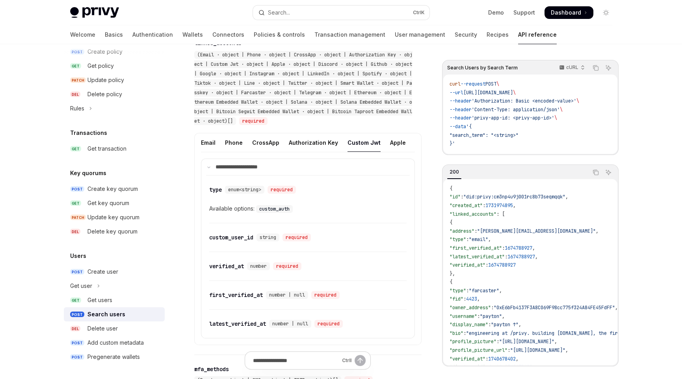
click at [269, 213] on code "custom_auth" at bounding box center [274, 209] width 37 height 8
click at [286, 212] on code "custom_auth" at bounding box center [274, 209] width 37 height 8
click at [274, 210] on code "custom_auth" at bounding box center [274, 209] width 37 height 8
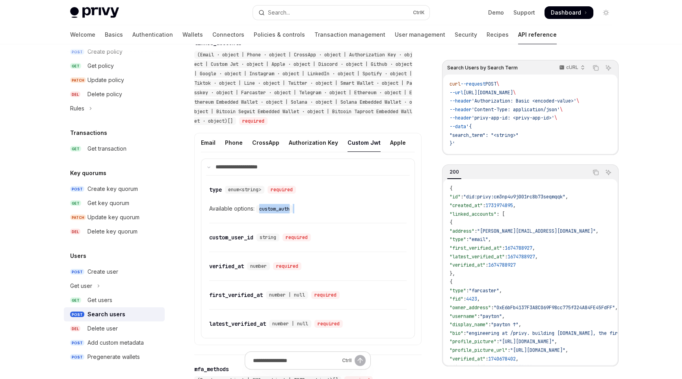
click at [271, 213] on code "custom_auth" at bounding box center [274, 209] width 37 height 8
click at [242, 241] on div "custom_user_id" at bounding box center [231, 237] width 44 height 8
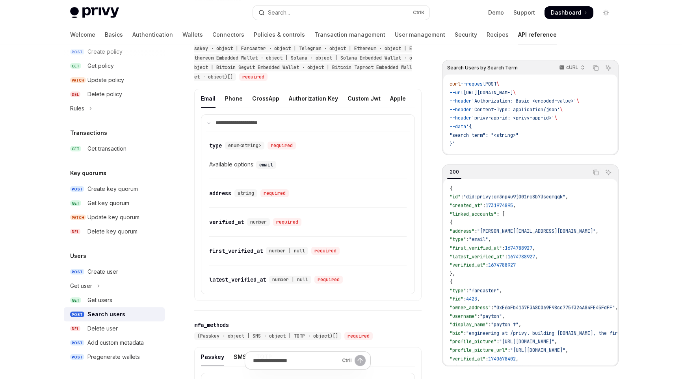
scroll to position [430, 0]
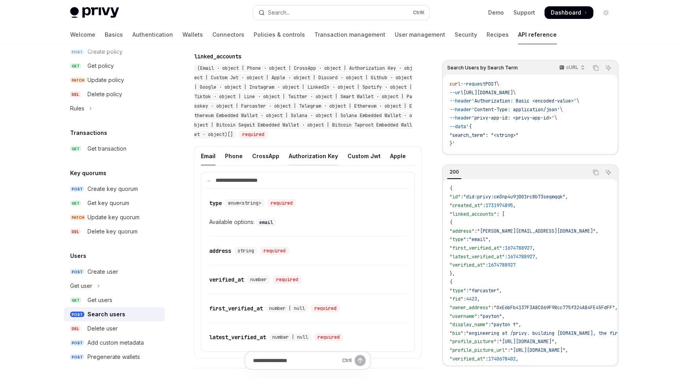
click at [309, 149] on div "Authorization Key" at bounding box center [313, 156] width 49 height 19
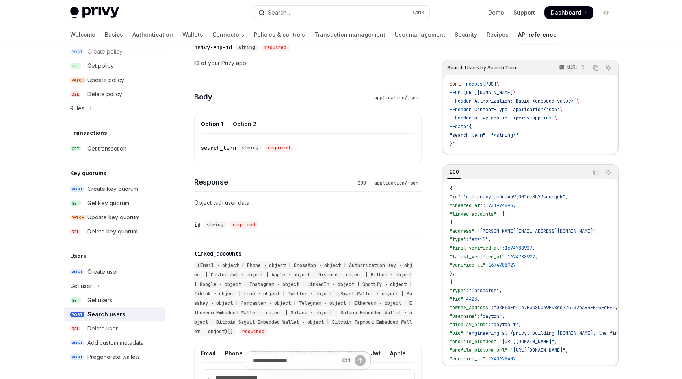
scroll to position [115, 0]
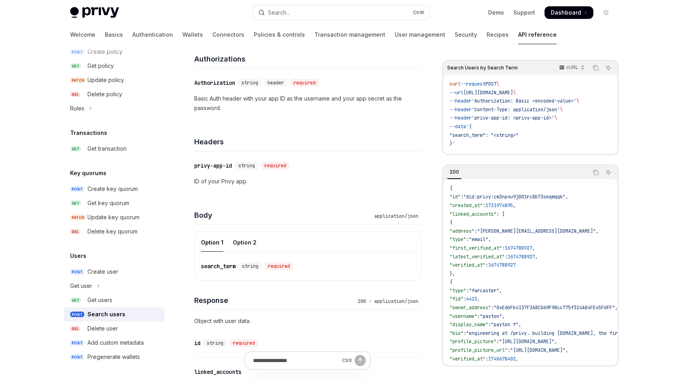
click at [222, 264] on div "search_term" at bounding box center [218, 266] width 35 height 8
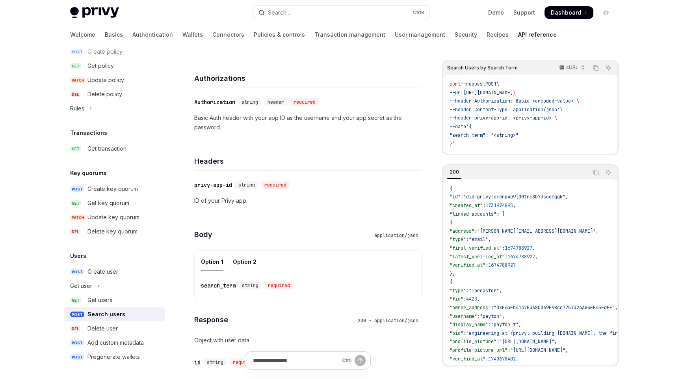
scroll to position [118, 0]
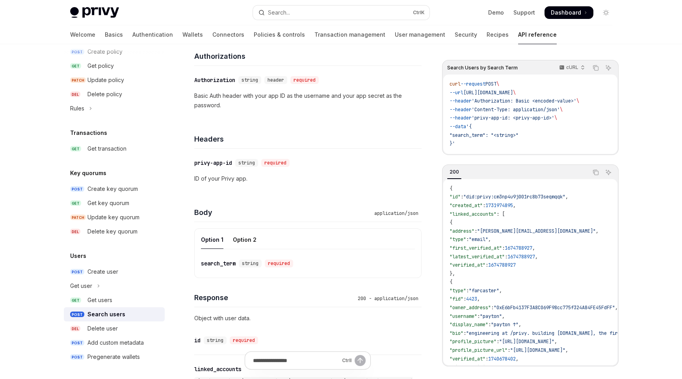
click at [217, 262] on div "search_term" at bounding box center [218, 263] width 35 height 8
click at [242, 239] on div "Option 2" at bounding box center [245, 239] width 24 height 19
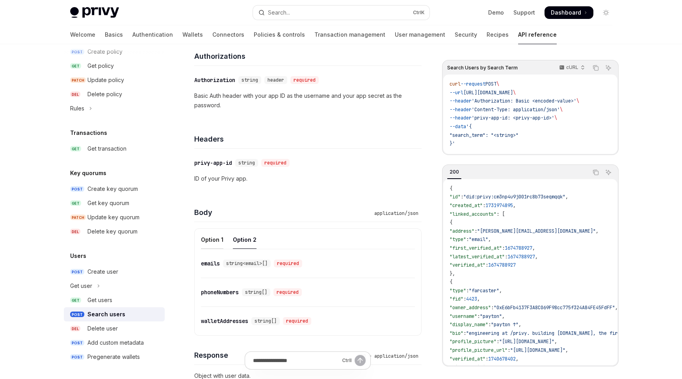
click at [212, 237] on div "Option 1" at bounding box center [212, 239] width 22 height 19
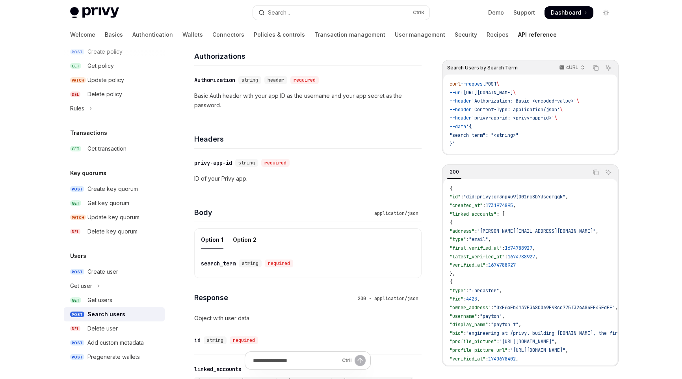
click at [217, 260] on div "search_term" at bounding box center [218, 263] width 35 height 8
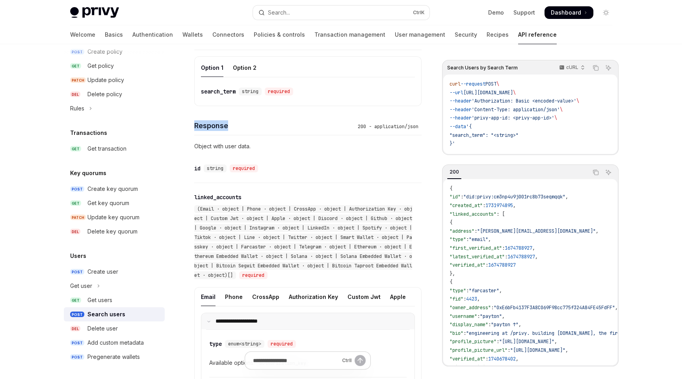
scroll to position [247, 0]
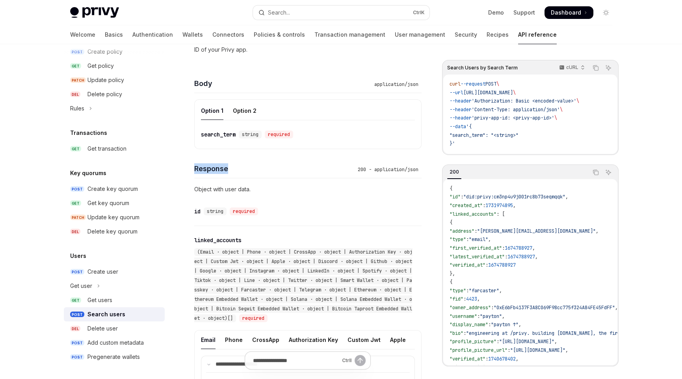
click at [256, 169] on h4 "Response" at bounding box center [274, 168] width 160 height 11
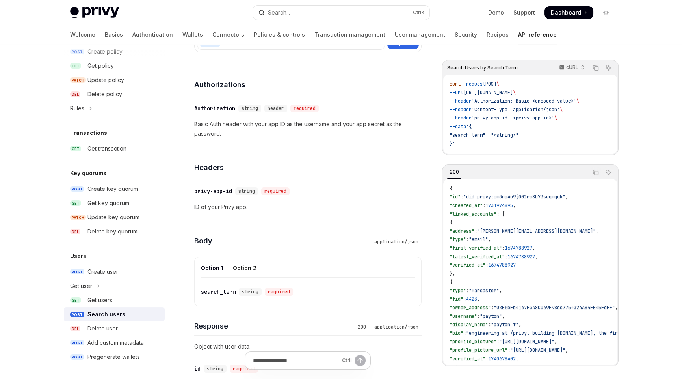
scroll to position [89, 0]
click at [239, 266] on div "Option 2" at bounding box center [245, 268] width 24 height 19
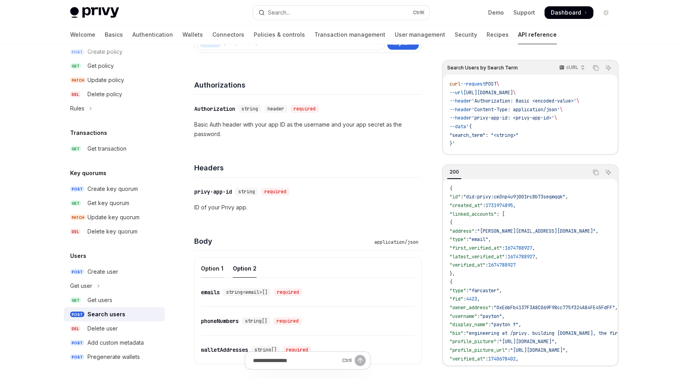
click at [210, 265] on div "Option 1" at bounding box center [212, 268] width 22 height 19
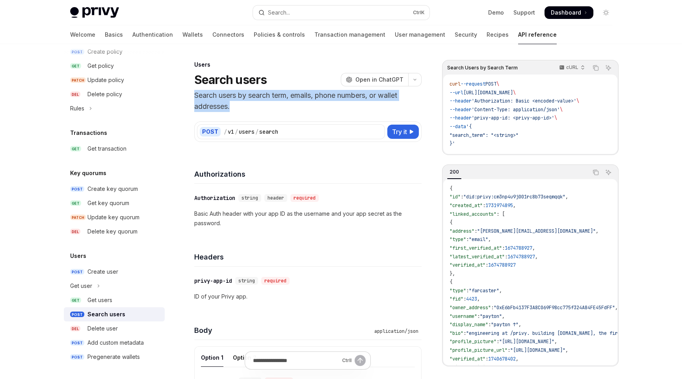
drag, startPoint x: 238, startPoint y: 109, endPoint x: 211, endPoint y: 104, distance: 27.7
click at [254, 107] on p "Search users by search term, emails, phone numbers, or wallet addresses." at bounding box center [307, 101] width 227 height 22
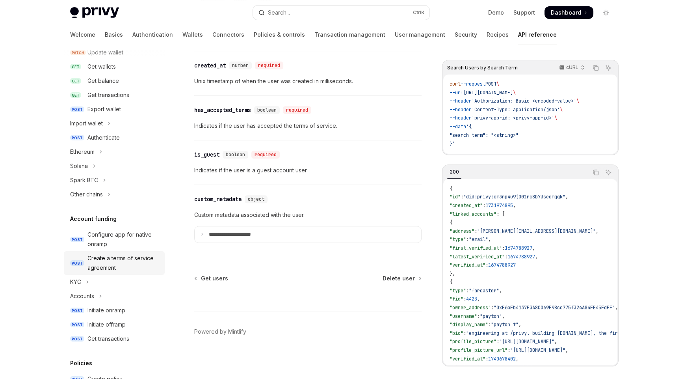
scroll to position [55, 0]
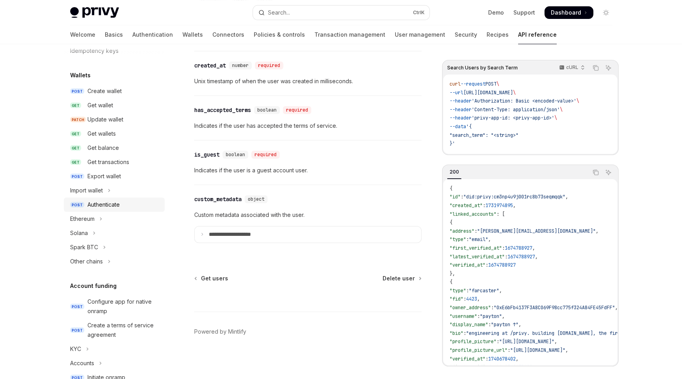
click at [99, 208] on div "Authenticate" at bounding box center [104, 204] width 32 height 9
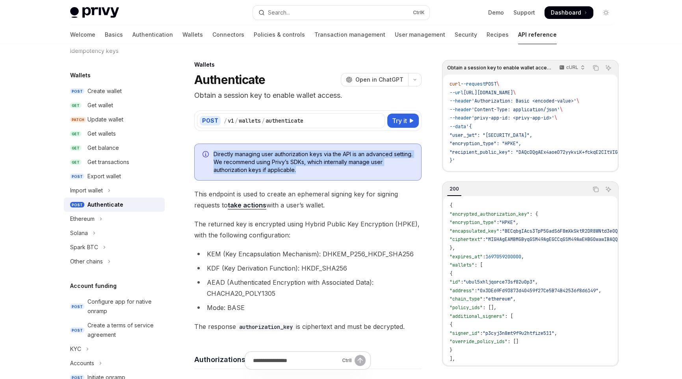
drag, startPoint x: 298, startPoint y: 168, endPoint x: 210, endPoint y: 153, distance: 89.8
click at [210, 153] on div "Directly managing user authorization keys via the API is an advanced setting. W…" at bounding box center [307, 161] width 227 height 37
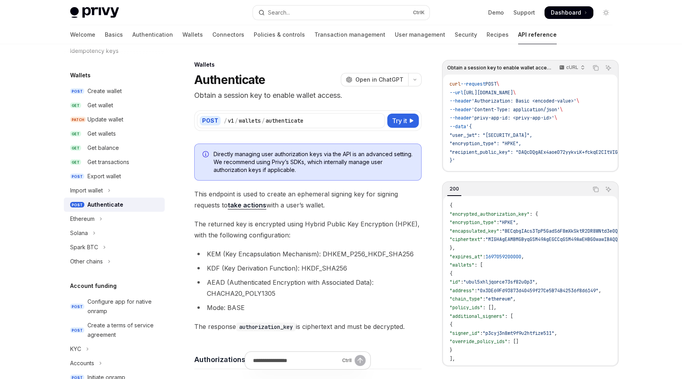
click at [406, 281] on li "AEAD (Authenticated Encryption with Associated Data): CHACHA20_POLY1305" at bounding box center [307, 288] width 227 height 22
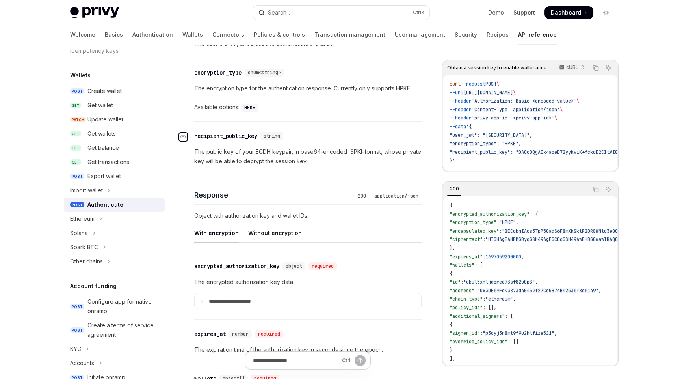
scroll to position [551, 0]
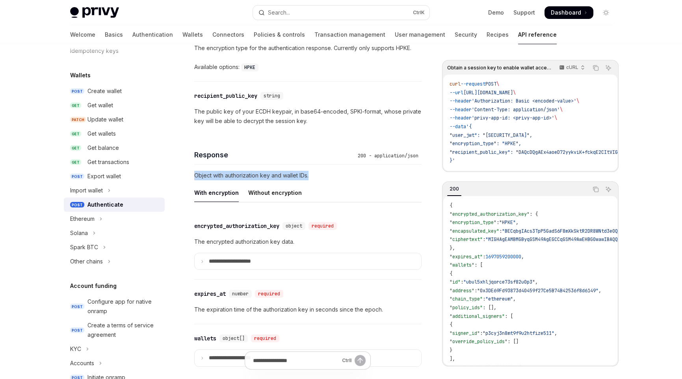
drag, startPoint x: 329, startPoint y: 176, endPoint x: 184, endPoint y: 171, distance: 144.8
click at [184, 171] on div "Wallets Authenticate OpenAI Open in ChatGPT Obtain a session key to enable wall…" at bounding box center [234, 5] width 378 height 995
click at [365, 177] on p "Object with authorization key and wallet IDs." at bounding box center [307, 175] width 227 height 9
click at [203, 260] on icon at bounding box center [202, 261] width 4 height 4
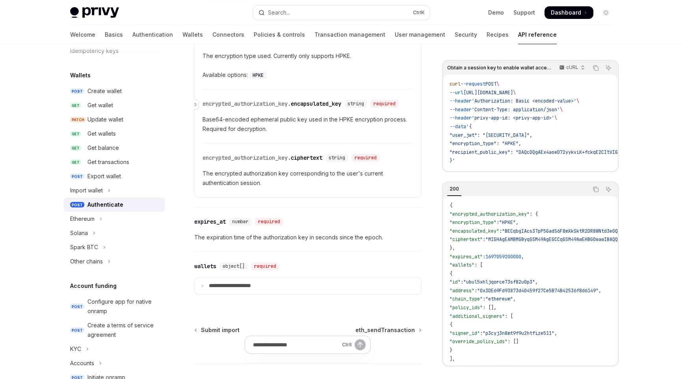
scroll to position [828, 0]
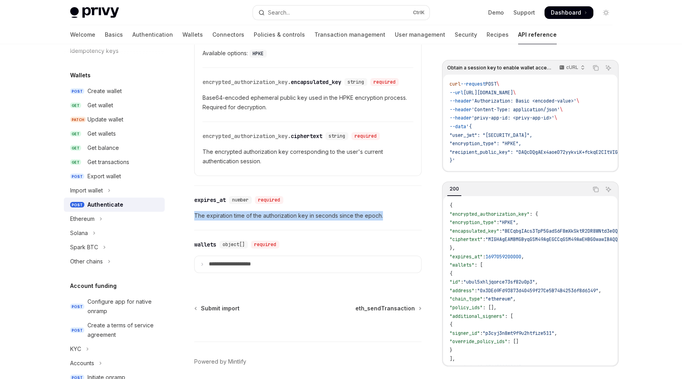
drag, startPoint x: 191, startPoint y: 222, endPoint x: 387, endPoint y: 225, distance: 195.6
click at [387, 220] on p "The expiration time of the authorization key in seconds since the epoch." at bounding box center [307, 215] width 227 height 9
click at [203, 268] on summary "**********" at bounding box center [308, 264] width 227 height 16
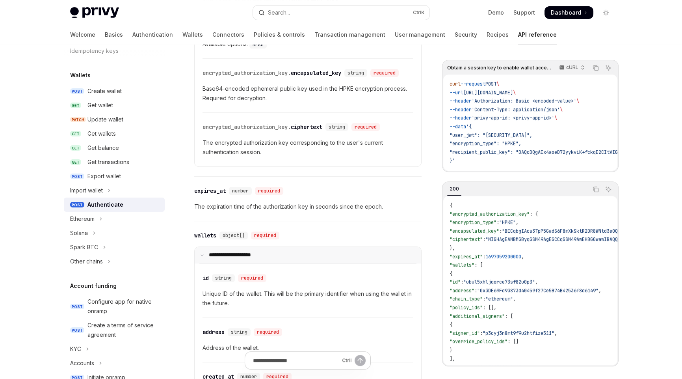
scroll to position [946, 0]
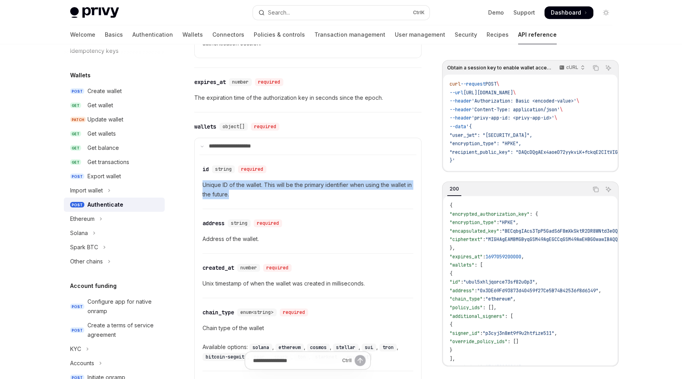
drag, startPoint x: 222, startPoint y: 197, endPoint x: 192, endPoint y: 191, distance: 30.9
click at [246, 199] on p "Unique ID of the wallet. This will be the primary identifier when using the wal…" at bounding box center [308, 189] width 211 height 19
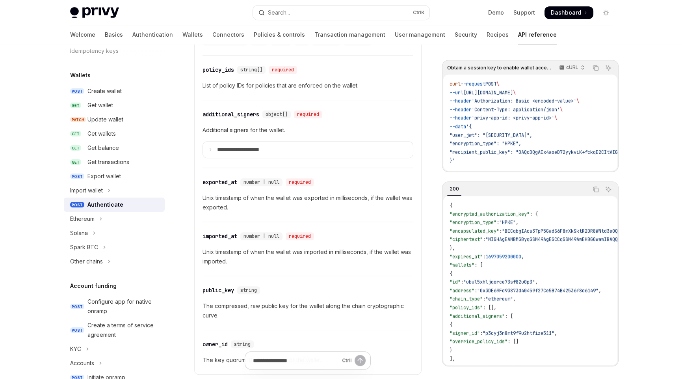
scroll to position [1340, 0]
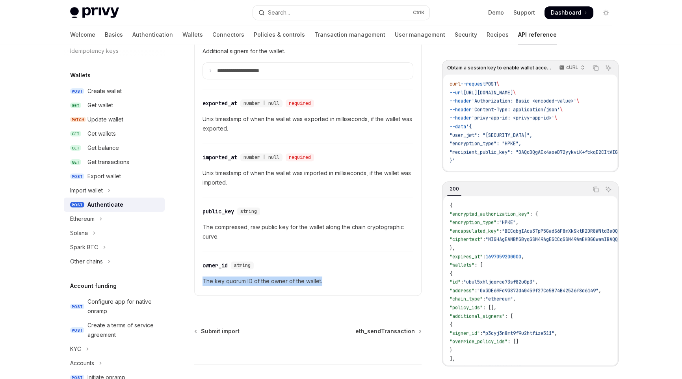
drag, startPoint x: 321, startPoint y: 284, endPoint x: 197, endPoint y: 287, distance: 123.8
click at [197, 287] on details "**********" at bounding box center [307, 19] width 227 height 552
click at [268, 286] on p "The key quorum ID of the owner of the wallet." at bounding box center [308, 280] width 211 height 9
click at [328, 284] on p "The key quorum ID of the owner of the wallet." at bounding box center [308, 280] width 211 height 9
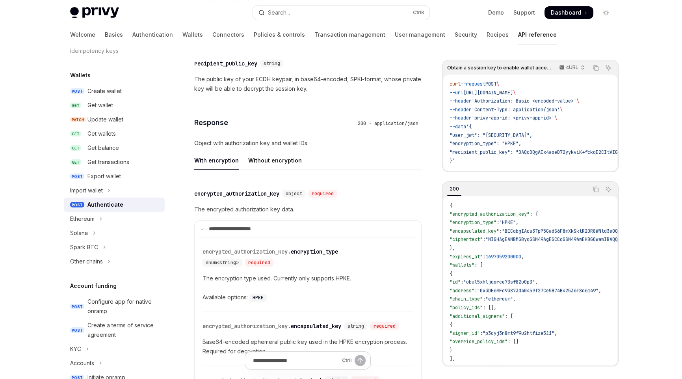
scroll to position [551, 0]
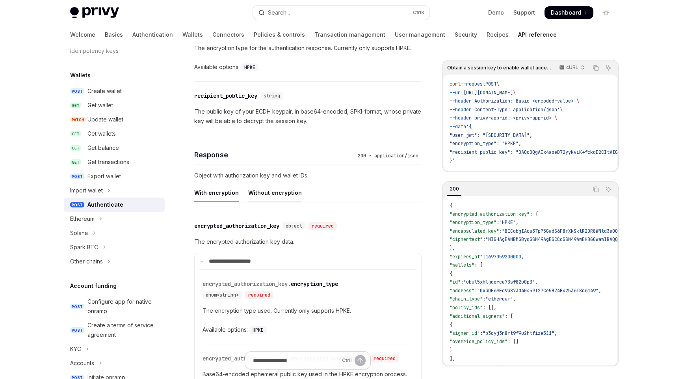
click at [269, 186] on div "Without encryption" at bounding box center [275, 192] width 54 height 19
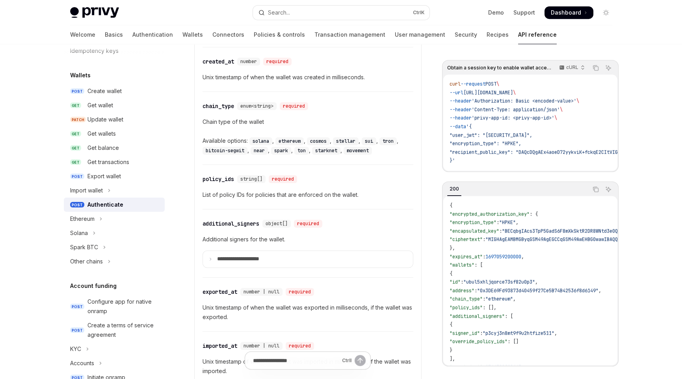
scroll to position [946, 0]
click at [210, 257] on icon at bounding box center [211, 259] width 4 height 4
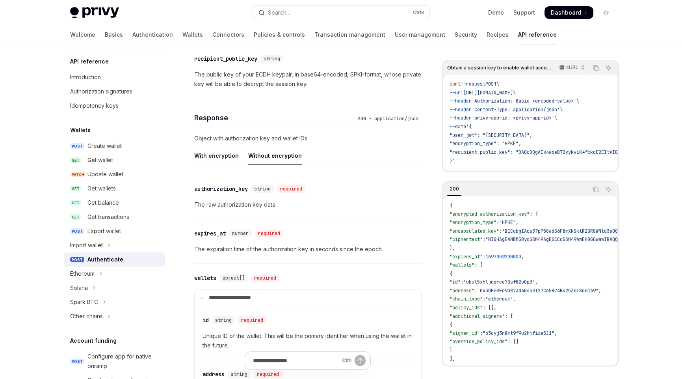
scroll to position [512, 0]
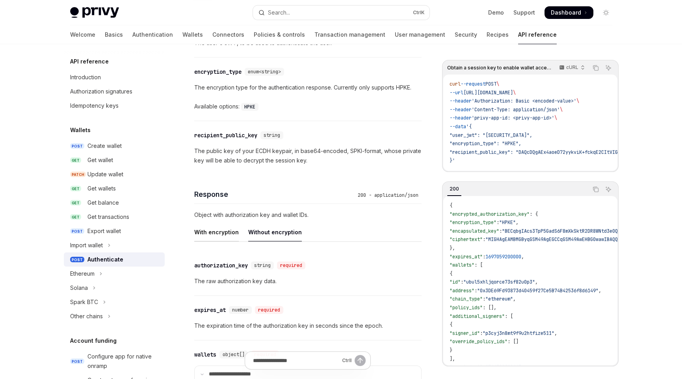
click at [216, 228] on div "With encryption" at bounding box center [216, 232] width 45 height 19
type textarea "*"
